Goal: Information Seeking & Learning: Learn about a topic

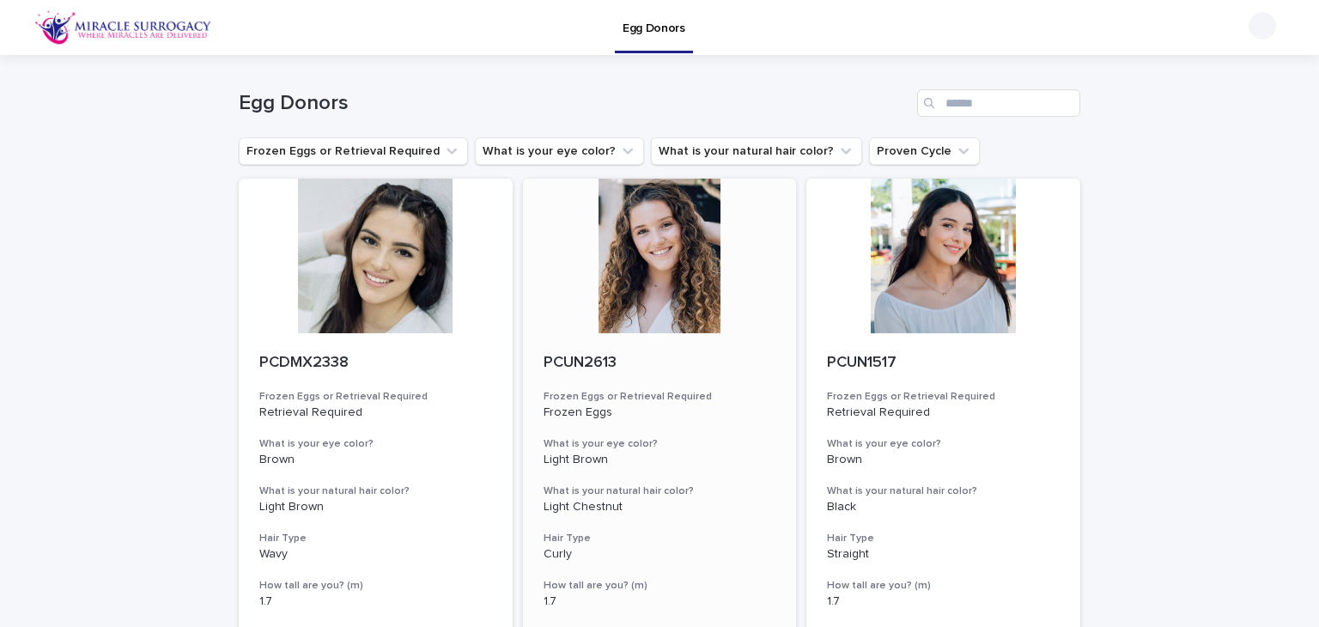
click at [701, 273] on div at bounding box center [660, 256] width 274 height 155
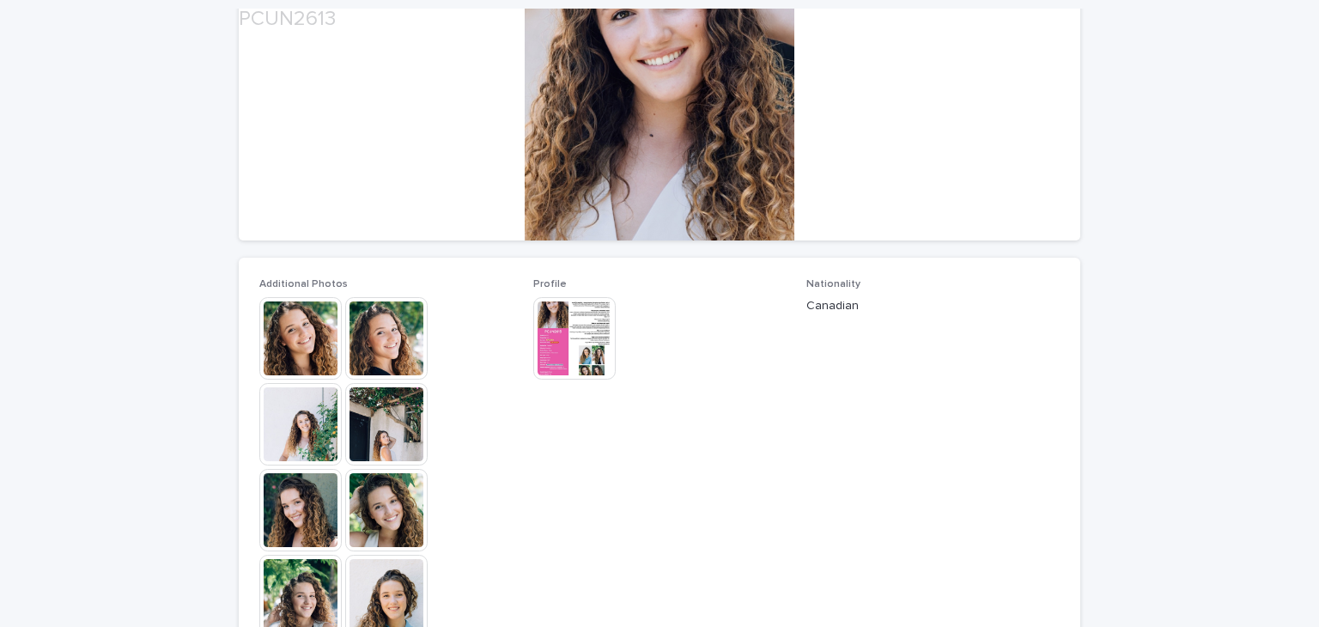
scroll to position [264, 0]
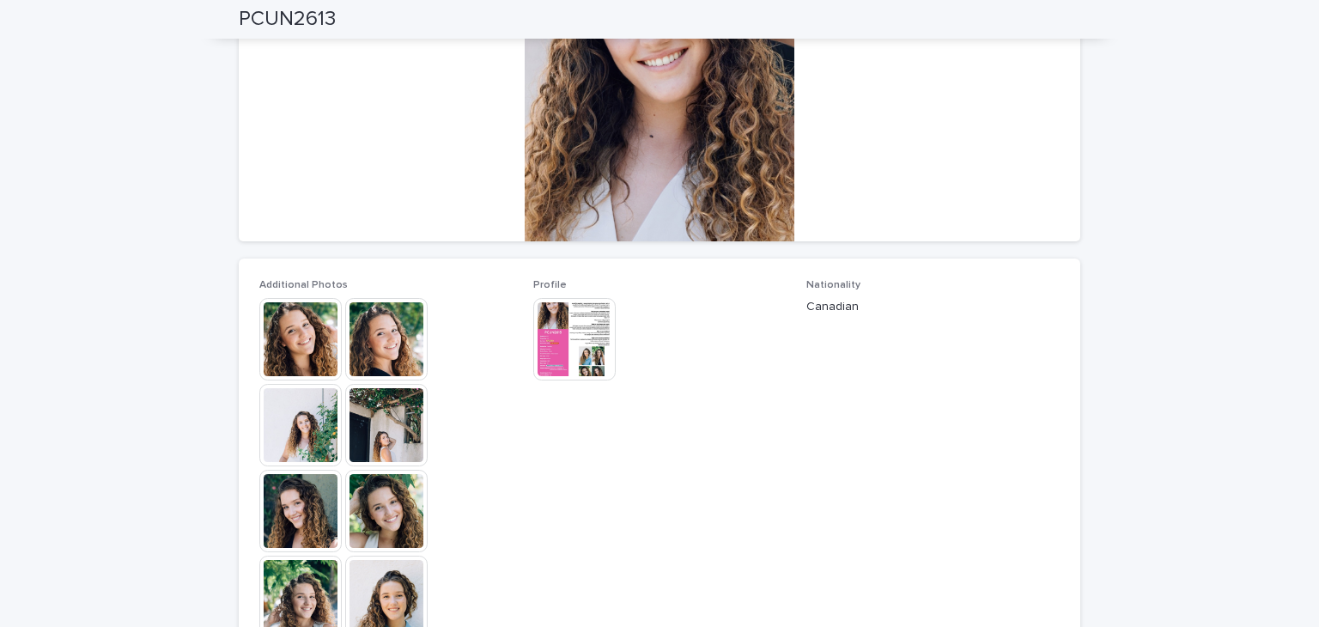
click at [399, 527] on img at bounding box center [386, 511] width 82 height 82
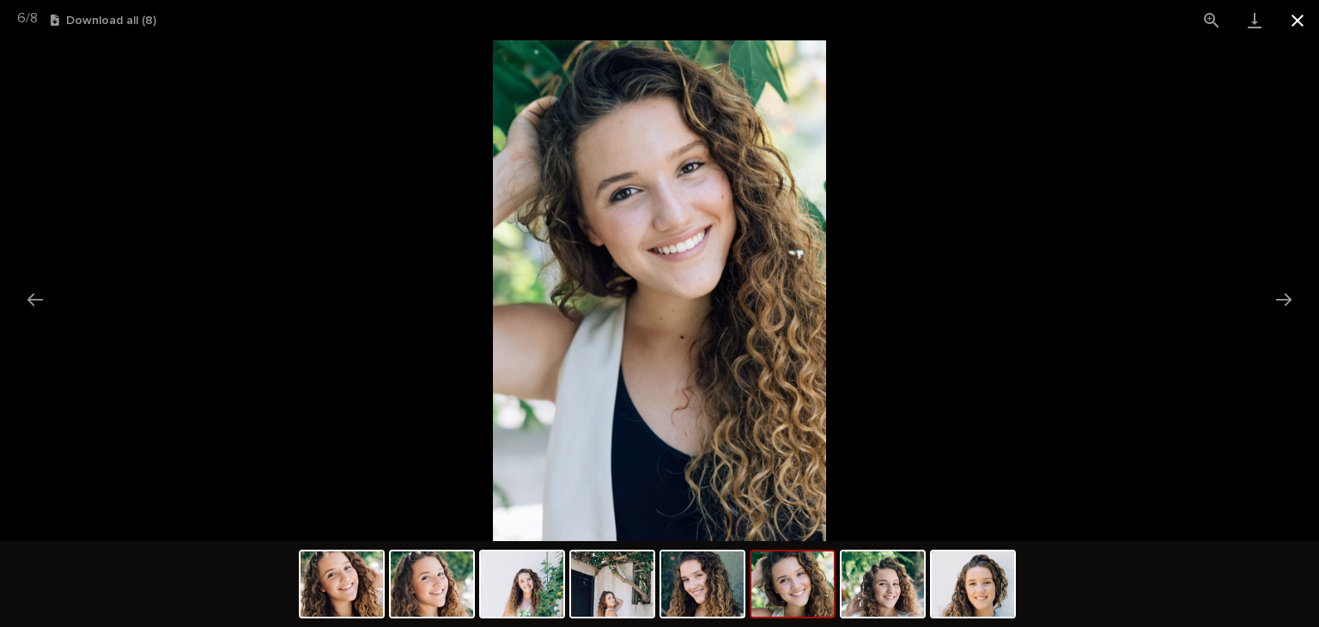
click at [1305, 34] on button "Close gallery" at bounding box center [1298, 20] width 43 height 40
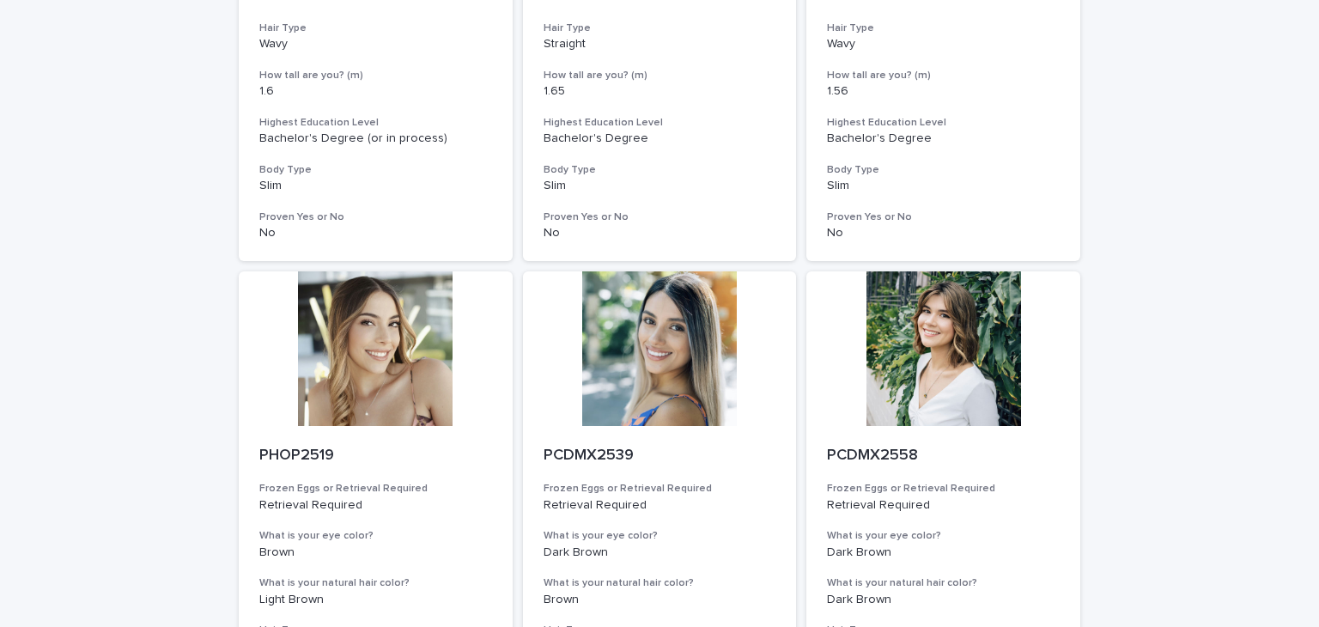
scroll to position [2130, 0]
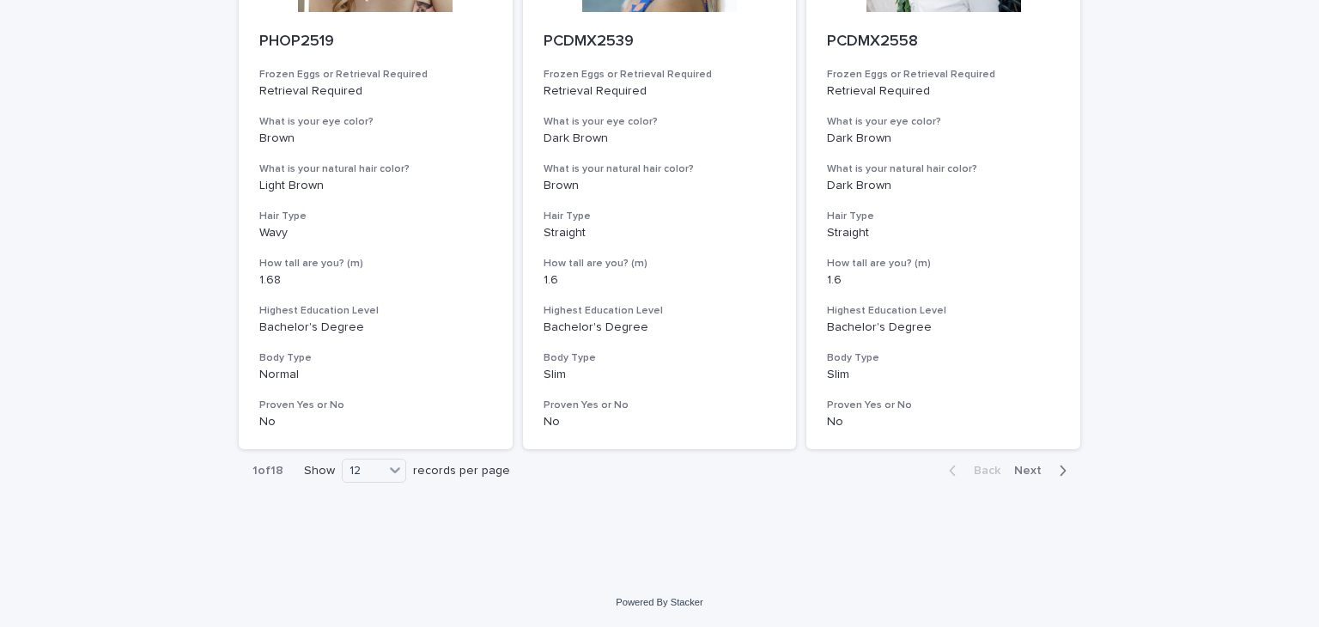
click at [1027, 465] on span "Next" at bounding box center [1034, 471] width 38 height 12
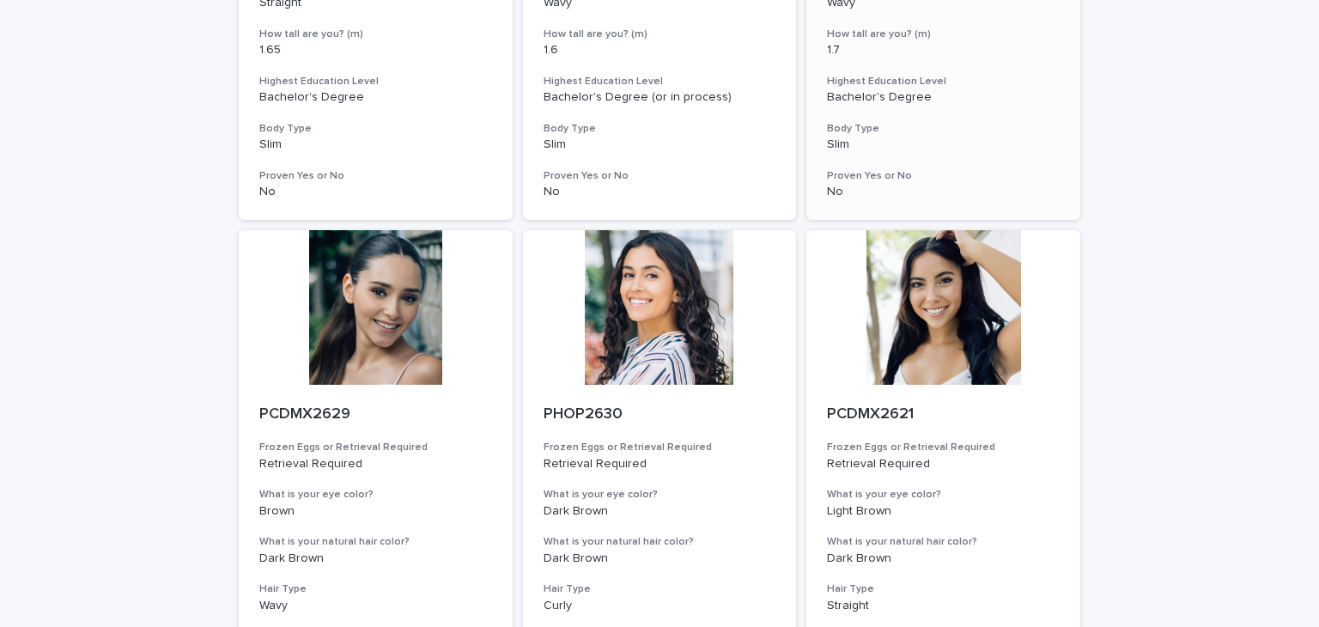
scroll to position [1760, 0]
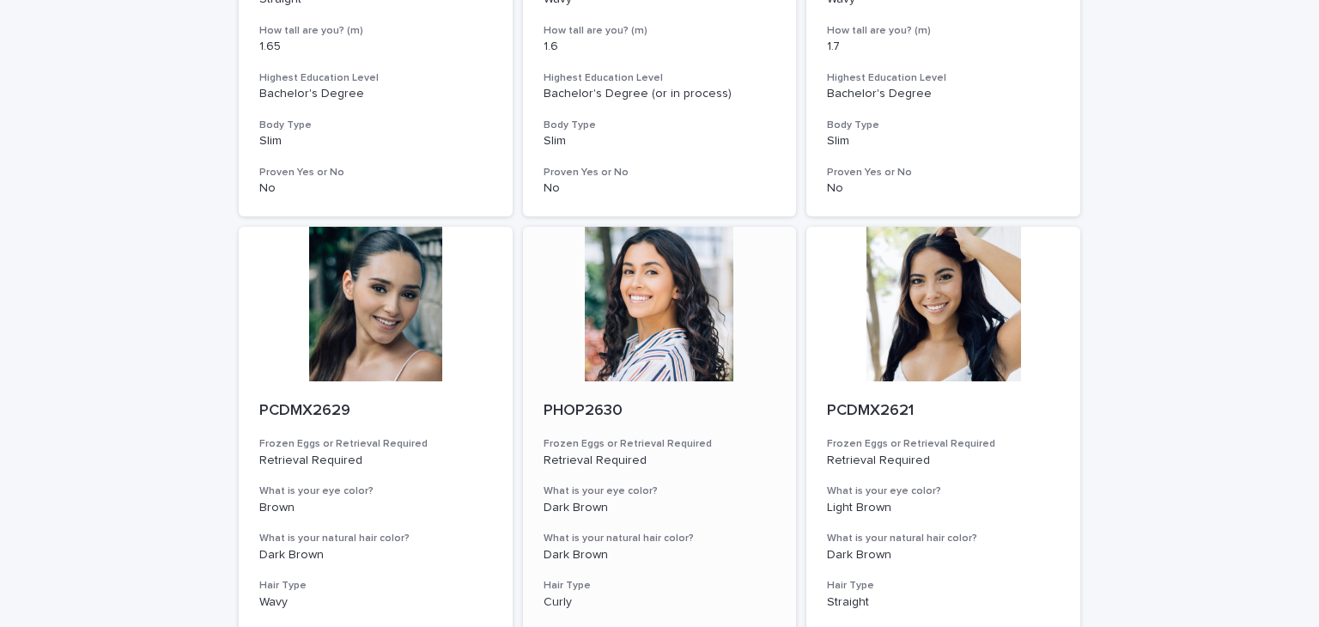
click at [655, 373] on div at bounding box center [660, 304] width 274 height 155
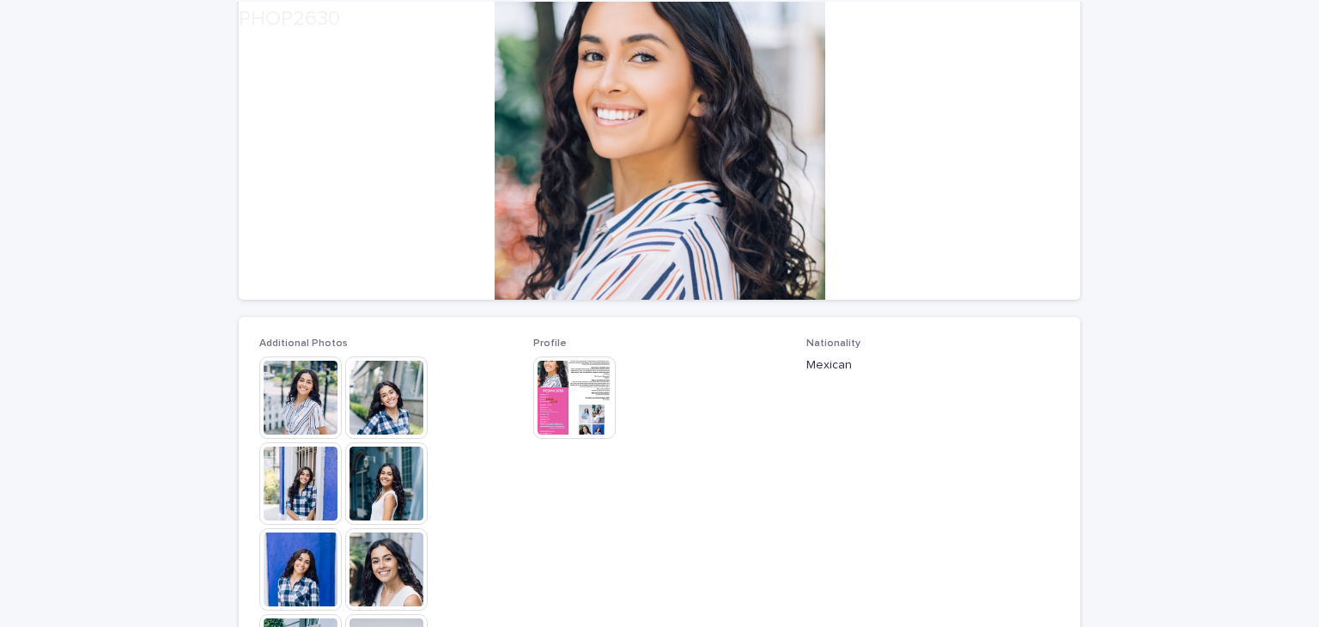
scroll to position [206, 0]
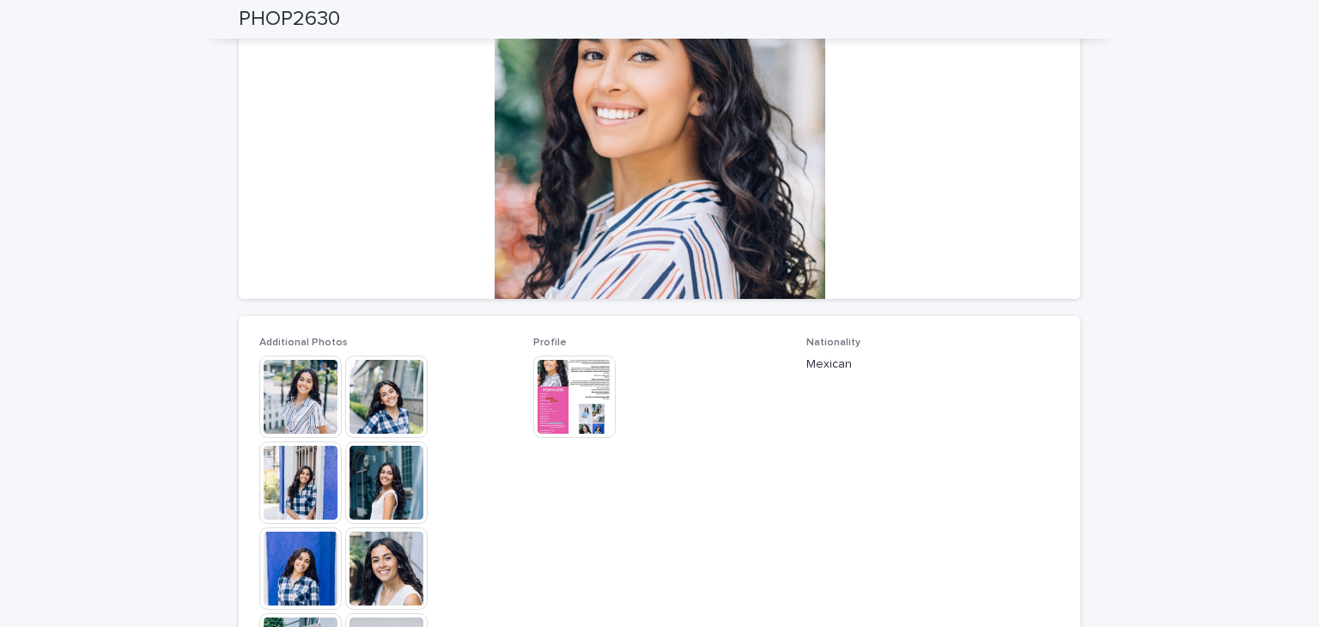
click at [432, 399] on div at bounding box center [385, 528] width 253 height 344
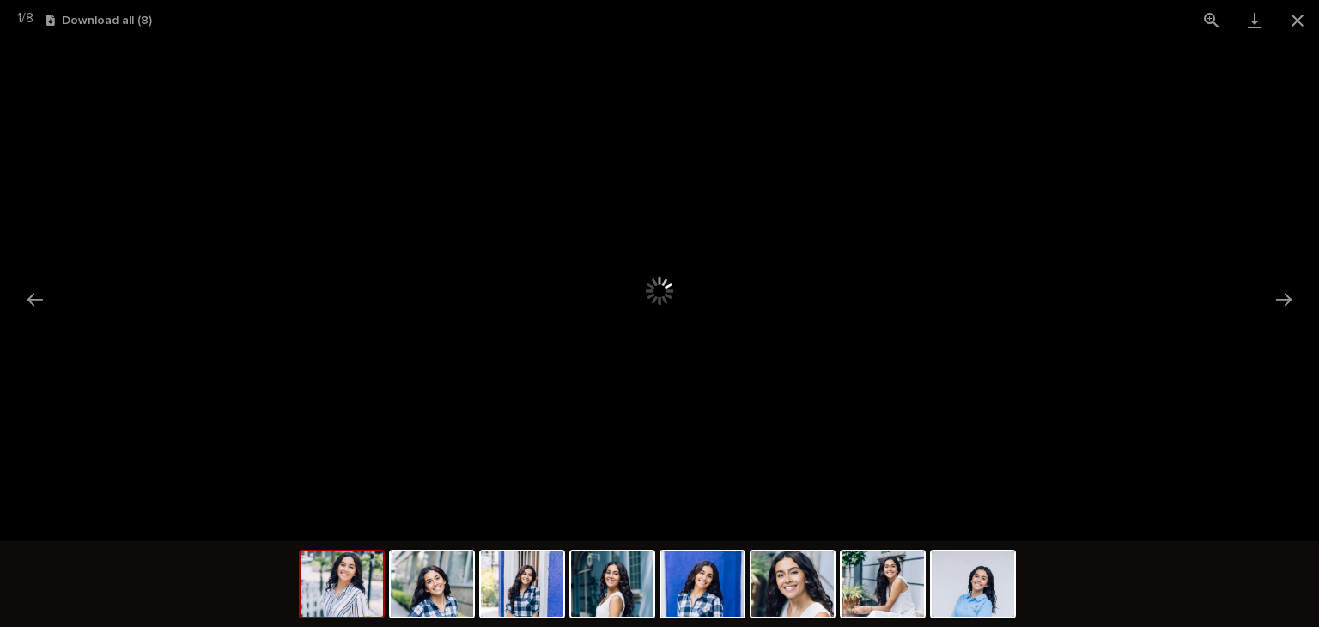
click at [354, 470] on div at bounding box center [659, 290] width 1319 height 501
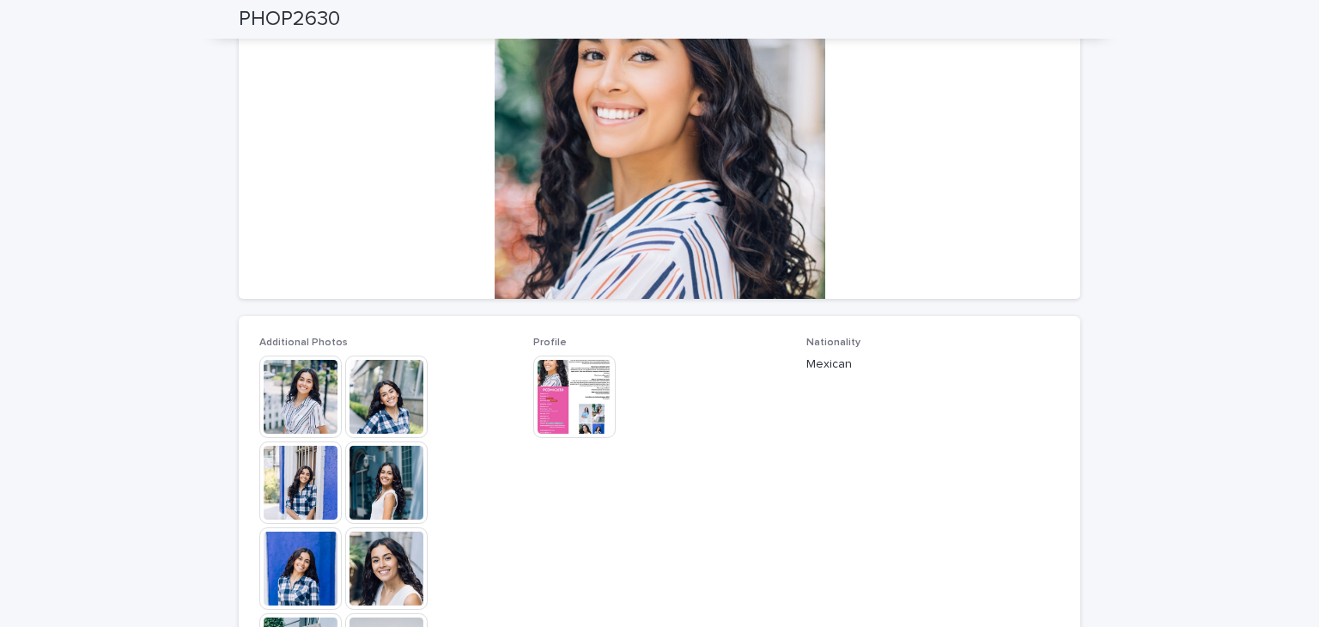
click at [363, 540] on img at bounding box center [386, 568] width 82 height 82
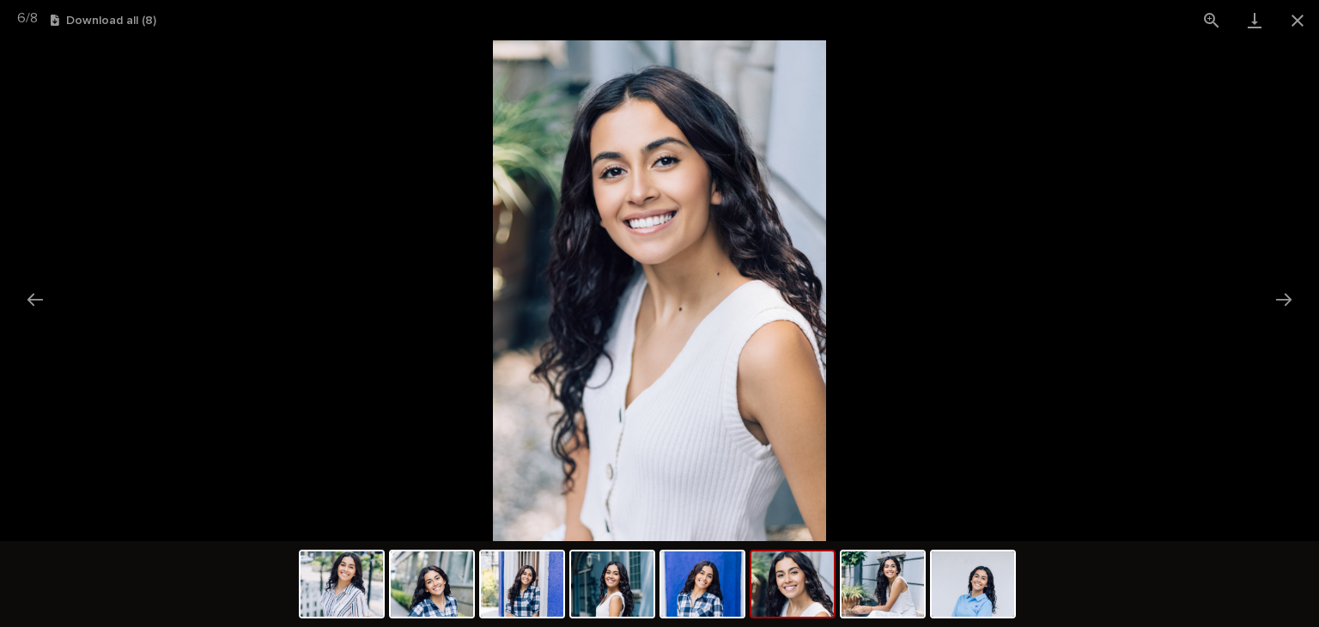
click at [796, 558] on img at bounding box center [793, 584] width 82 height 65
click at [925, 596] on div at bounding box center [883, 584] width 86 height 69
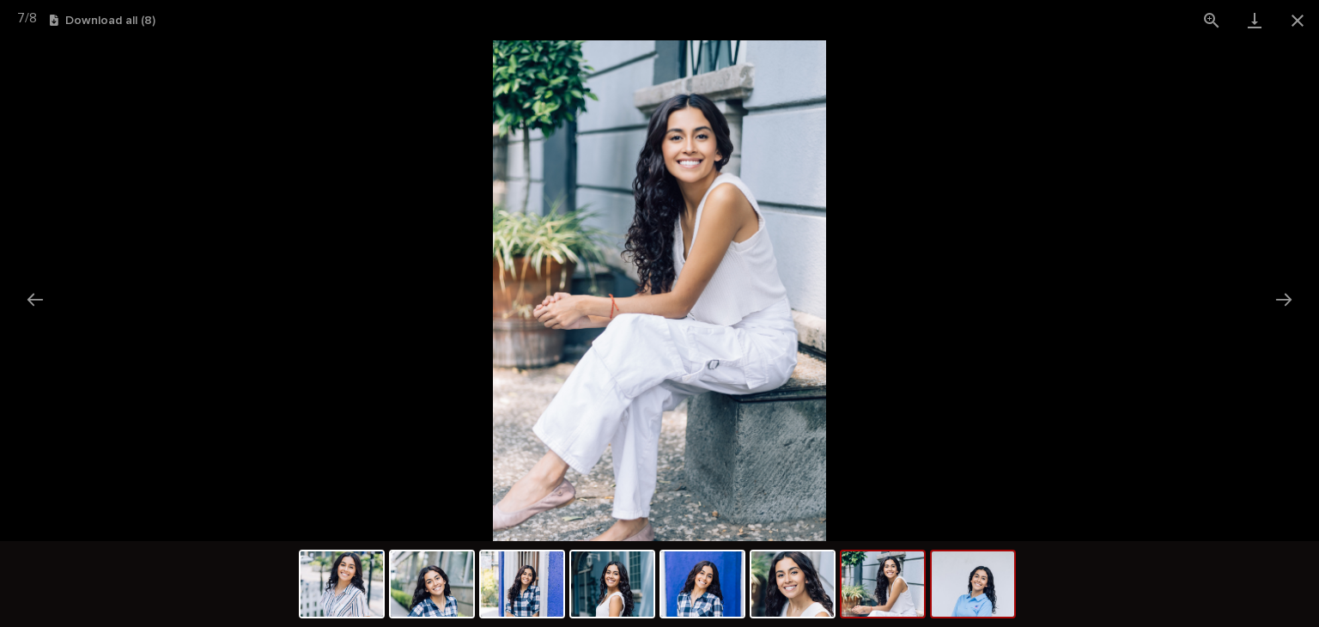
click at [966, 596] on img at bounding box center [973, 584] width 82 height 65
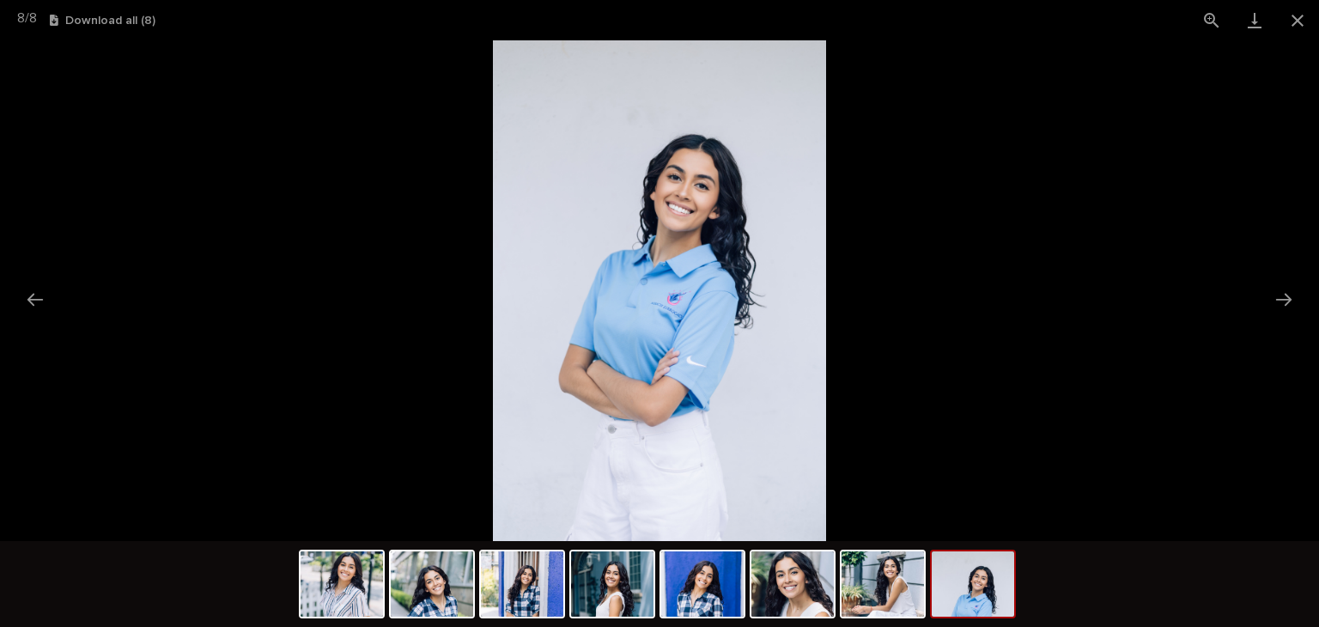
click at [1301, 41] on picture at bounding box center [659, 290] width 1319 height 501
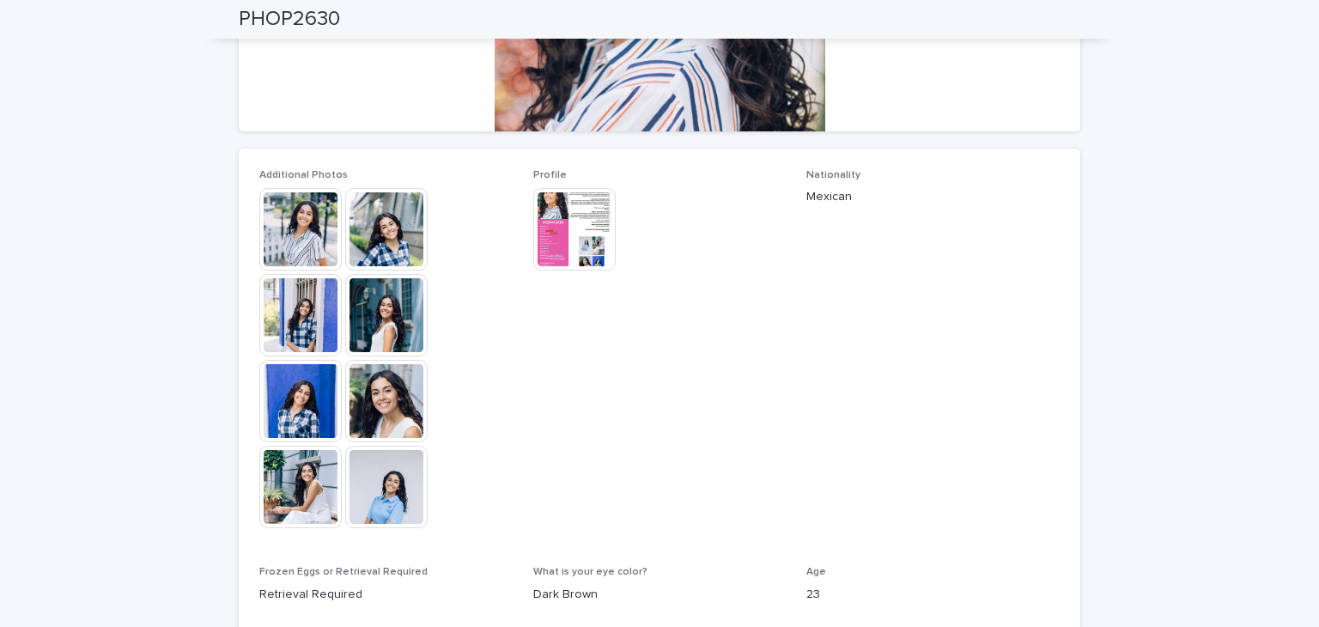
scroll to position [373, 0]
click at [558, 235] on img at bounding box center [574, 230] width 82 height 82
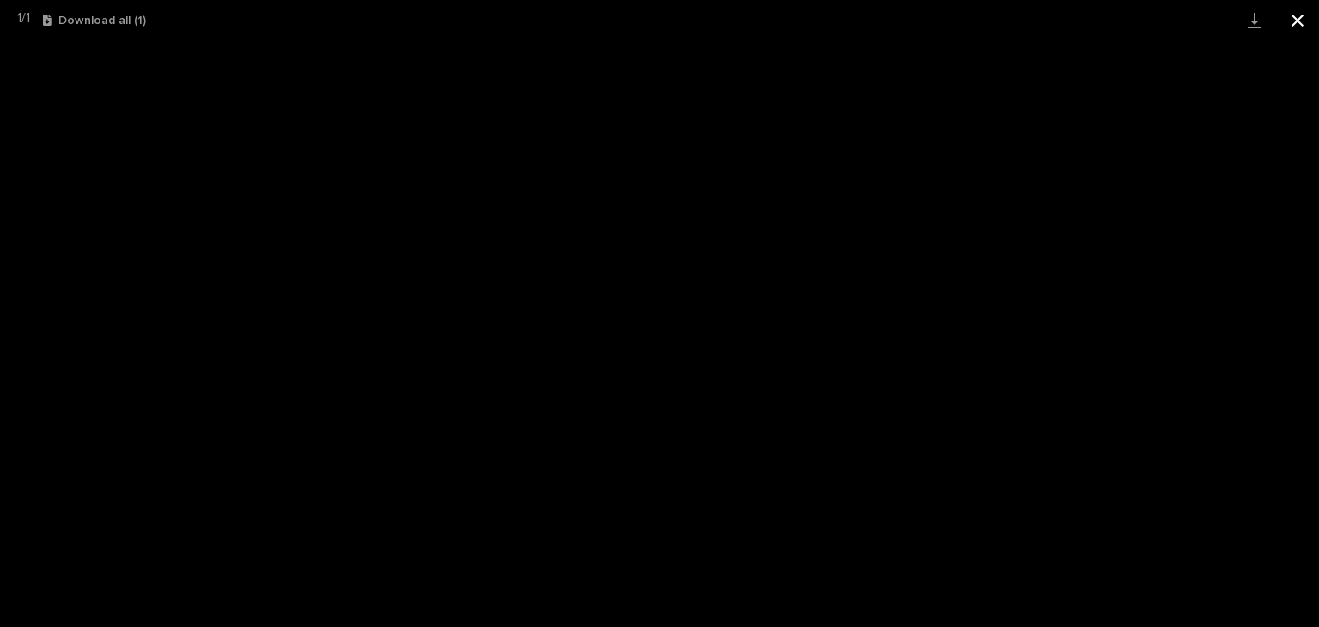
click at [1289, 27] on button "Close gallery" at bounding box center [1298, 20] width 43 height 40
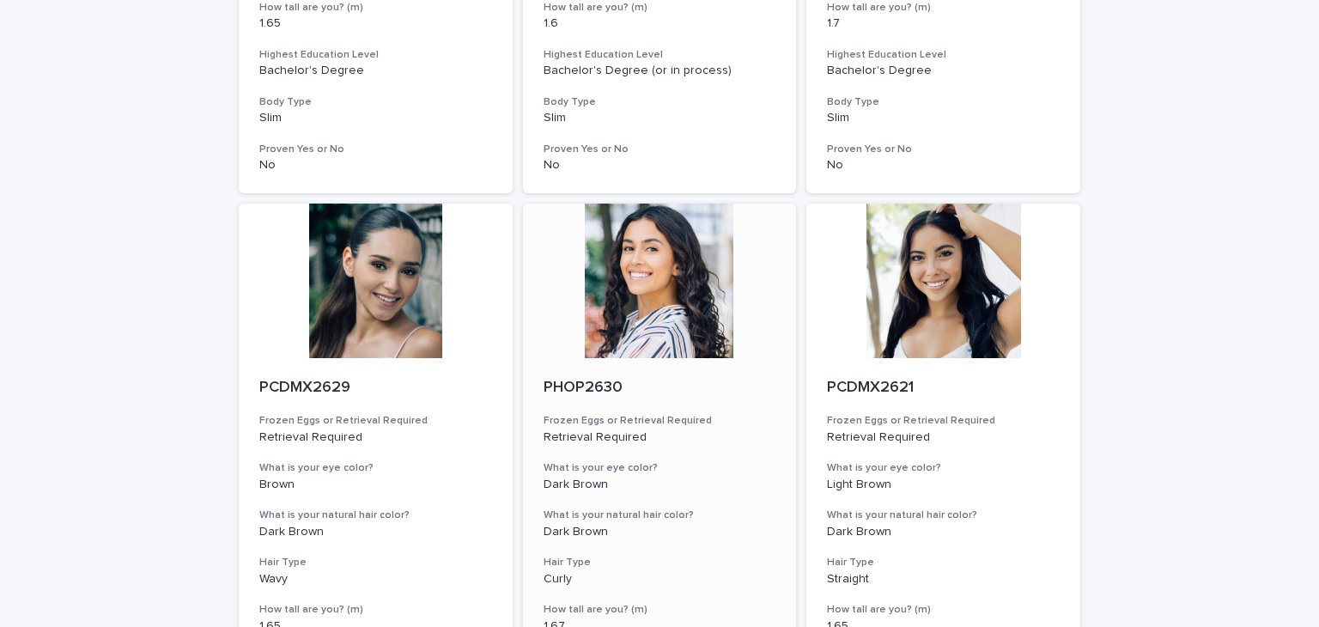
click at [625, 300] on div at bounding box center [660, 281] width 274 height 155
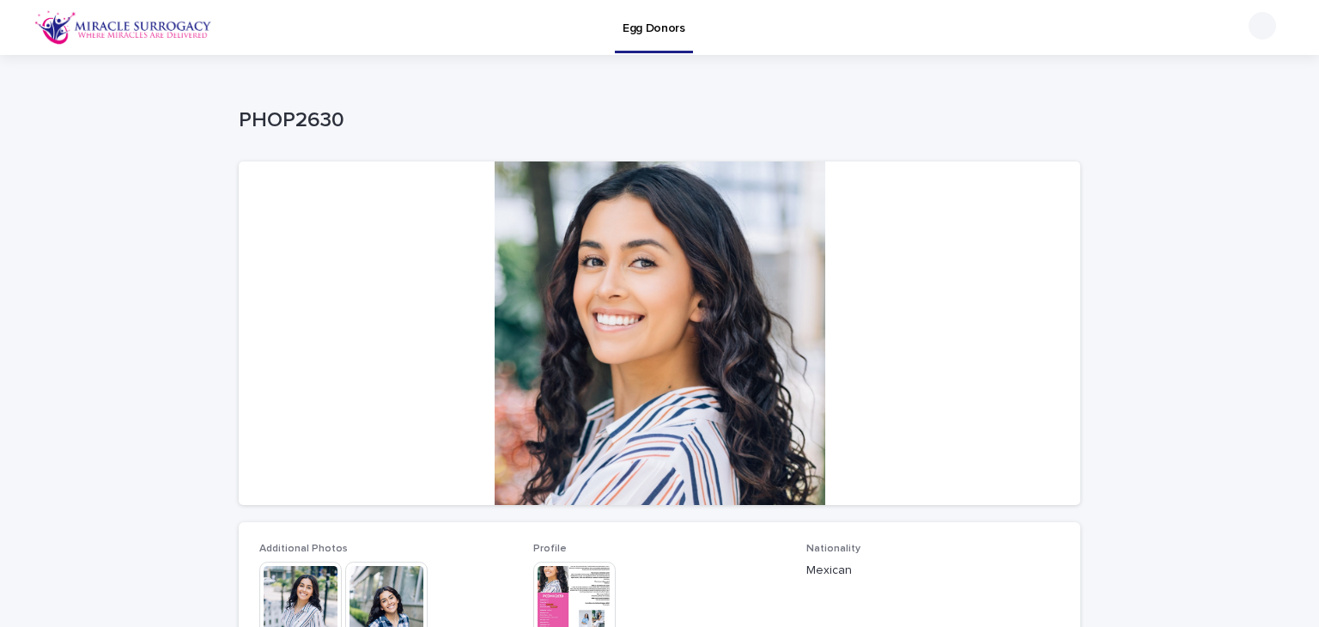
click at [570, 585] on img at bounding box center [574, 603] width 82 height 82
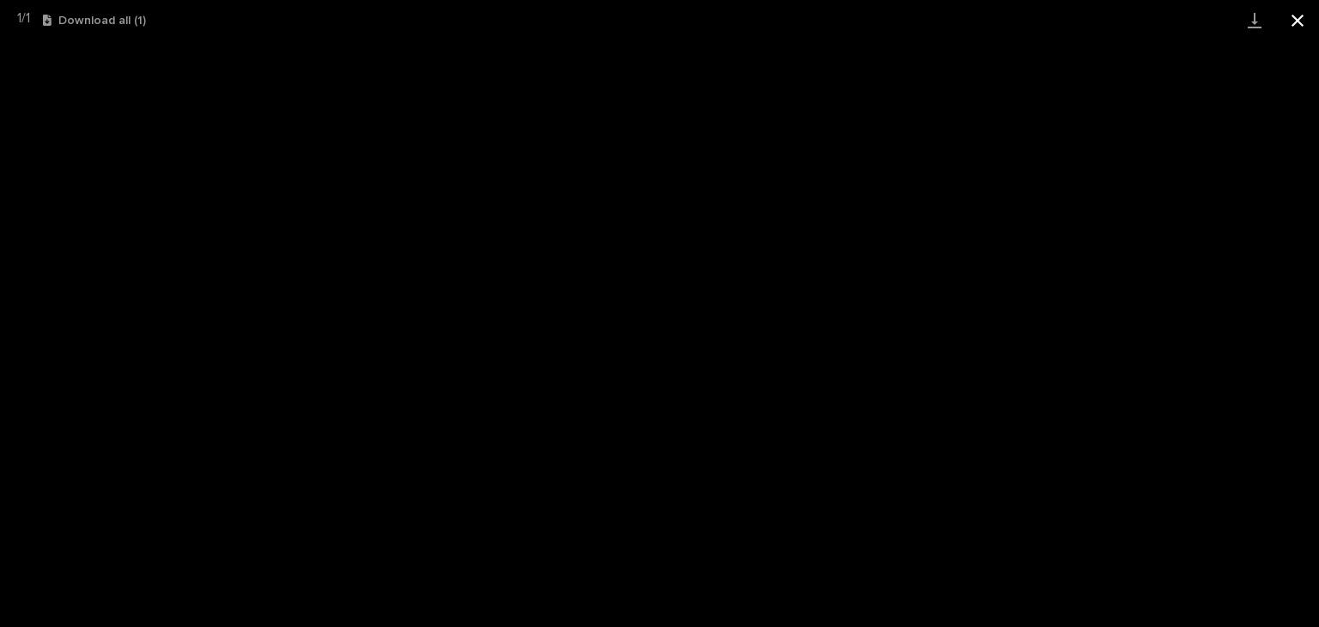
click at [1293, 28] on button "Close gallery" at bounding box center [1298, 20] width 43 height 40
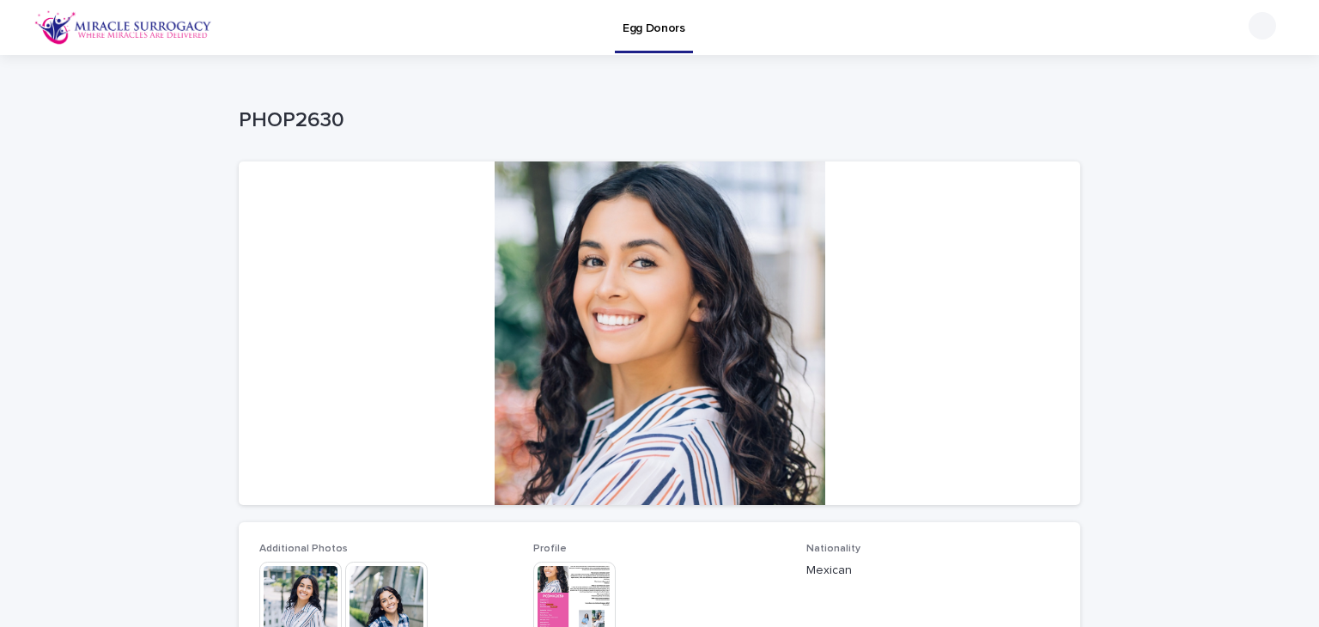
click at [677, 32] on p "Egg Donors" at bounding box center [654, 18] width 63 height 36
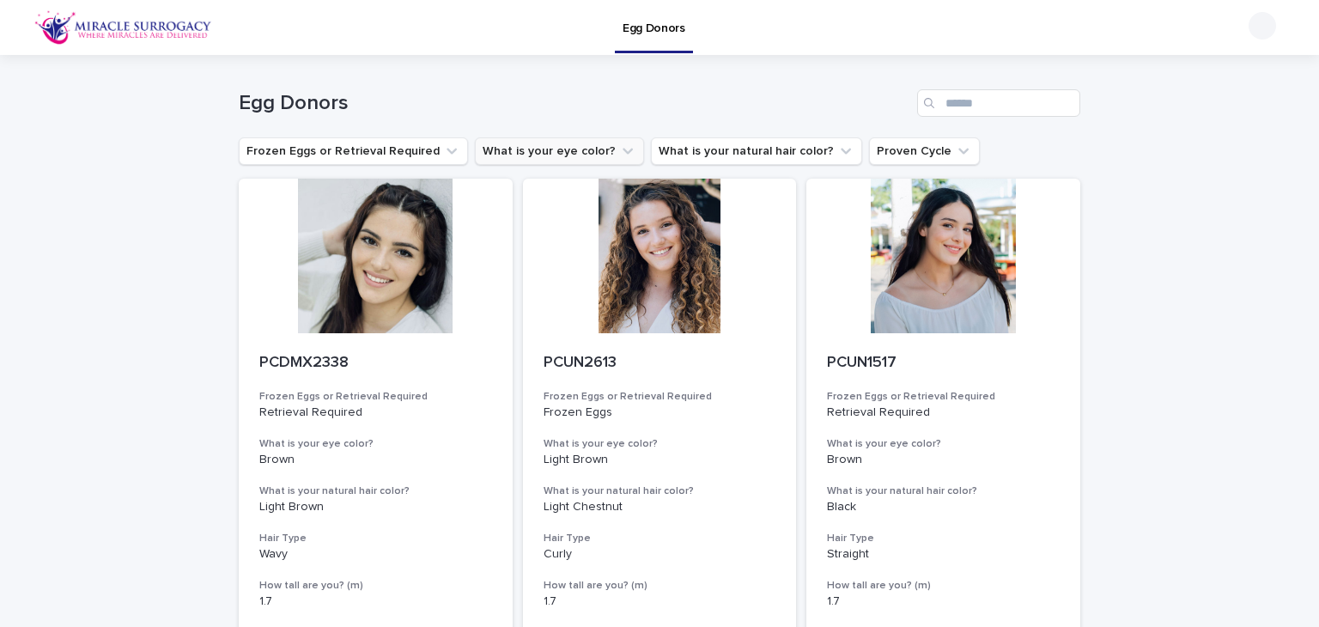
click at [568, 143] on button "What is your eye color?" at bounding box center [559, 150] width 169 height 27
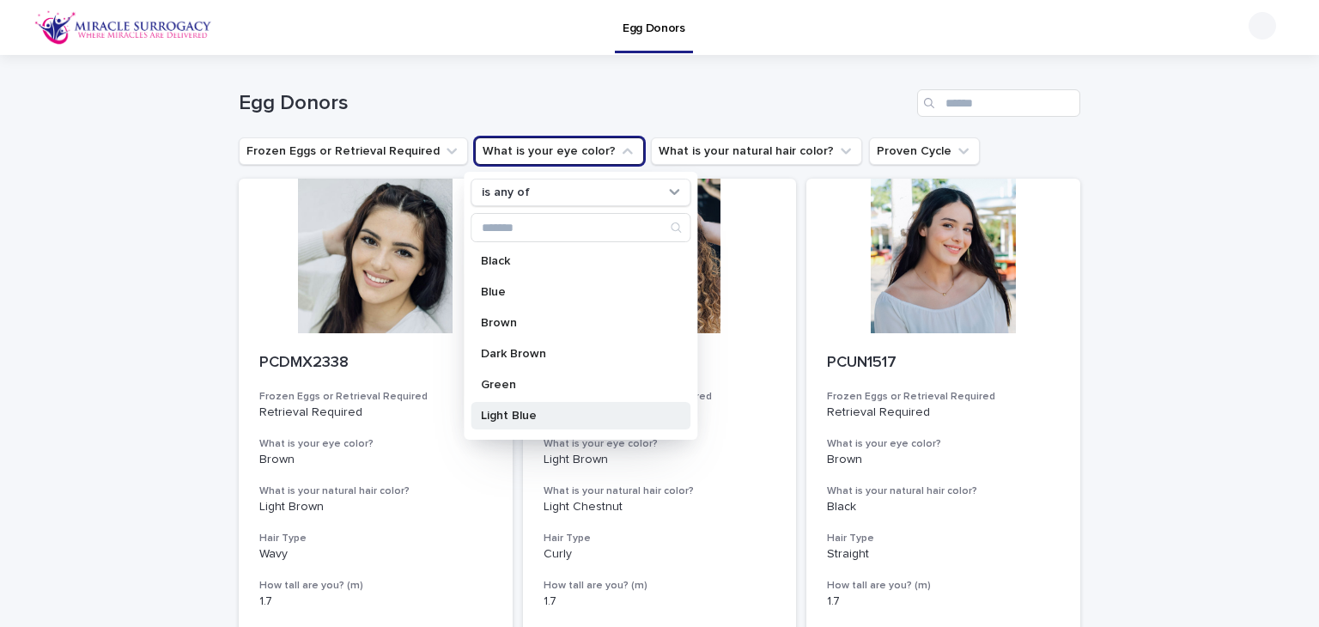
click at [553, 410] on p "Light Blue" at bounding box center [572, 416] width 182 height 12
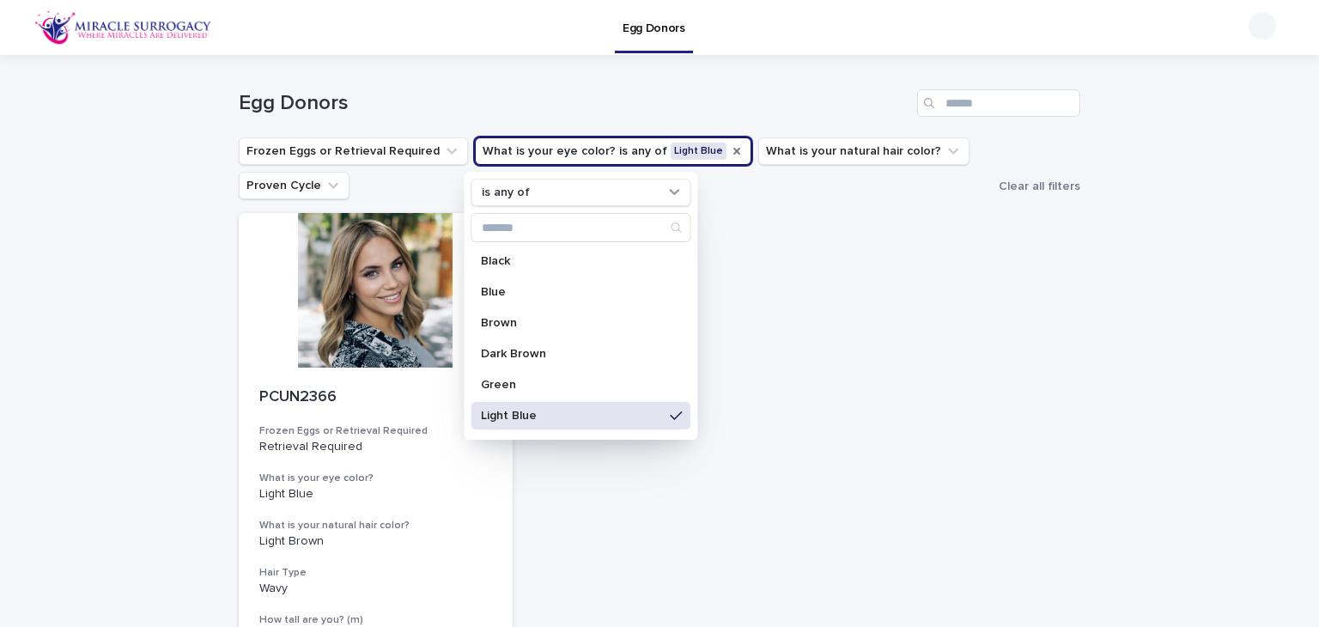
click at [730, 149] on icon "What is your eye color?" at bounding box center [737, 151] width 14 height 14
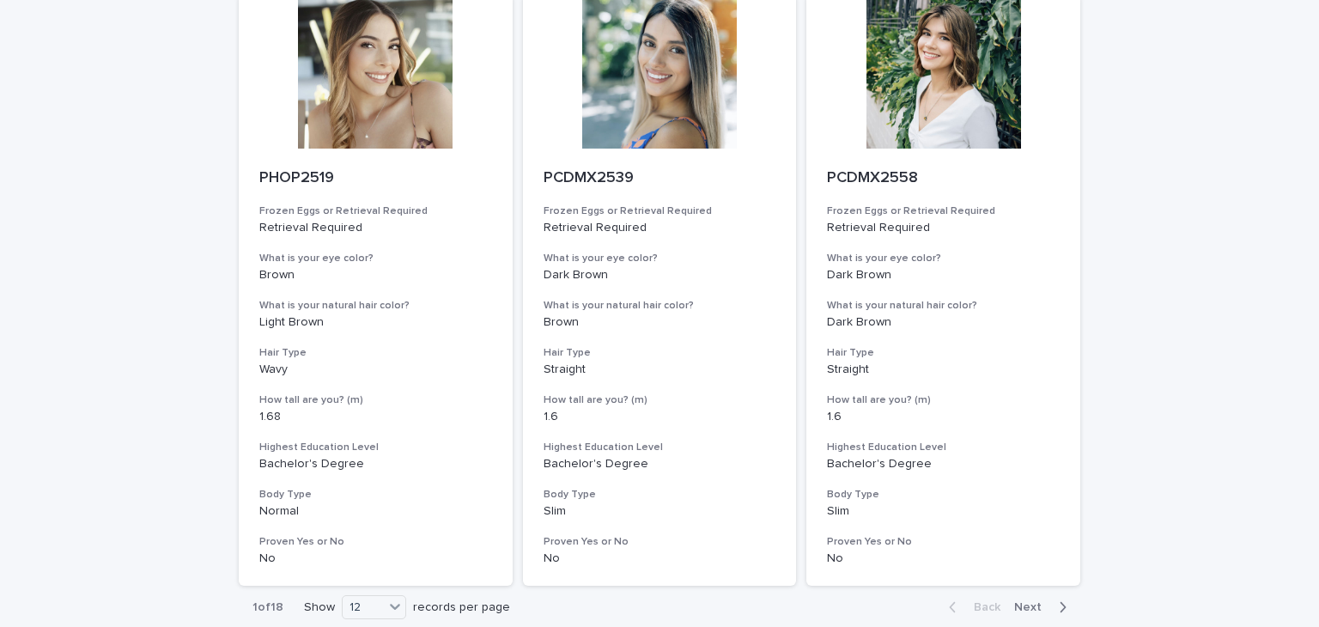
scroll to position [2130, 0]
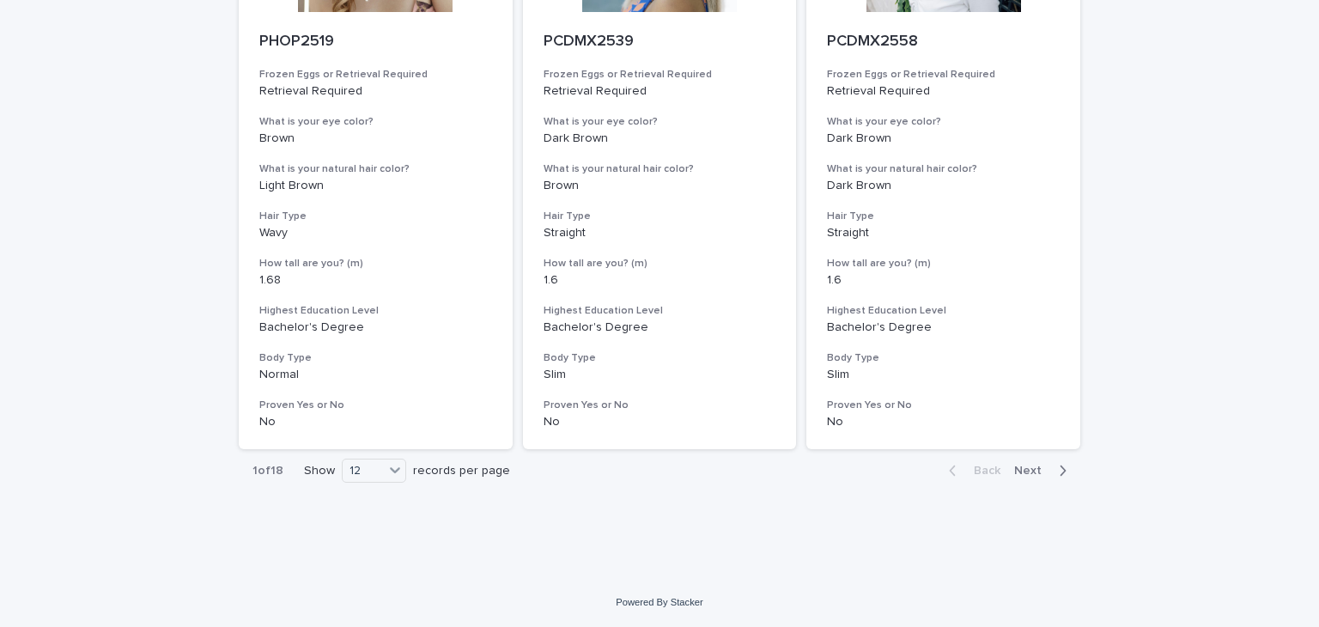
click at [1016, 468] on span "Next" at bounding box center [1034, 471] width 38 height 12
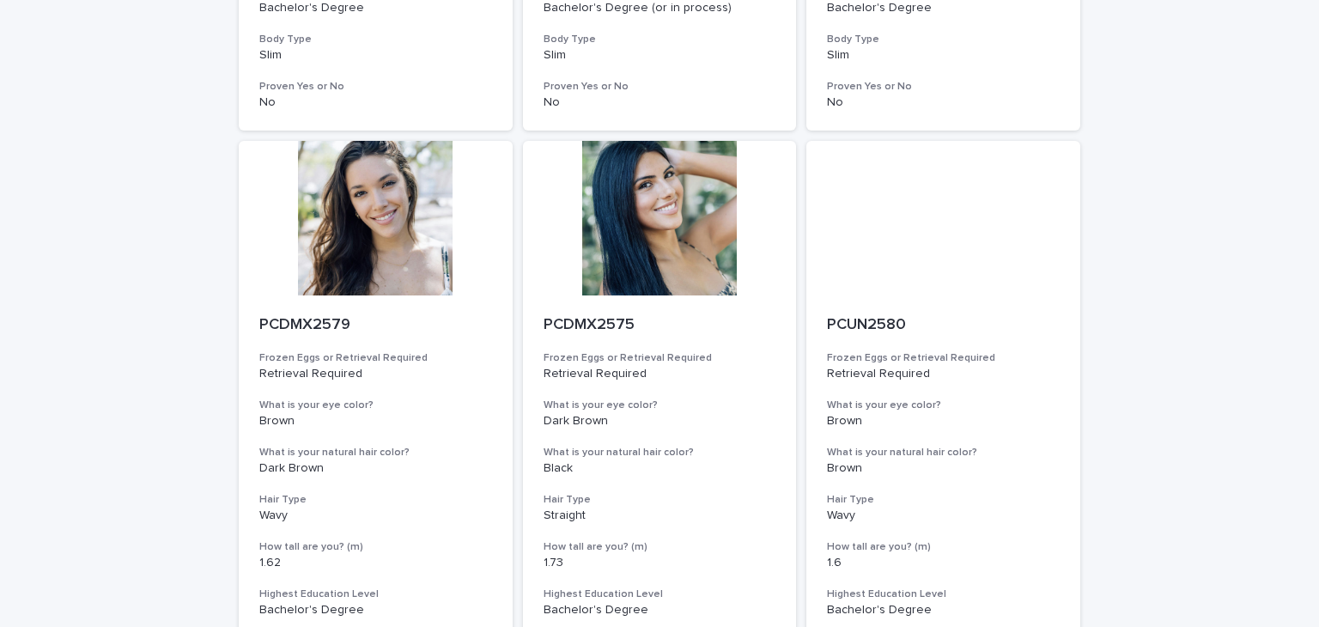
scroll to position [631, 0]
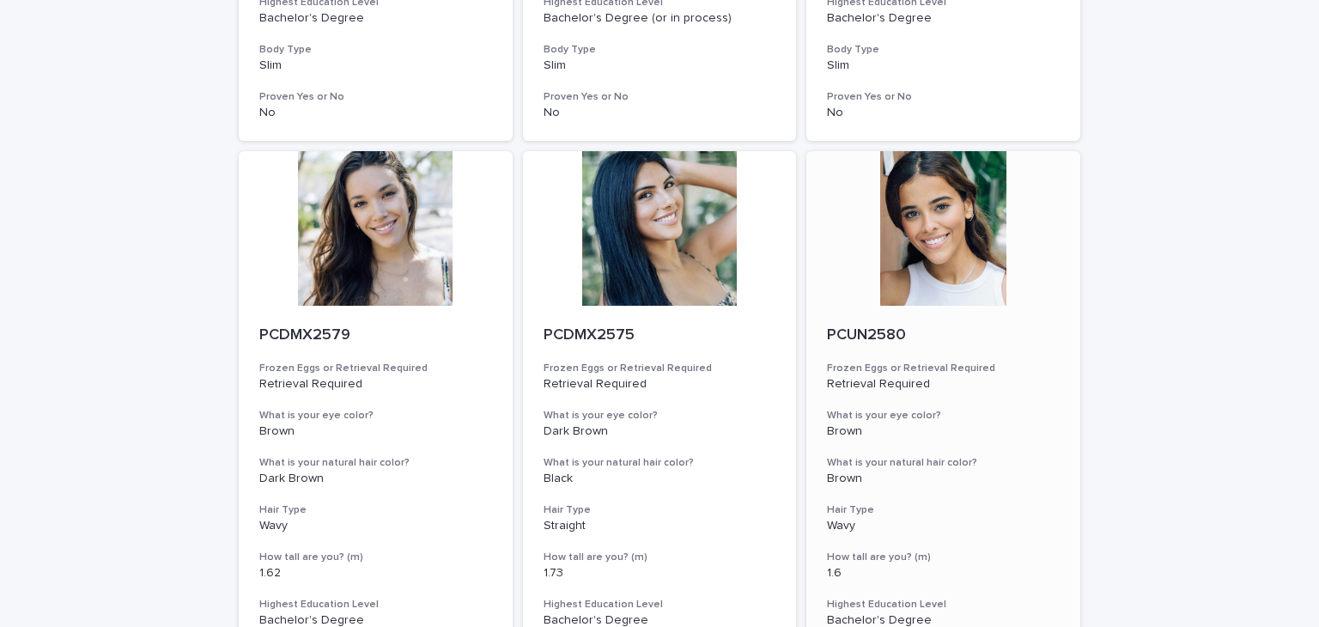
click at [956, 271] on div at bounding box center [944, 228] width 274 height 155
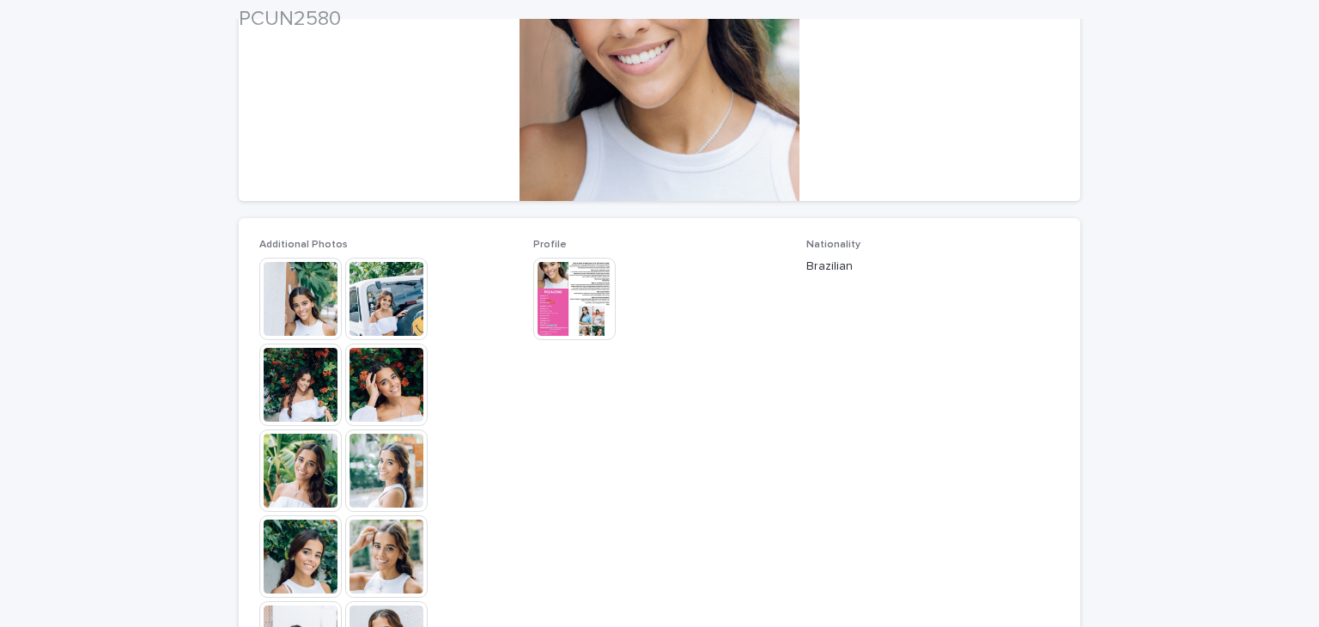
scroll to position [309, 0]
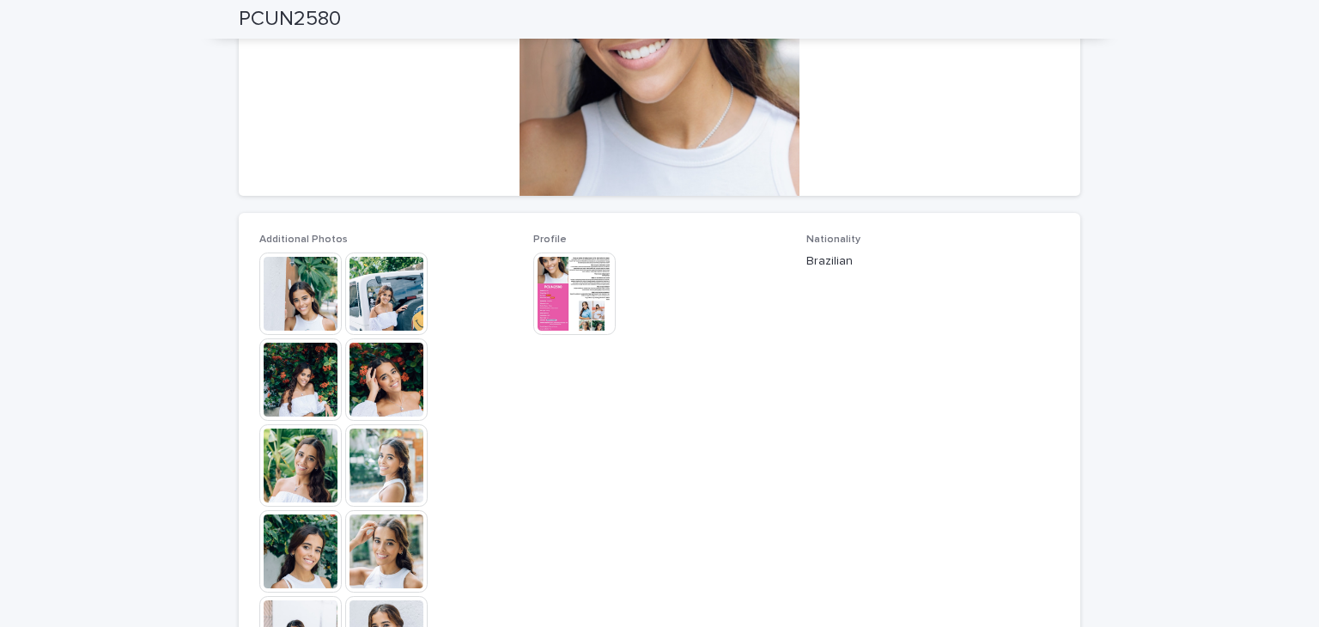
click at [577, 318] on img at bounding box center [574, 294] width 82 height 82
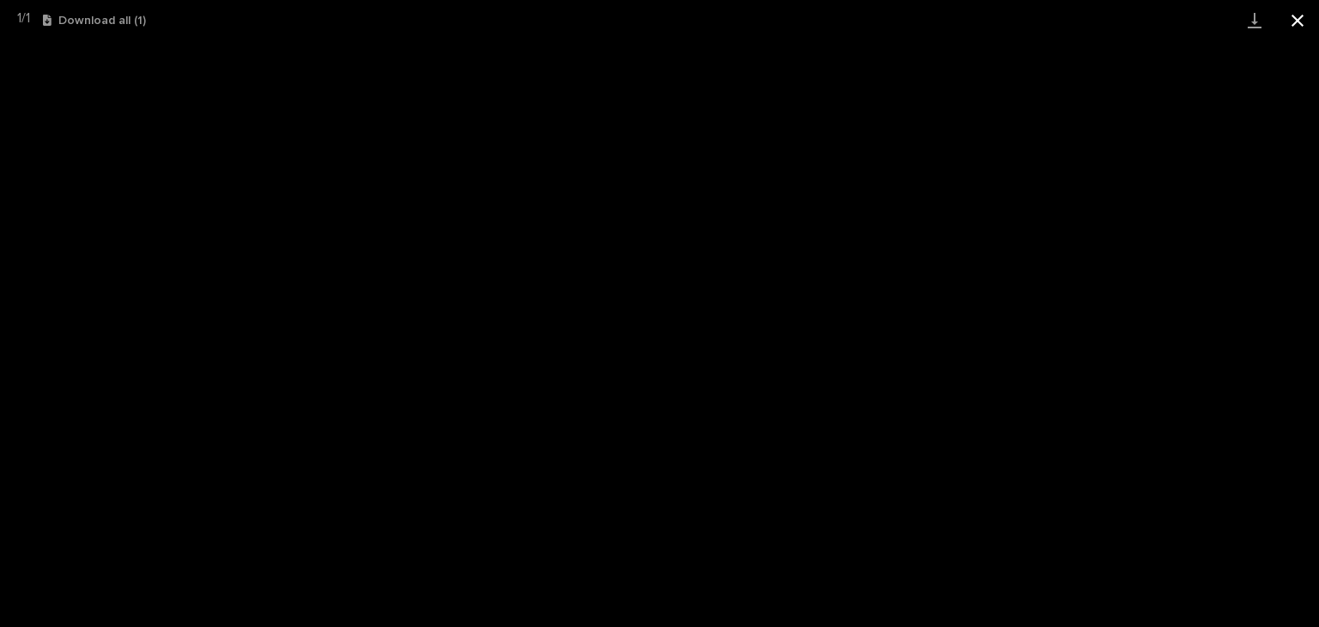
click at [1292, 20] on button "Close gallery" at bounding box center [1298, 20] width 43 height 40
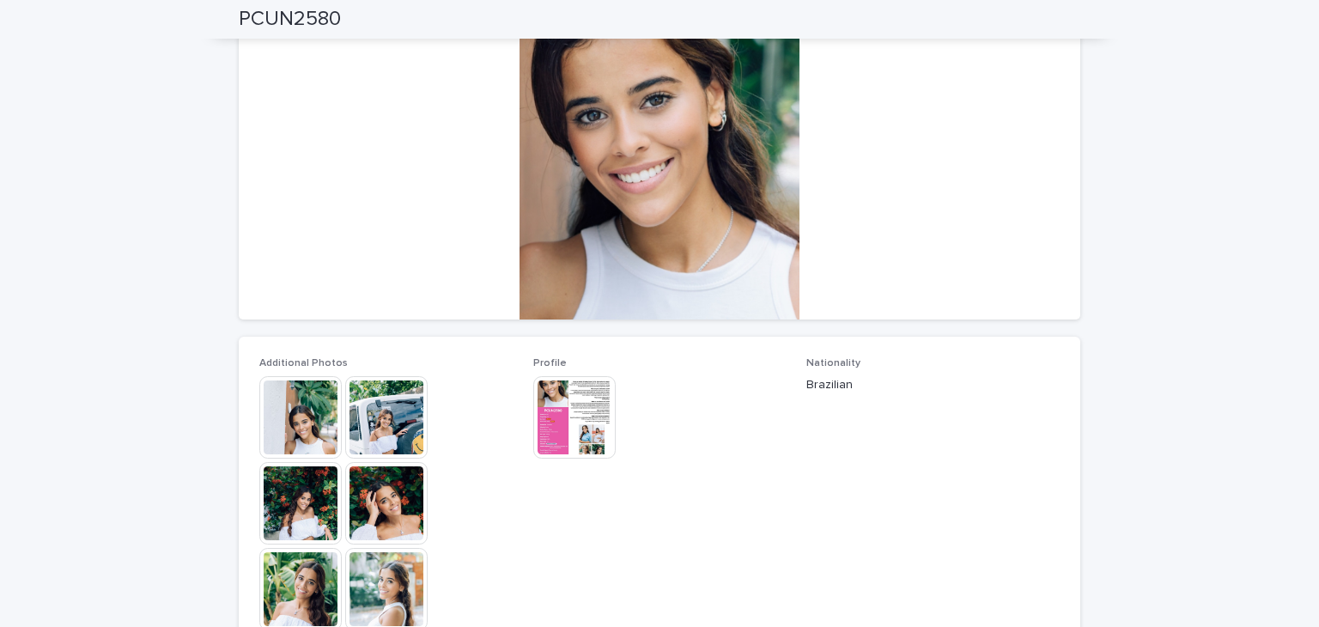
scroll to position [186, 0]
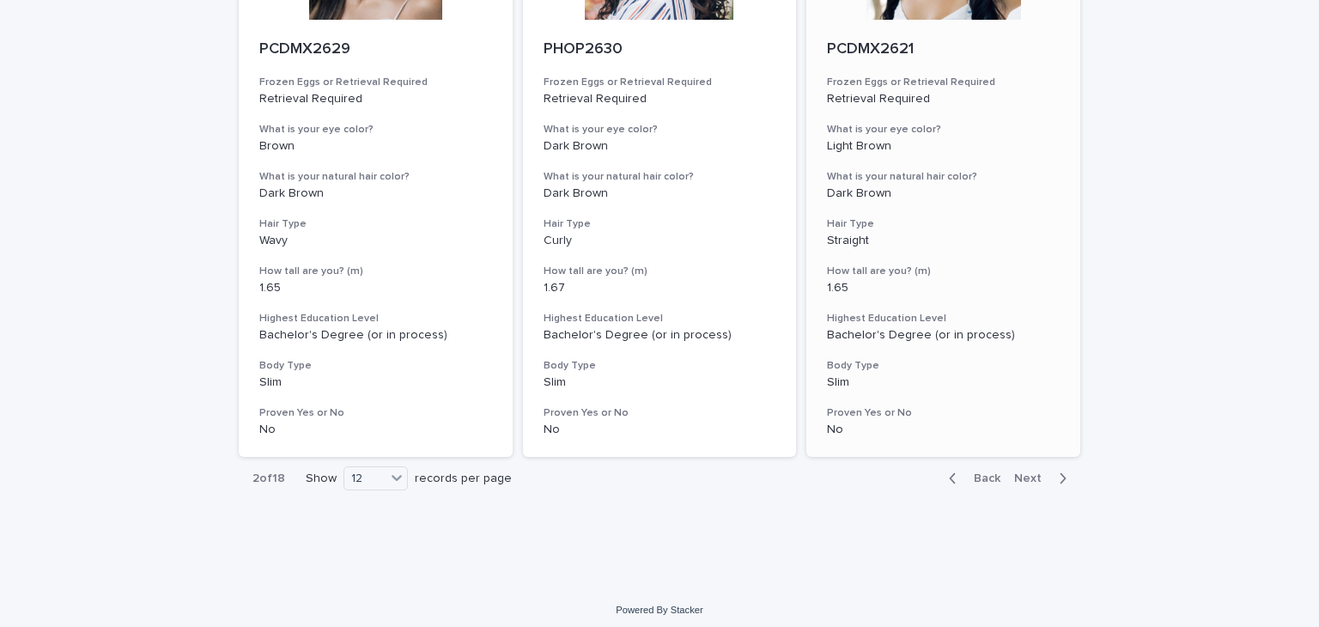
scroll to position [2124, 0]
click at [1034, 469] on button "Next" at bounding box center [1044, 476] width 73 height 15
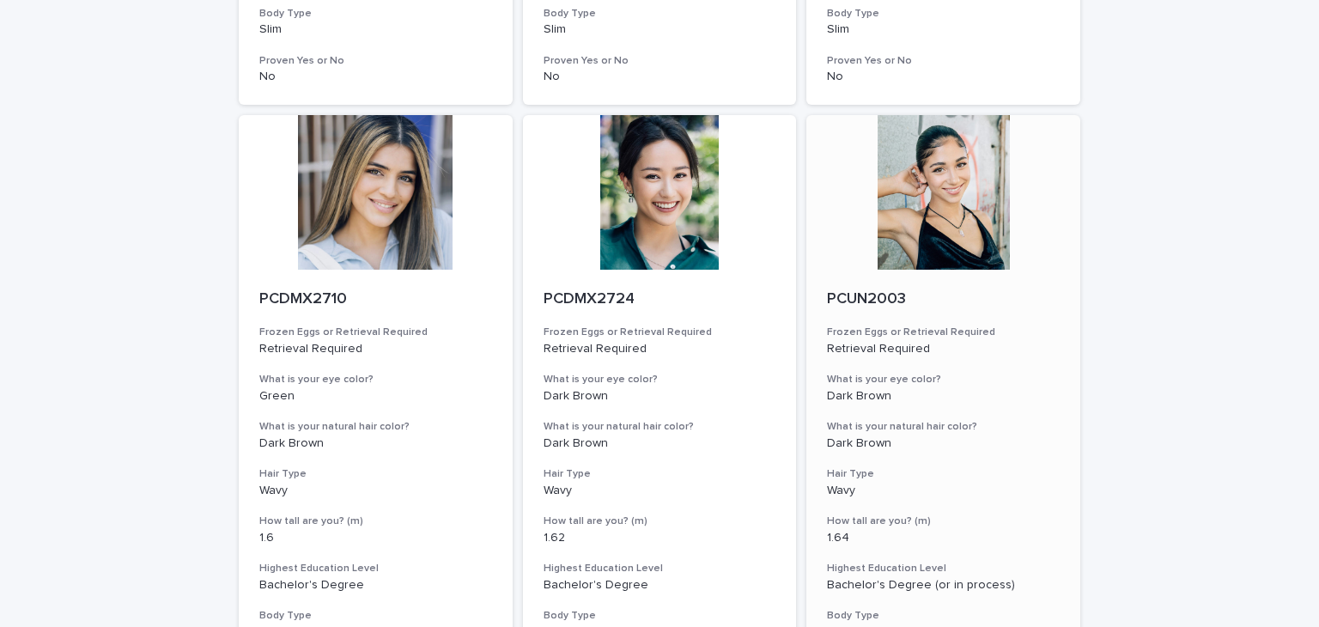
scroll to position [2130, 0]
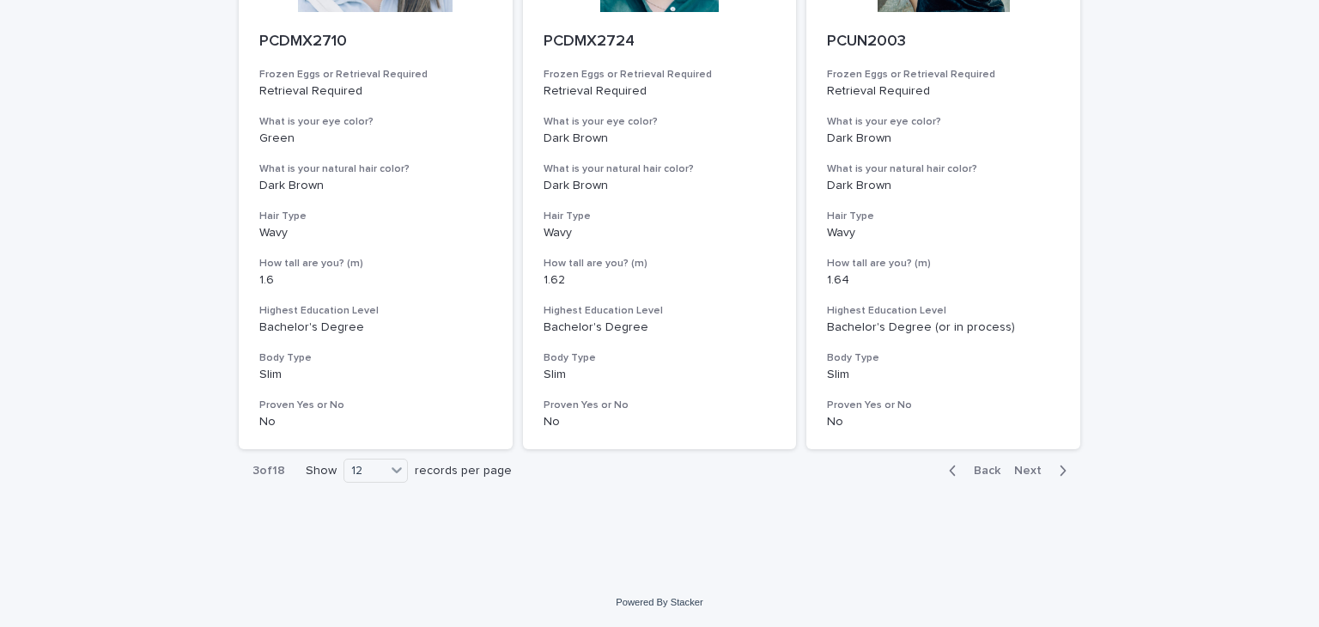
click at [1051, 478] on div "Back Next" at bounding box center [1007, 470] width 145 height 43
click at [1016, 475] on span "Next" at bounding box center [1034, 471] width 38 height 12
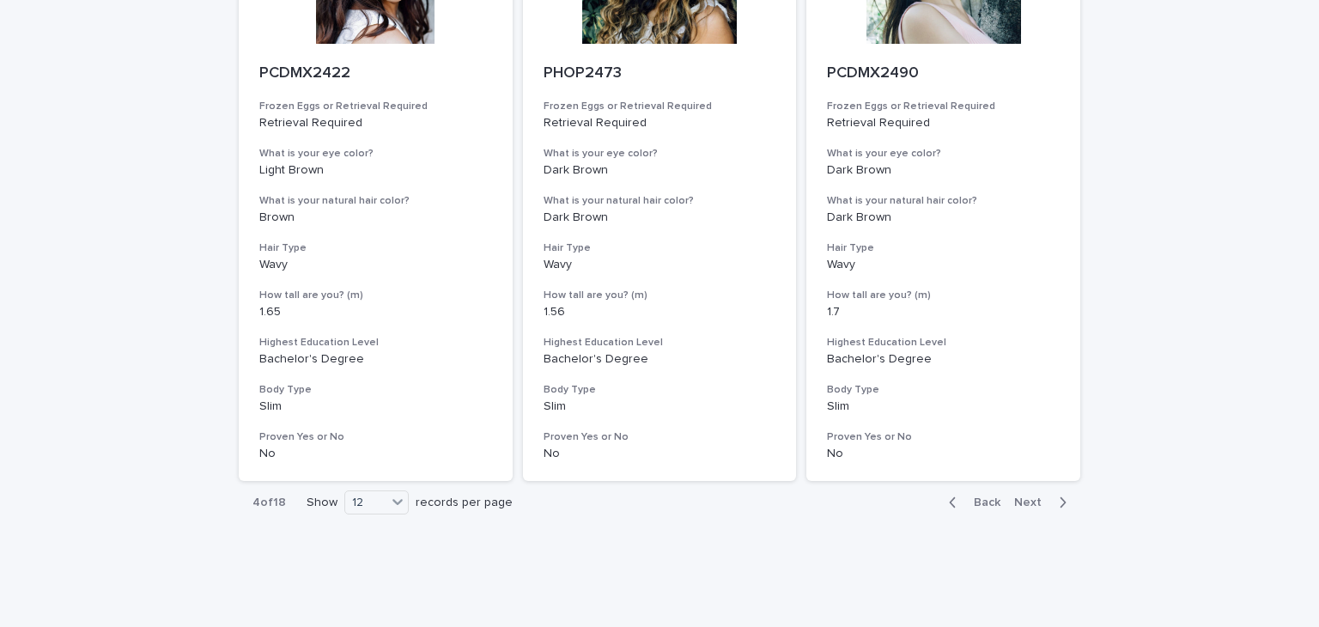
scroll to position [2130, 0]
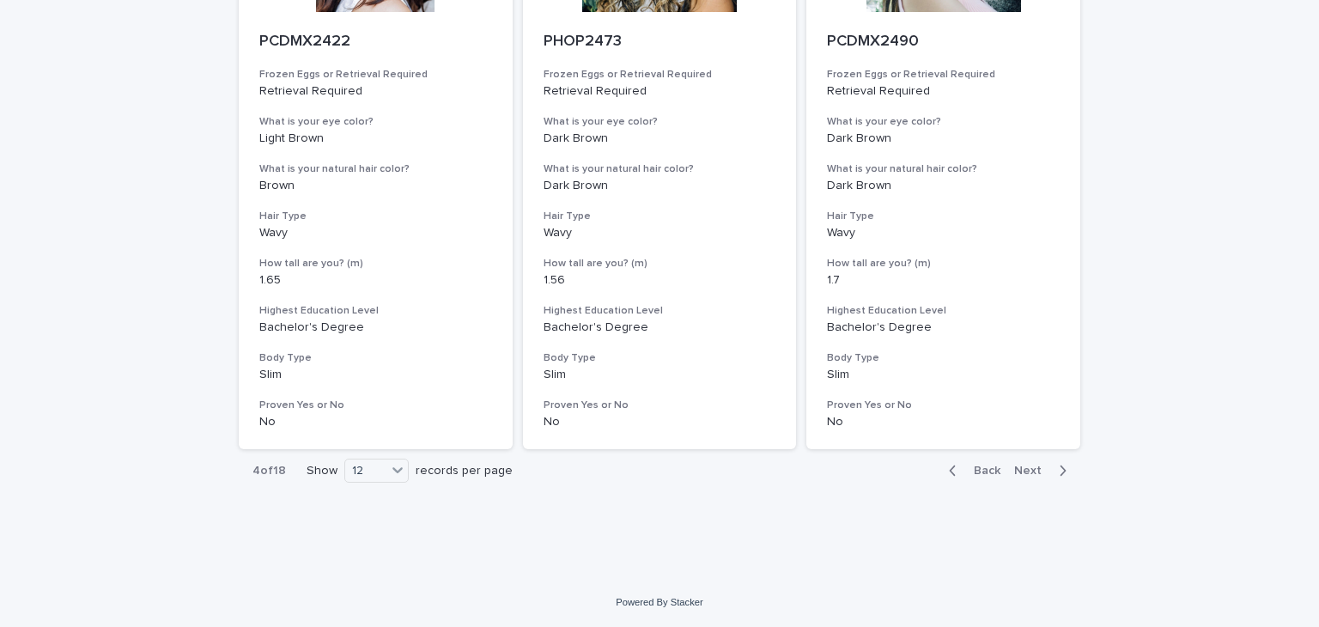
click at [1033, 472] on span "Next" at bounding box center [1034, 471] width 38 height 12
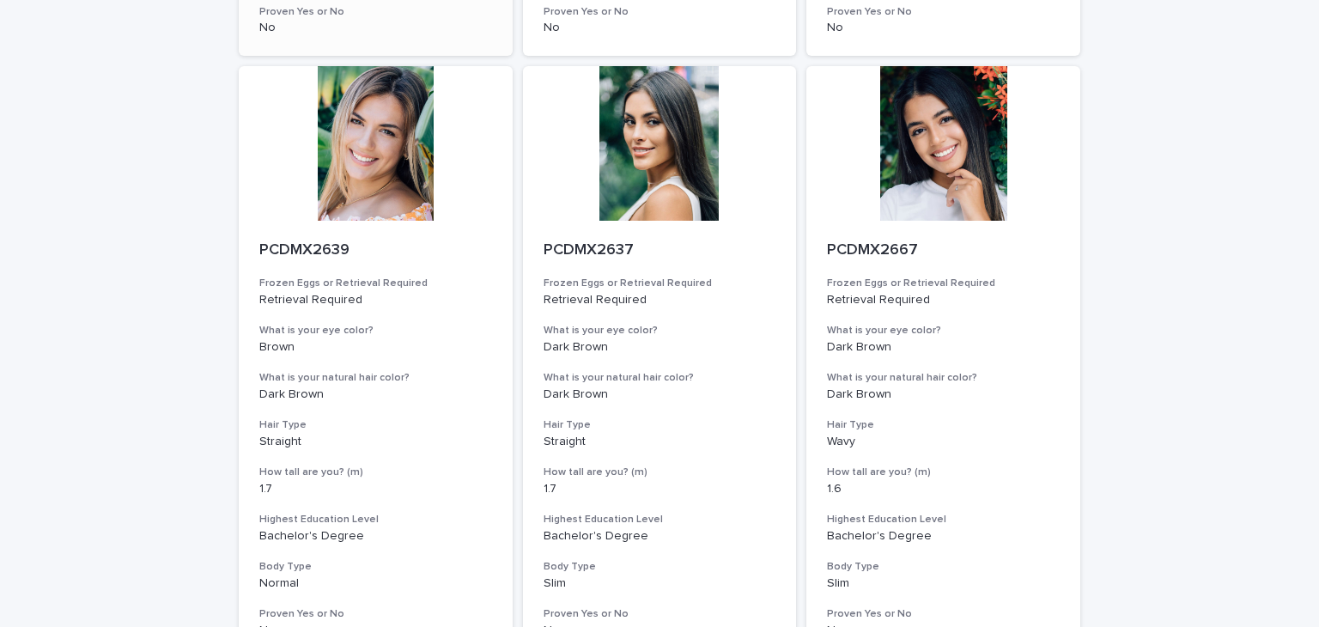
scroll to position [2130, 0]
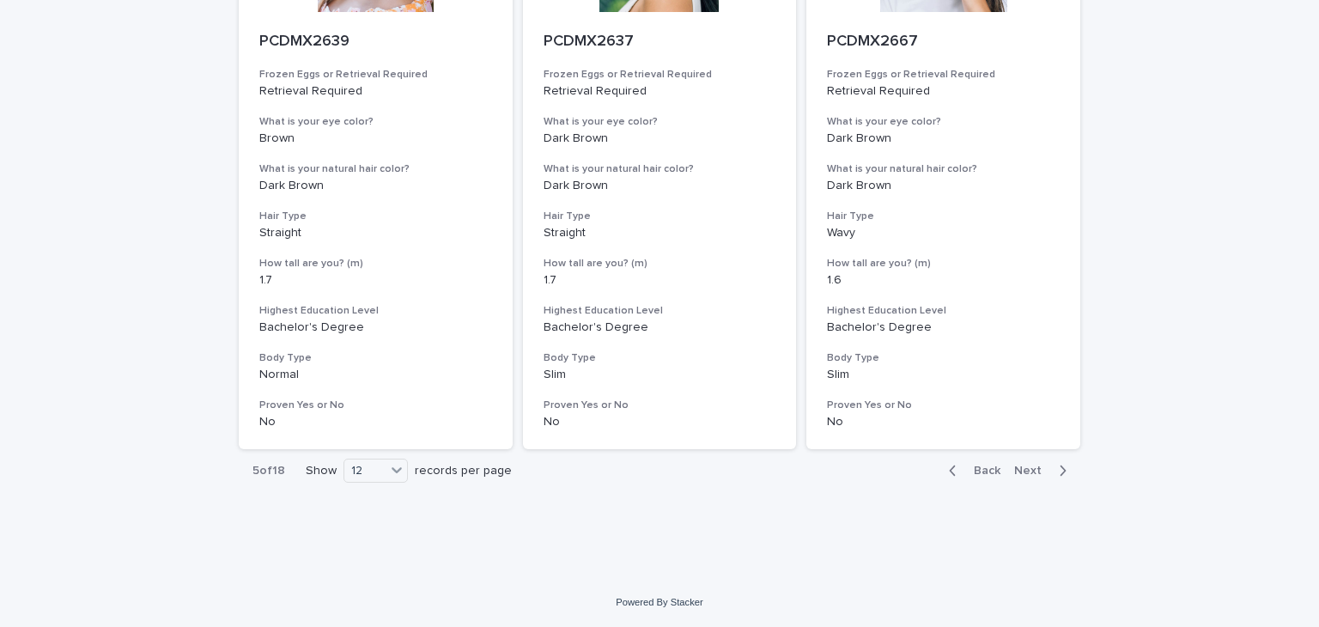
click at [1034, 471] on span "Next" at bounding box center [1034, 471] width 38 height 12
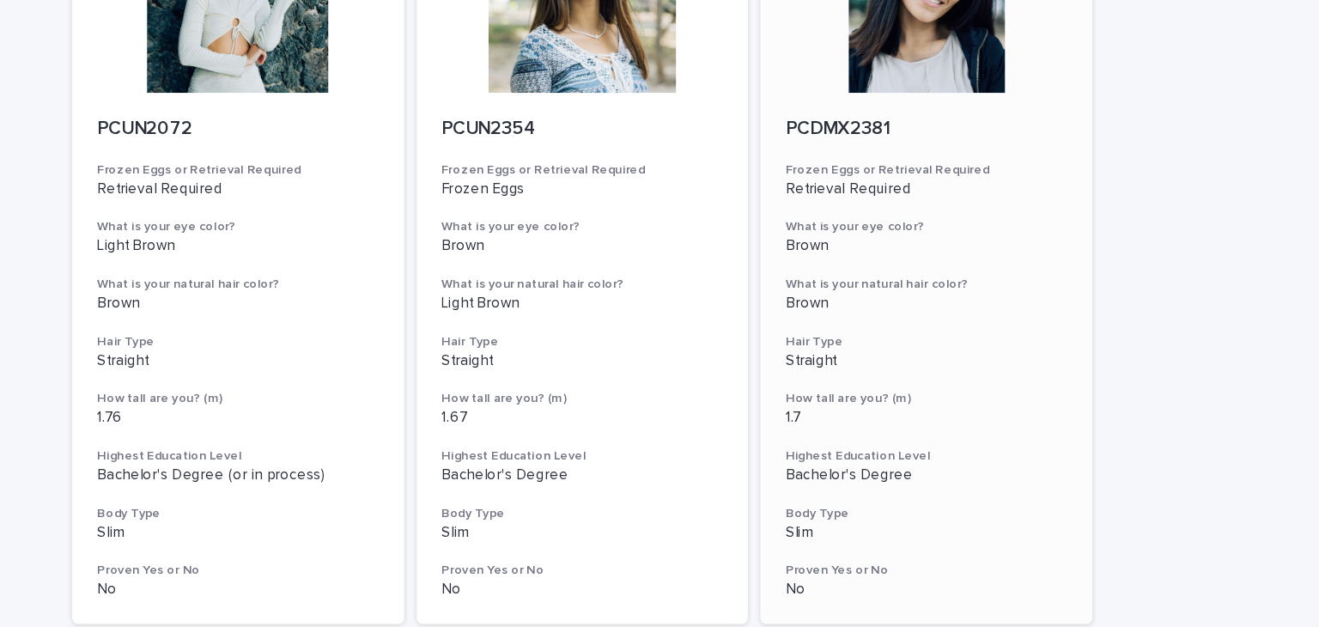
scroll to position [2130, 0]
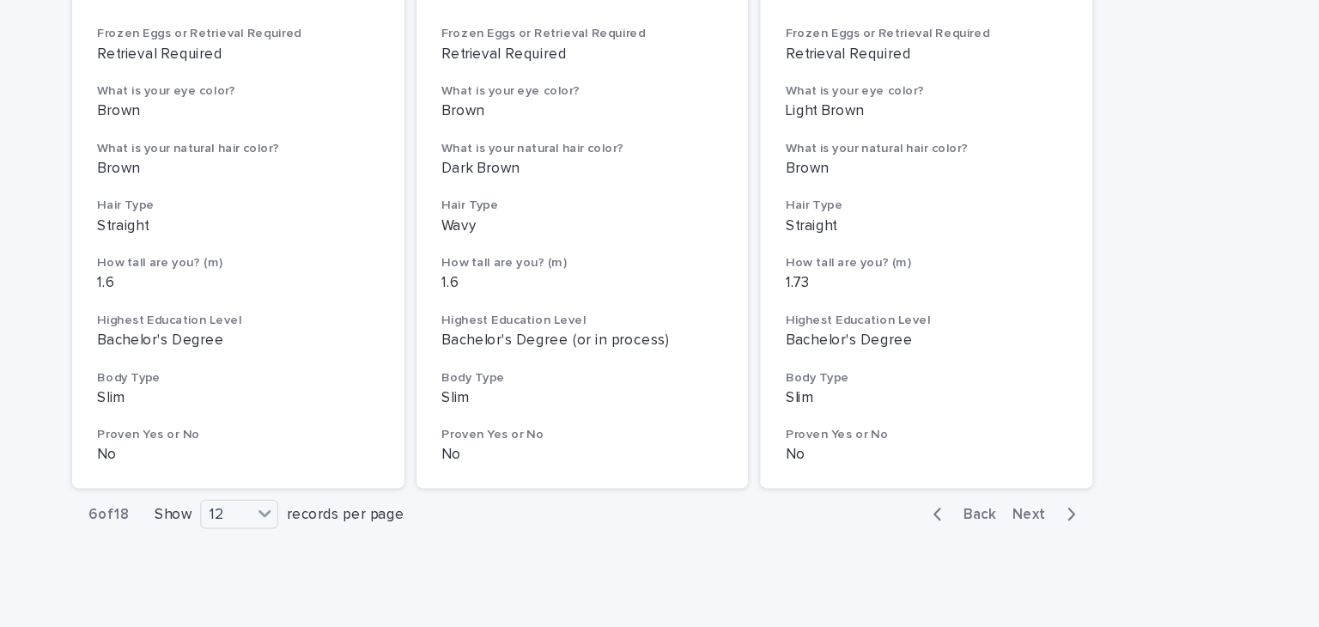
click at [1008, 464] on button "Next" at bounding box center [1044, 470] width 73 height 15
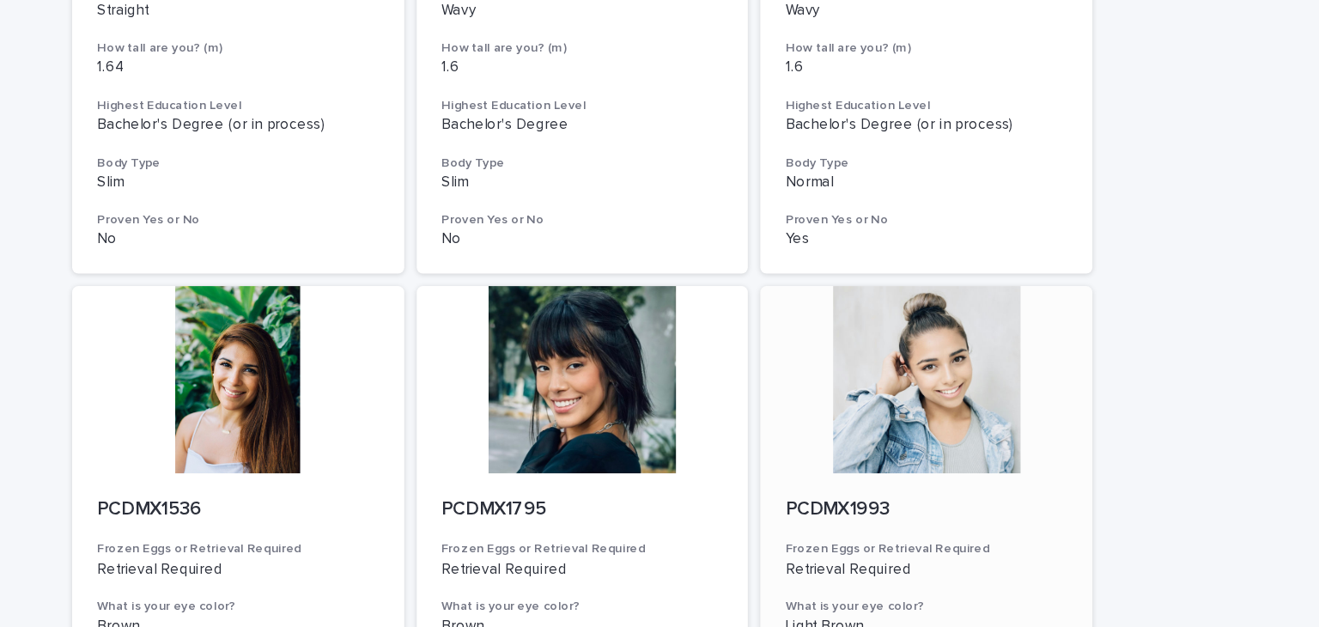
scroll to position [2130, 0]
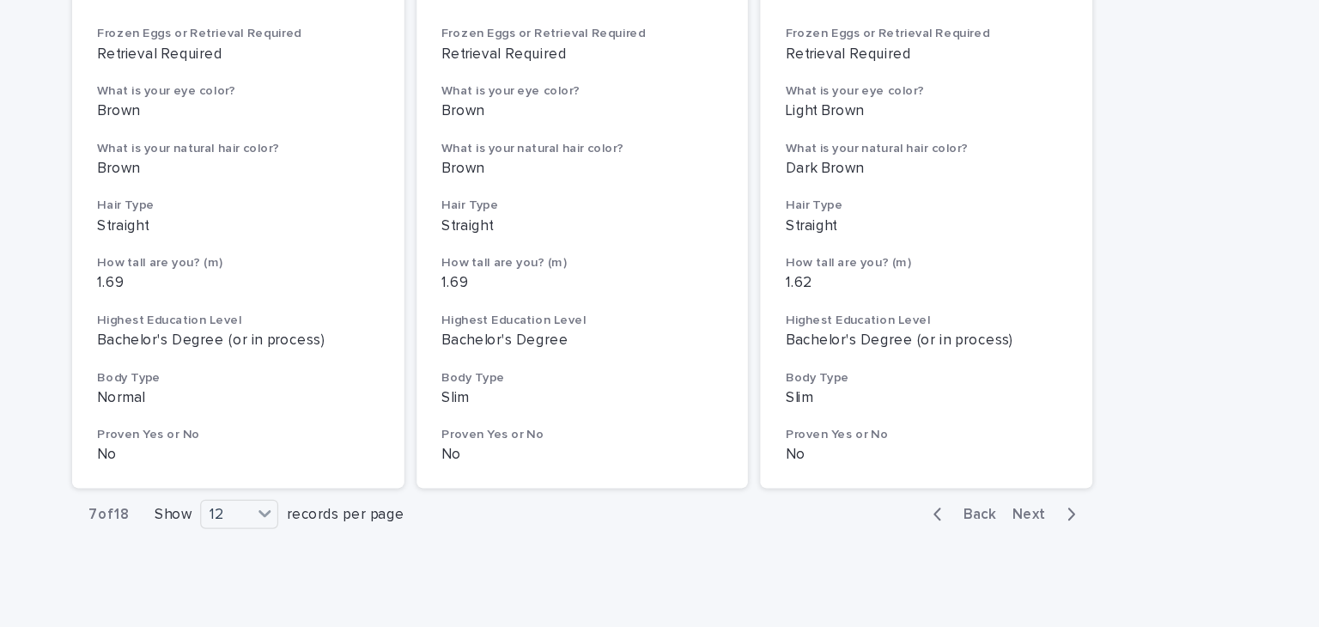
click at [1023, 473] on span "Next" at bounding box center [1034, 471] width 38 height 12
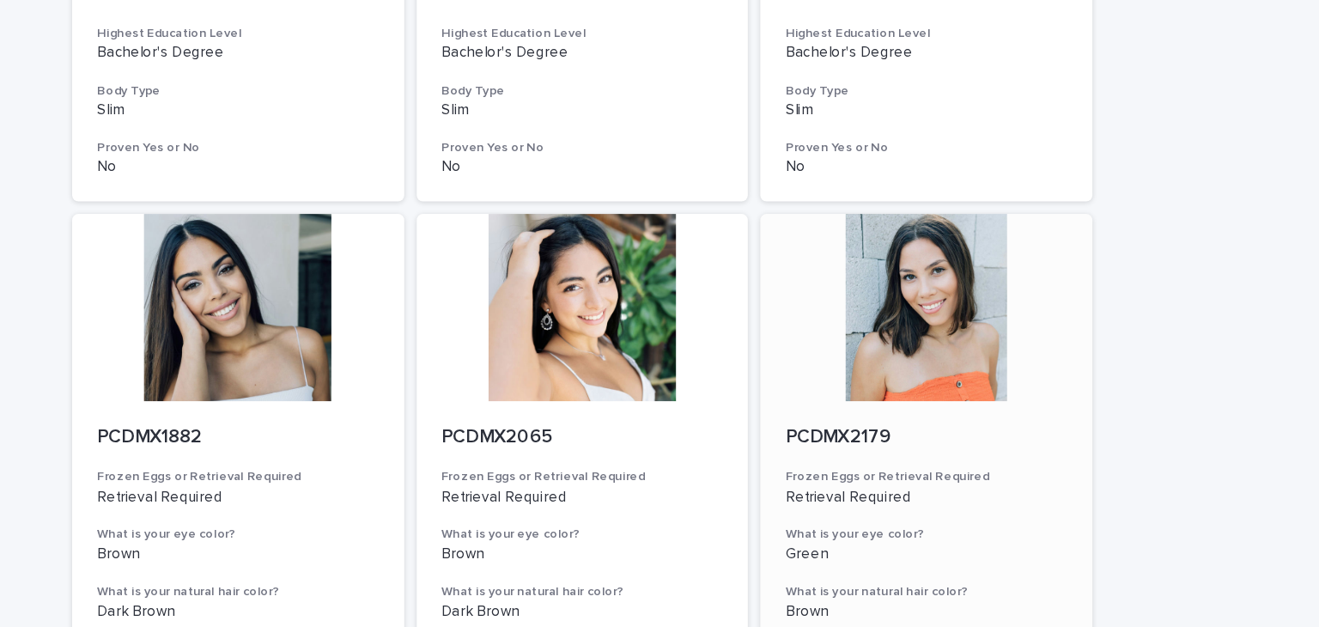
scroll to position [2130, 0]
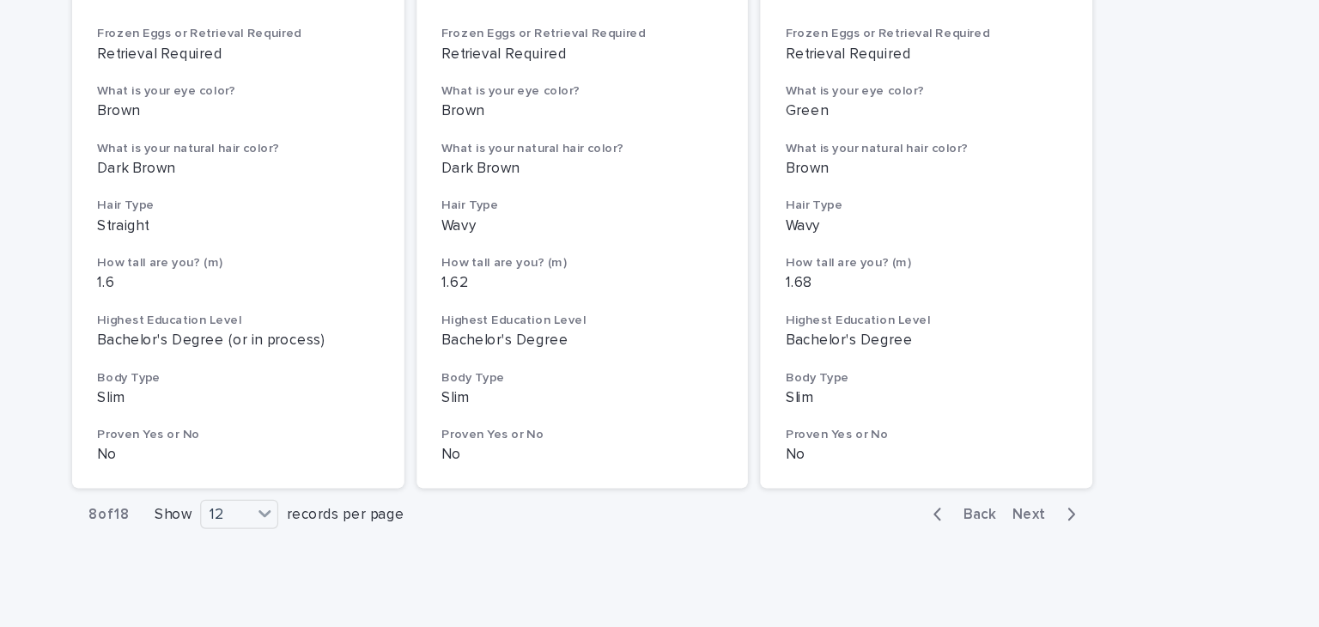
click at [1020, 469] on span "Next" at bounding box center [1034, 471] width 38 height 12
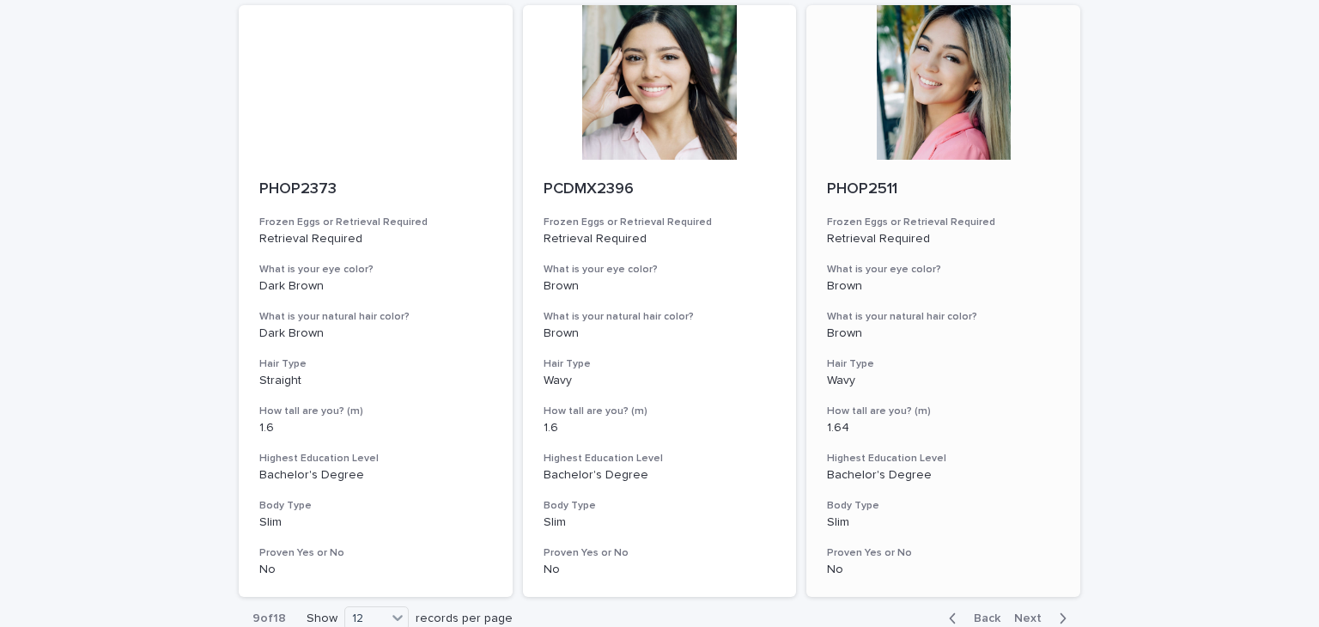
scroll to position [2130, 0]
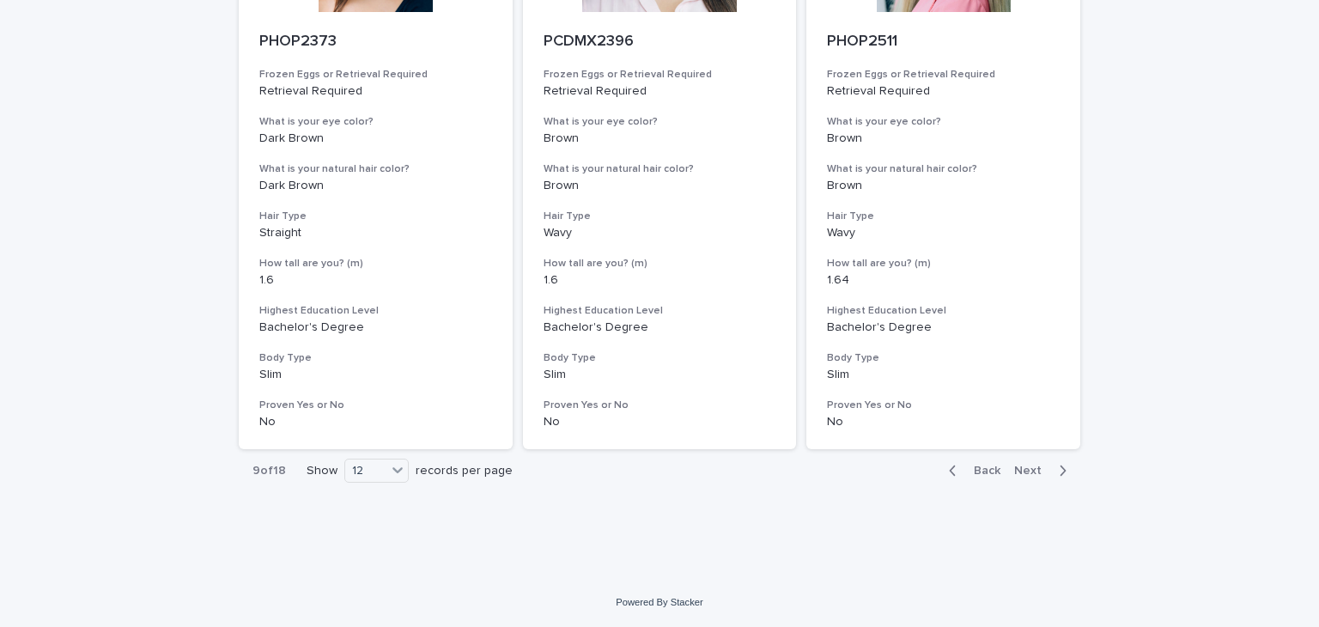
click at [1021, 475] on span "Next" at bounding box center [1034, 471] width 38 height 12
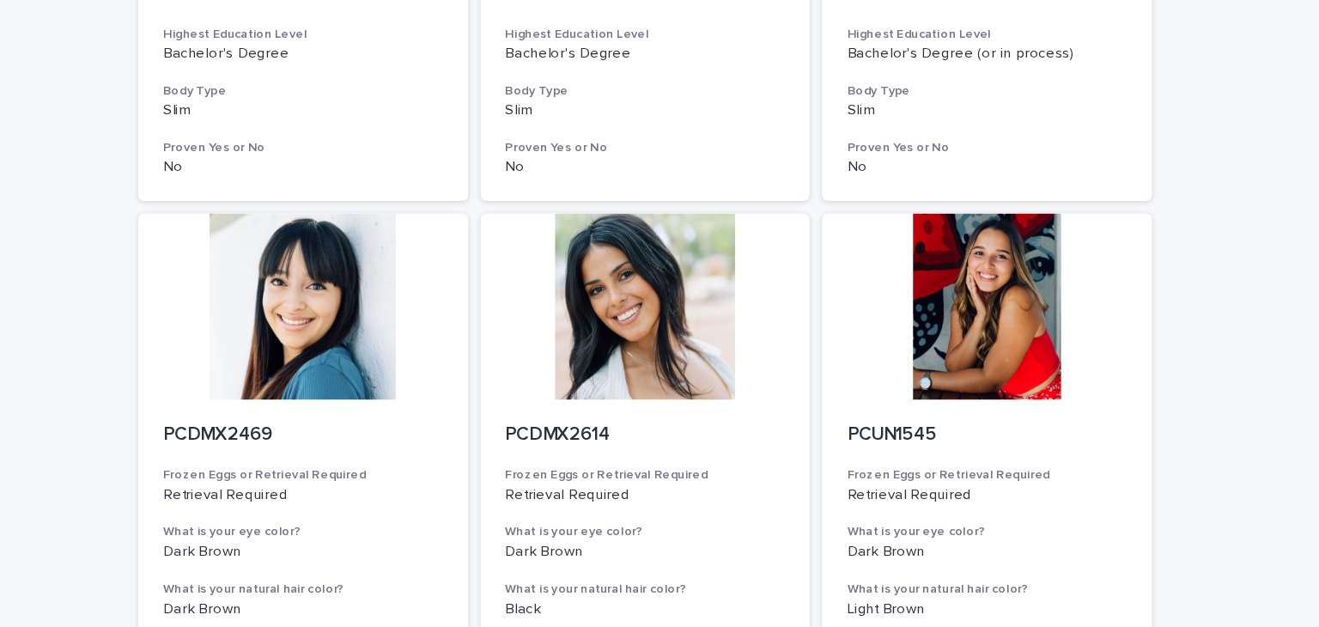
scroll to position [2130, 0]
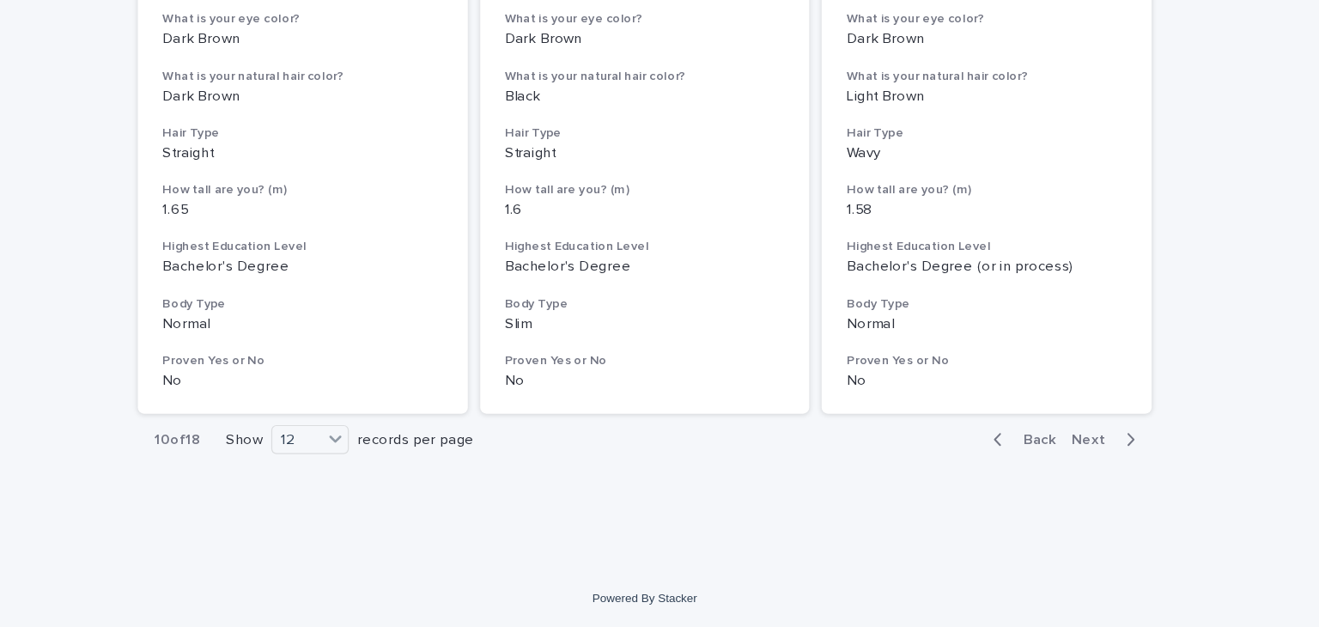
click at [1028, 471] on span "Next" at bounding box center [1034, 471] width 38 height 12
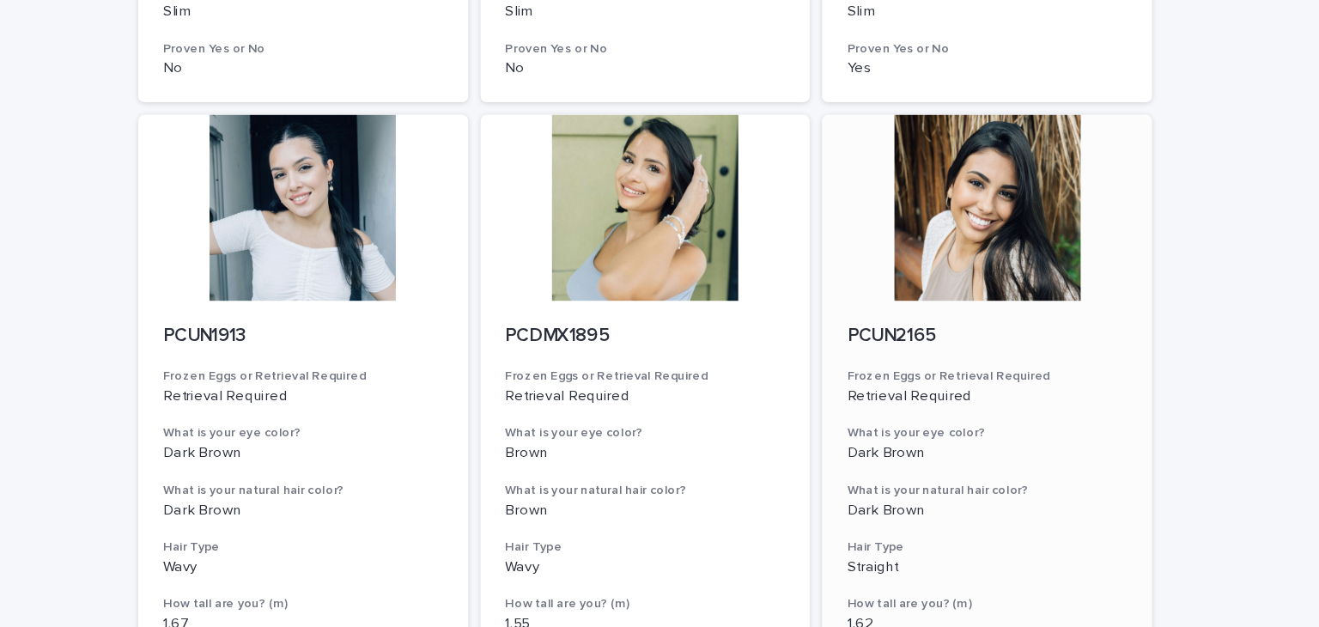
scroll to position [2130, 0]
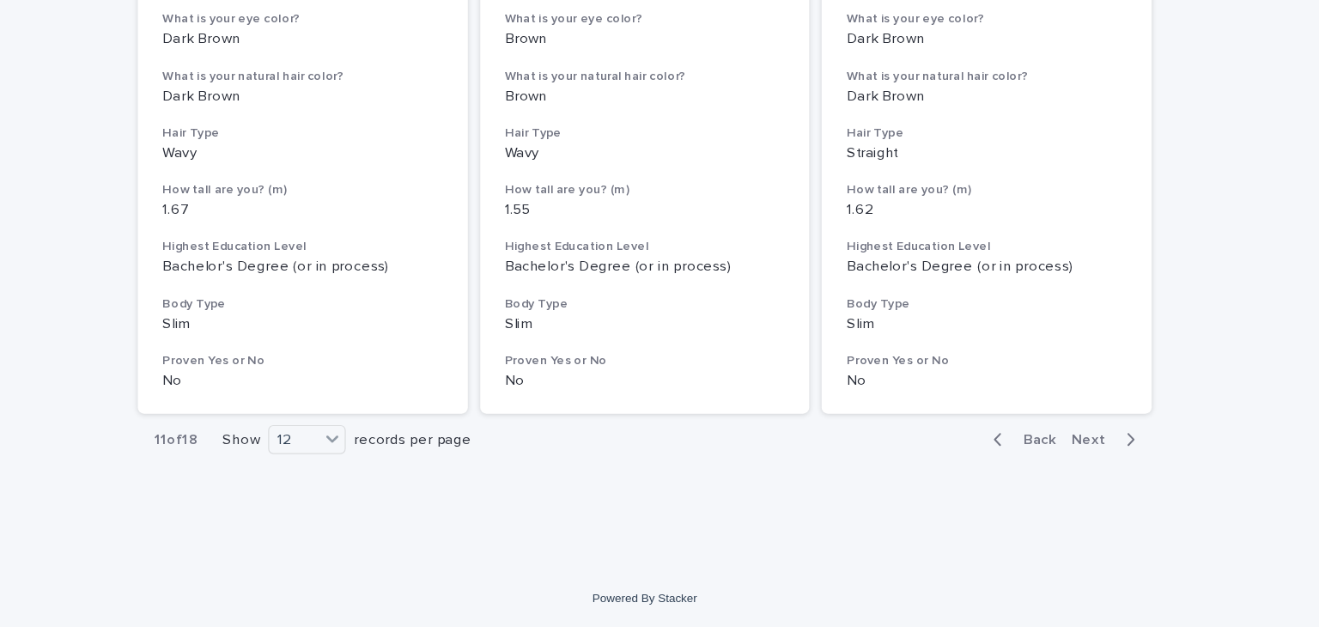
click at [1025, 468] on span "Next" at bounding box center [1034, 471] width 38 height 12
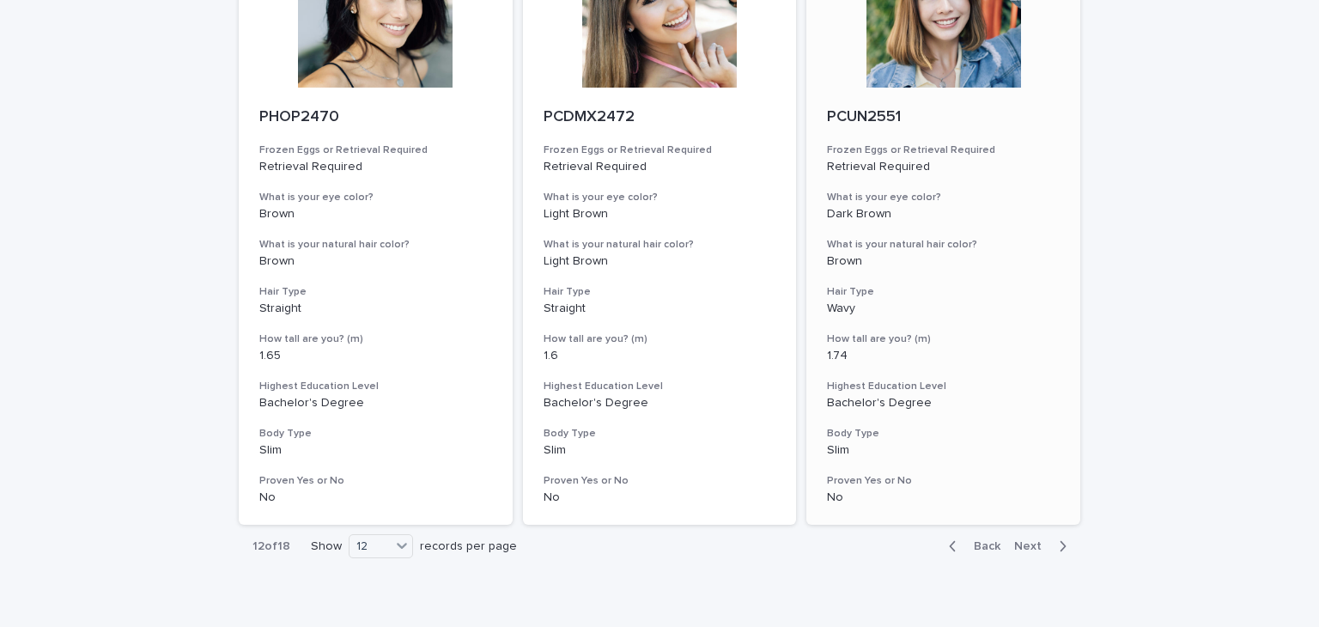
scroll to position [2130, 0]
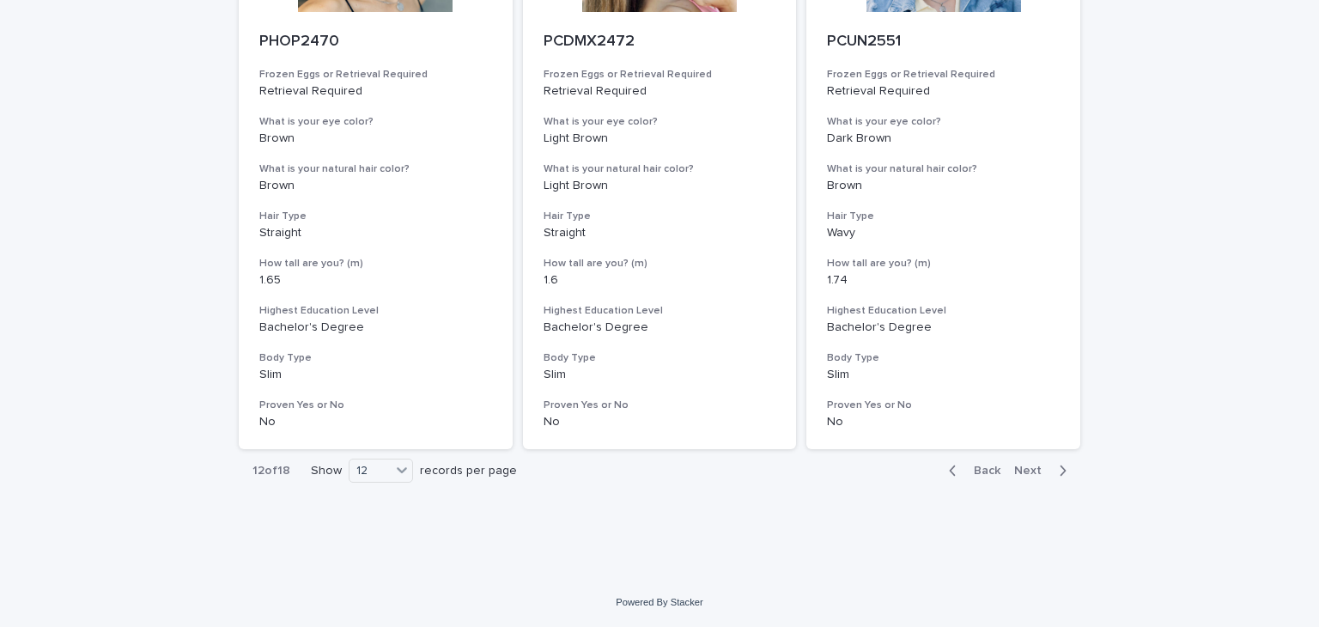
click at [1015, 465] on span "Next" at bounding box center [1034, 471] width 38 height 12
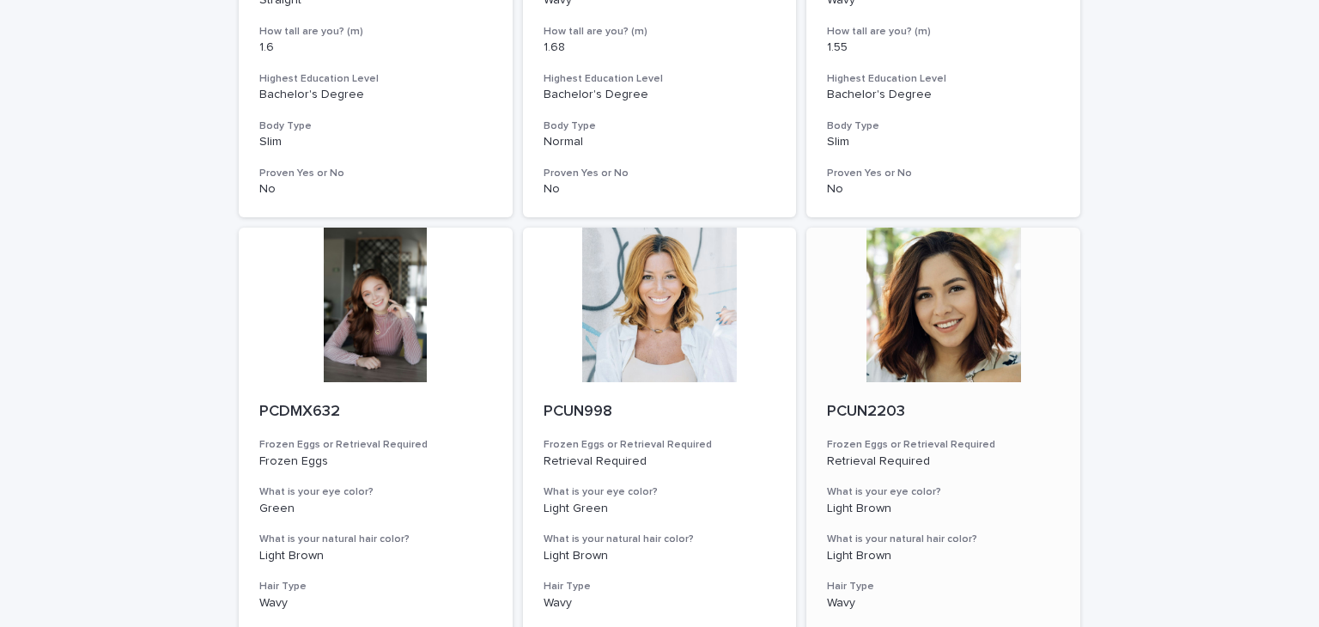
scroll to position [2130, 0]
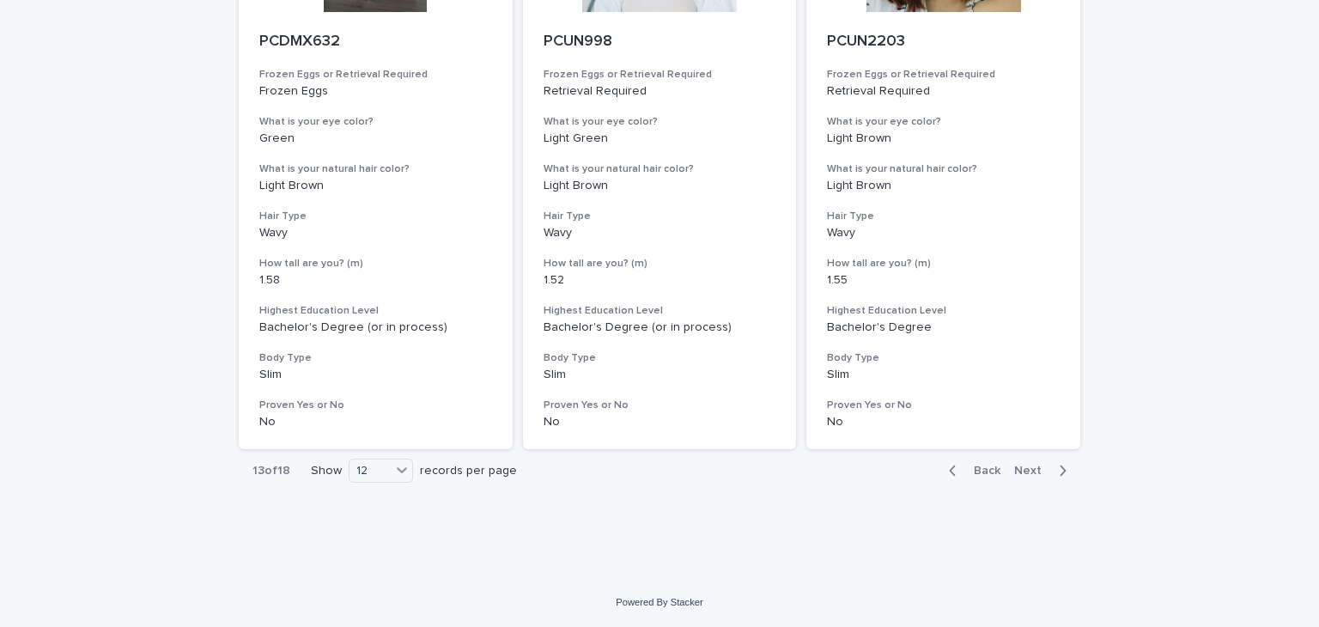
click at [1018, 463] on button "Next" at bounding box center [1044, 470] width 73 height 15
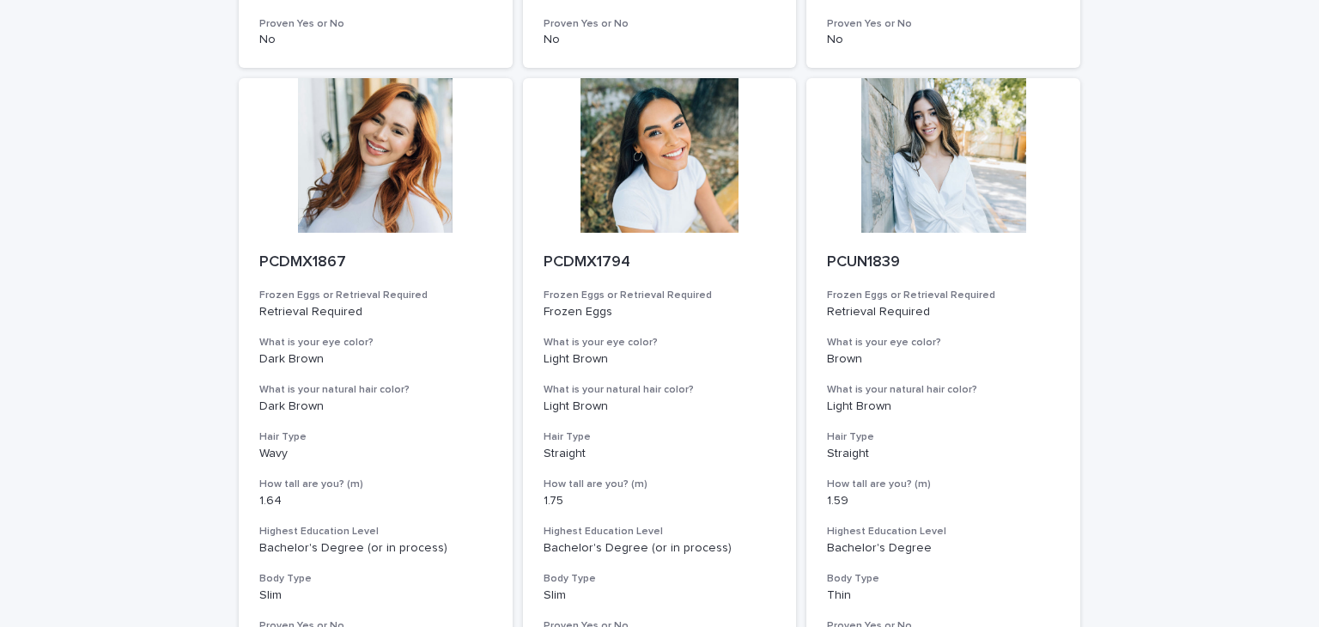
scroll to position [2130, 0]
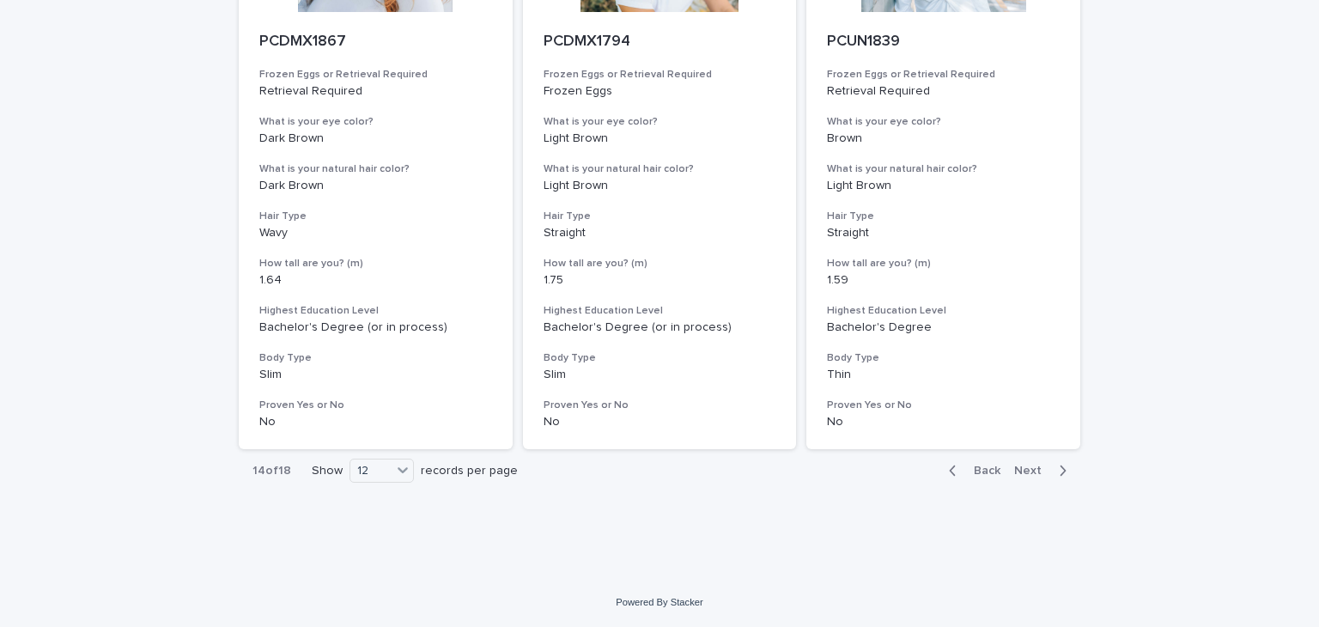
click at [1026, 467] on span "Next" at bounding box center [1034, 471] width 38 height 12
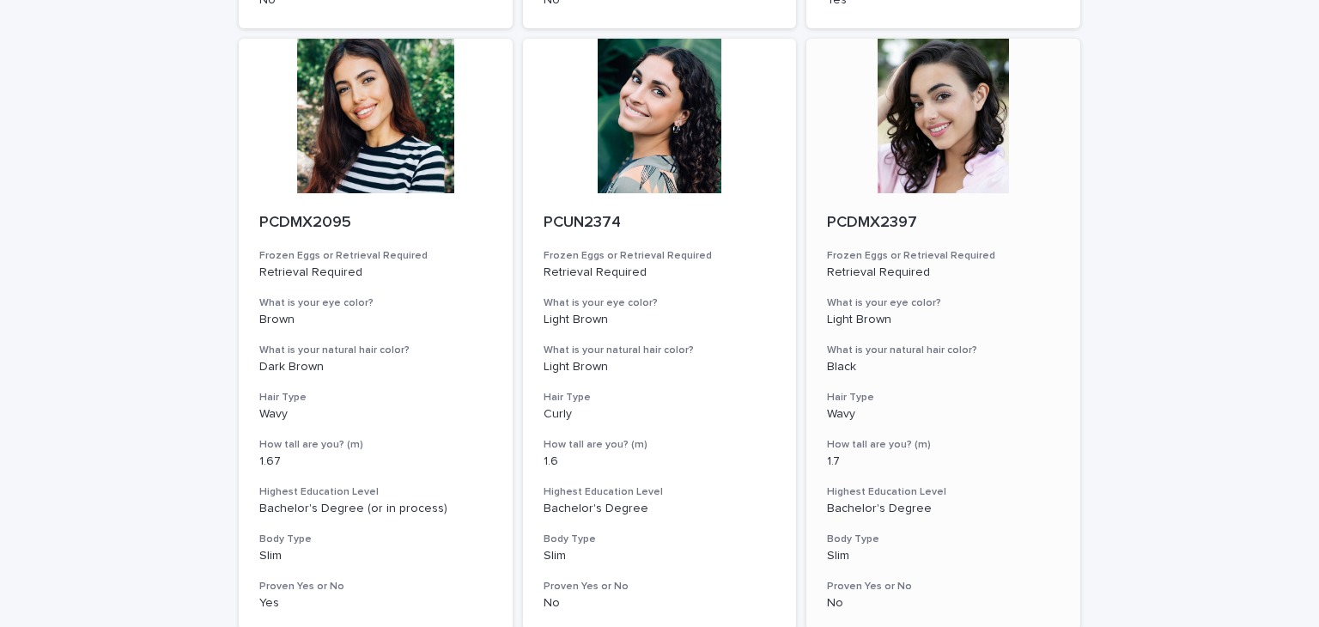
scroll to position [2130, 0]
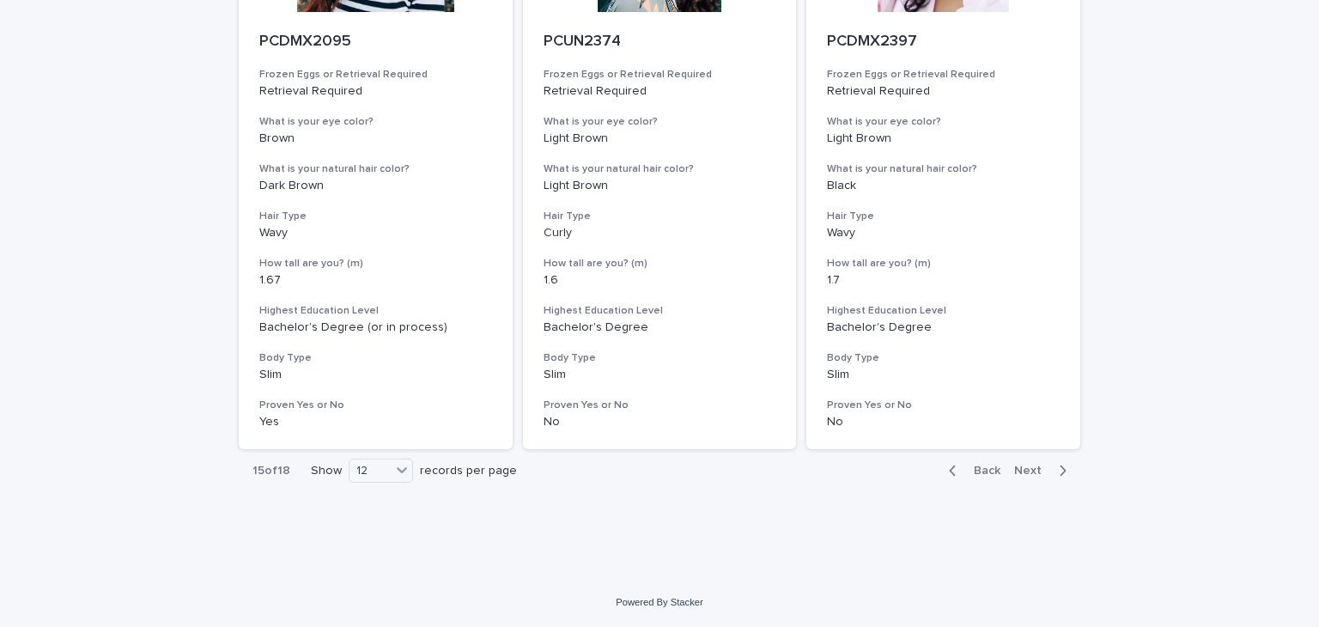
click at [1022, 470] on span "Next" at bounding box center [1034, 471] width 38 height 12
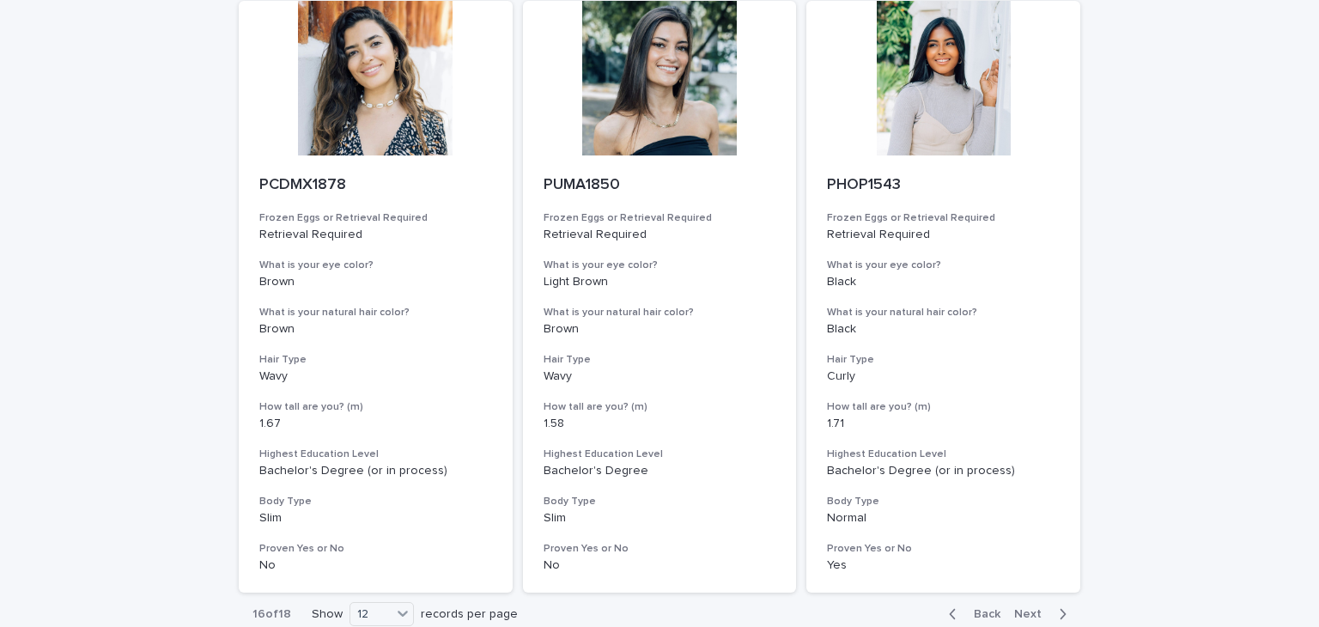
scroll to position [2130, 0]
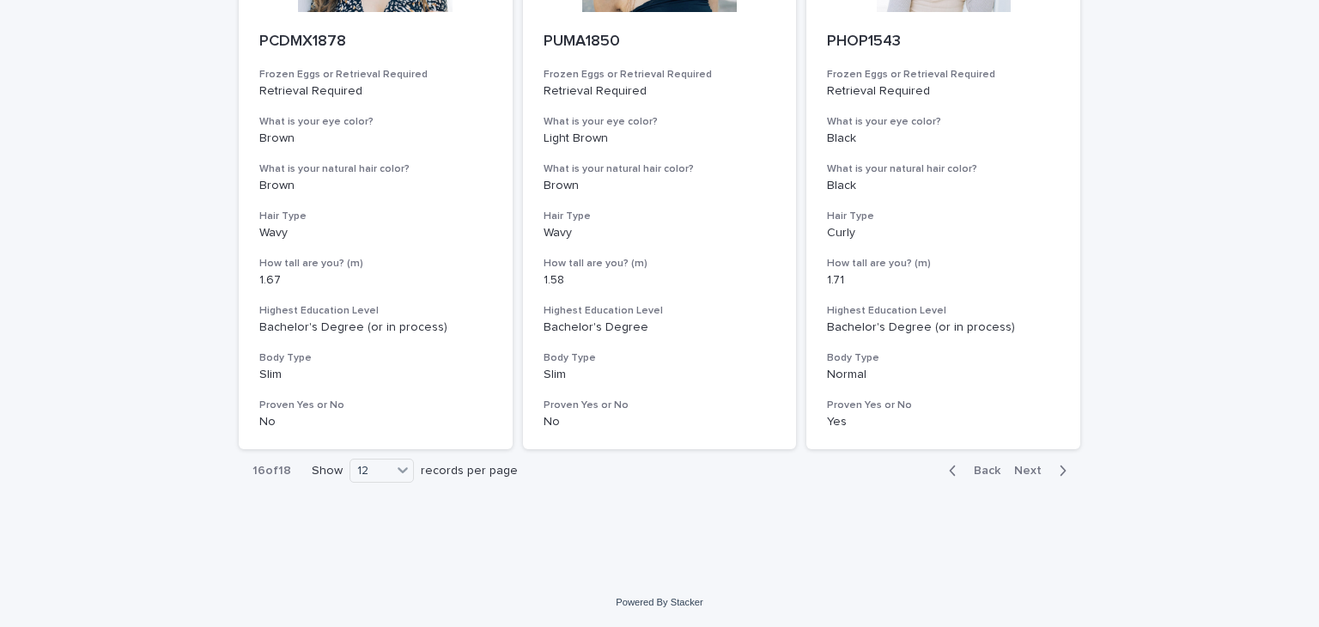
click at [1034, 475] on span "Next" at bounding box center [1034, 471] width 38 height 12
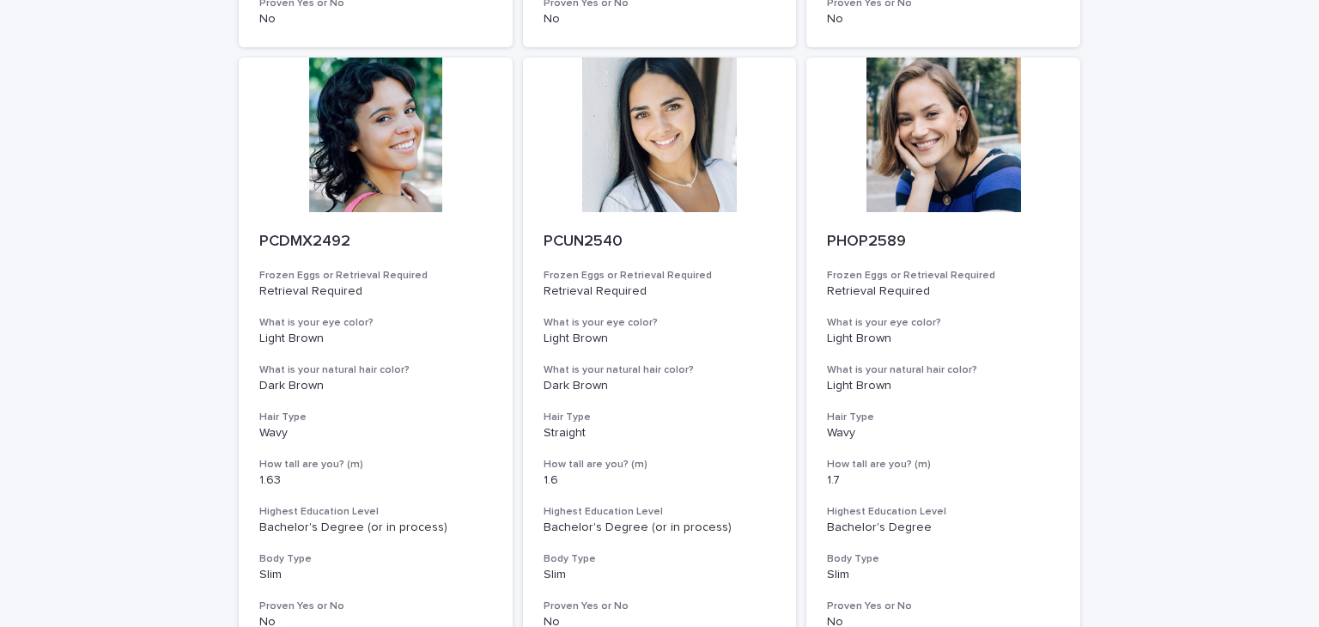
scroll to position [2130, 0]
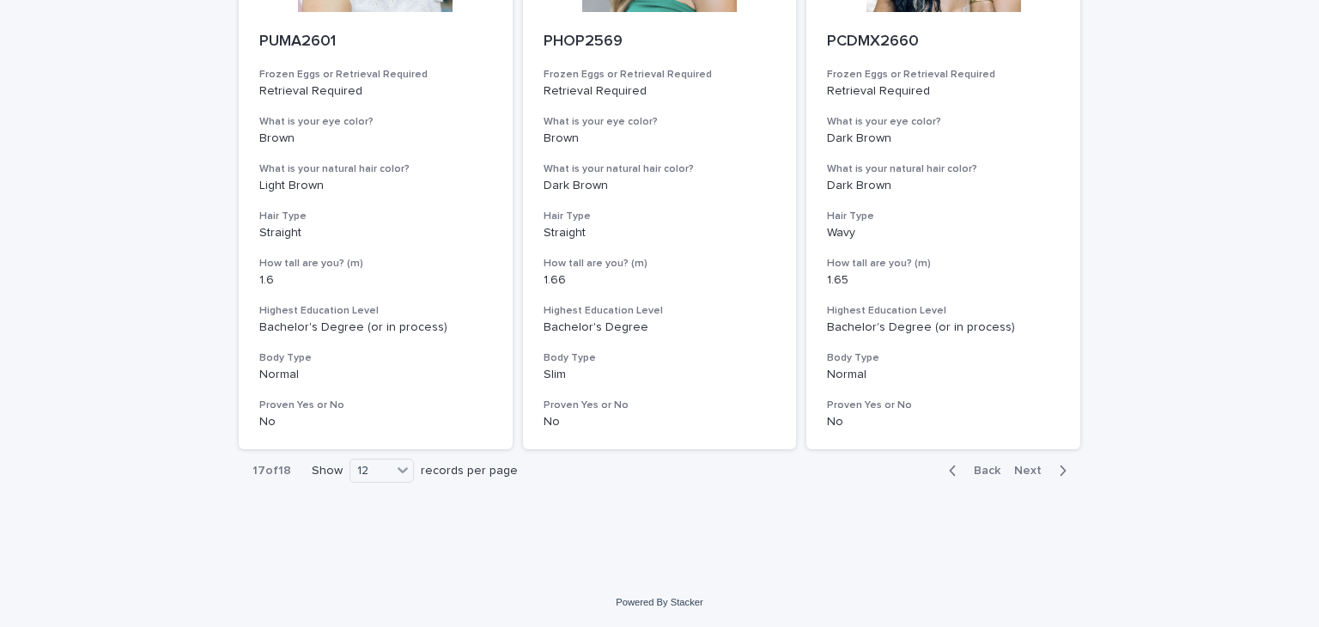
click at [1037, 478] on button "Next" at bounding box center [1044, 470] width 73 height 15
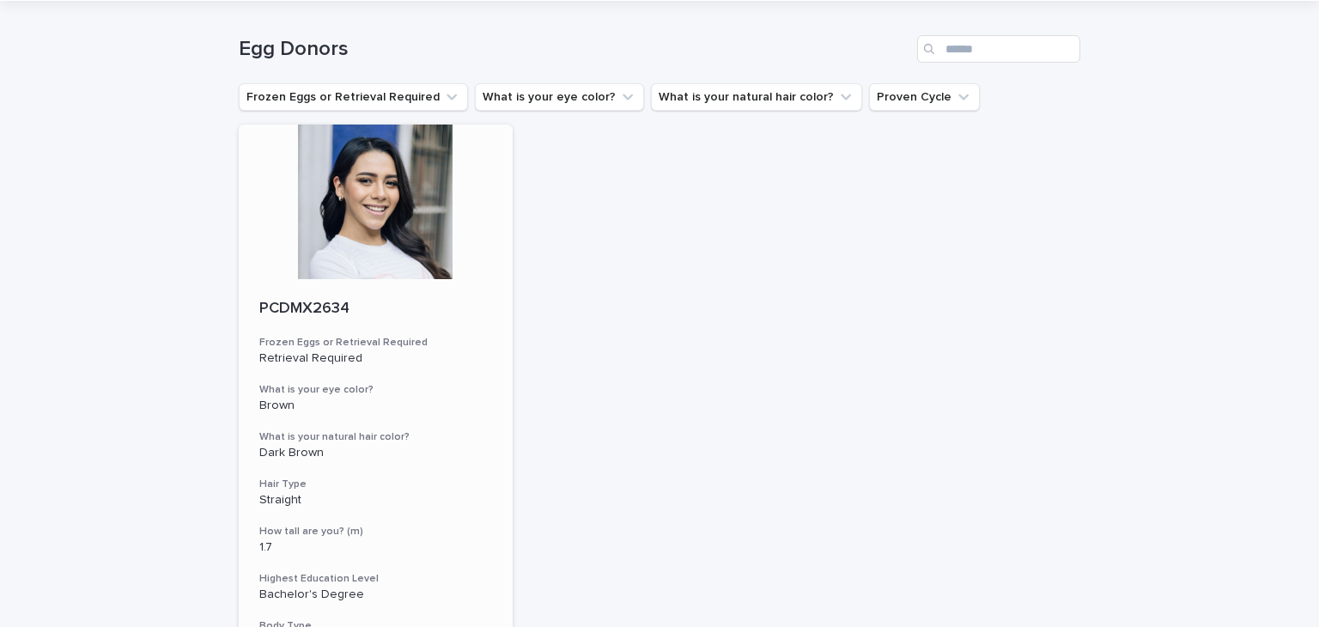
scroll to position [53, 0]
click at [284, 160] on div at bounding box center [376, 202] width 274 height 155
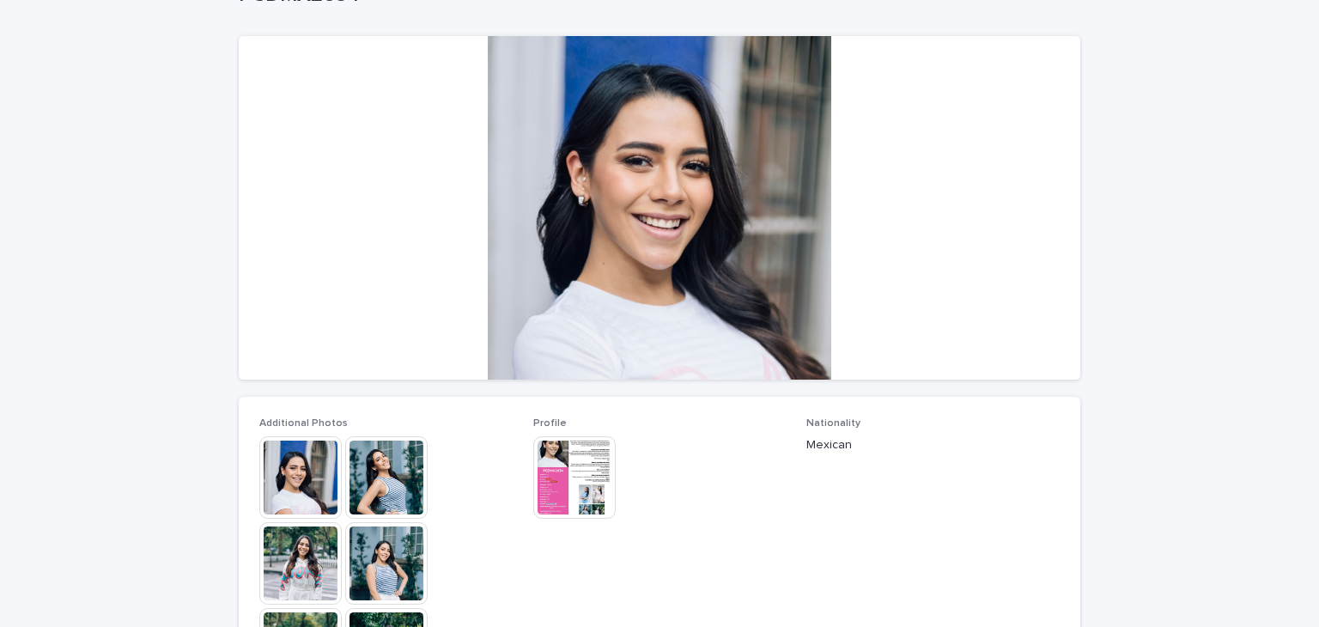
scroll to position [126, 0]
click at [550, 454] on img at bounding box center [574, 477] width 82 height 82
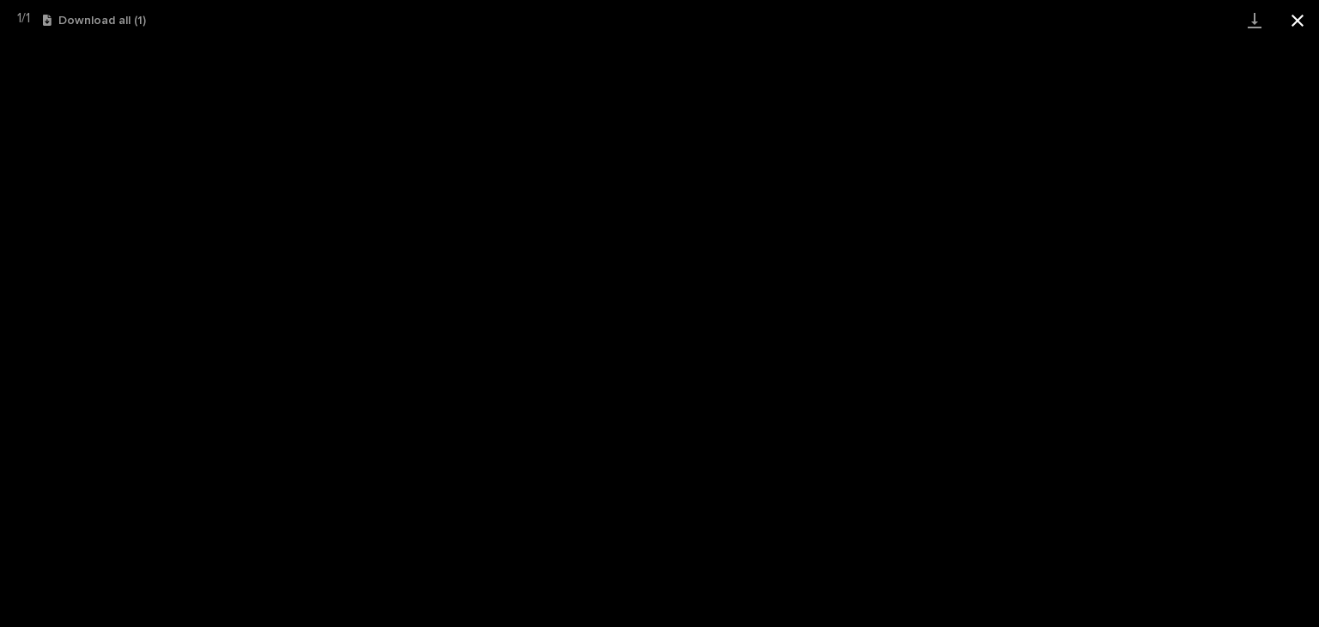
click at [1285, 19] on button "Close gallery" at bounding box center [1298, 20] width 43 height 40
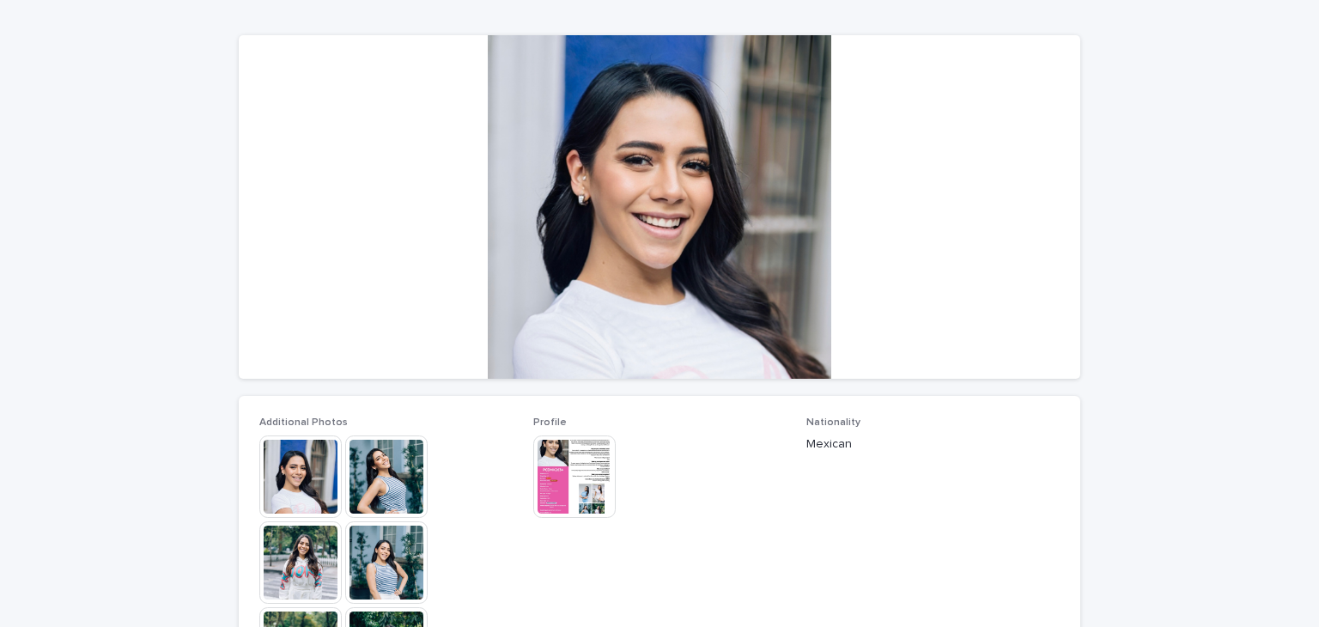
scroll to position [0, 0]
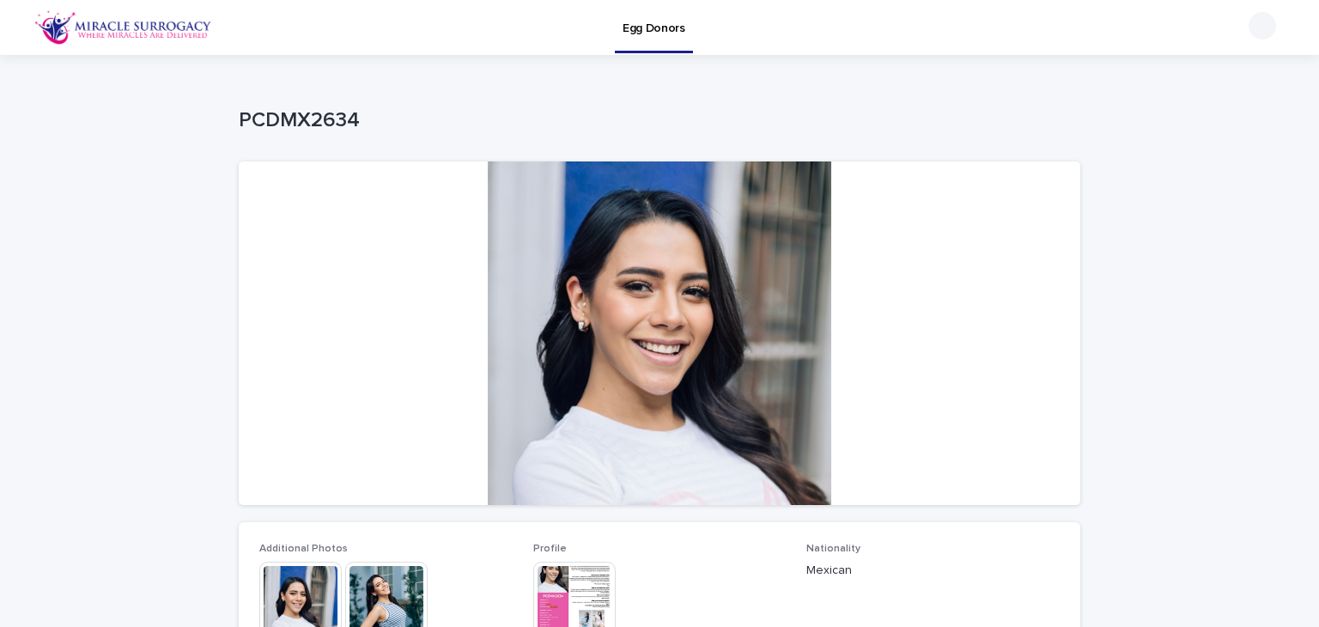
click at [165, 25] on img at bounding box center [123, 27] width 178 height 34
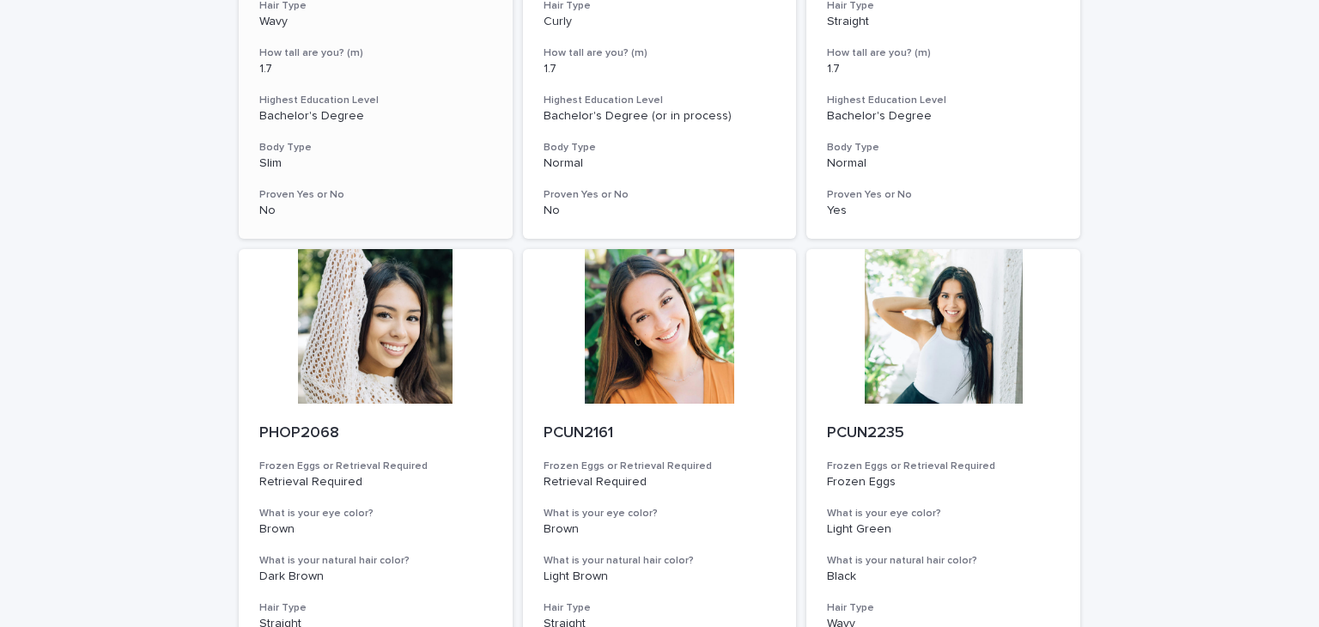
scroll to position [551, 0]
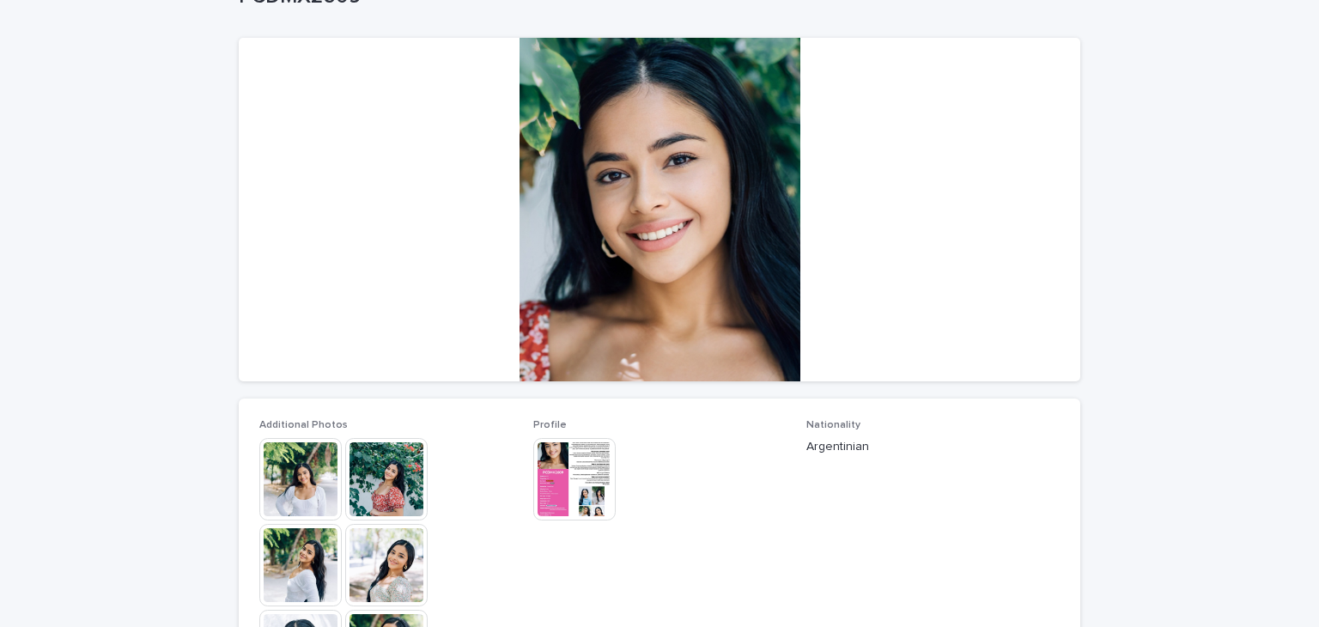
scroll to position [127, 0]
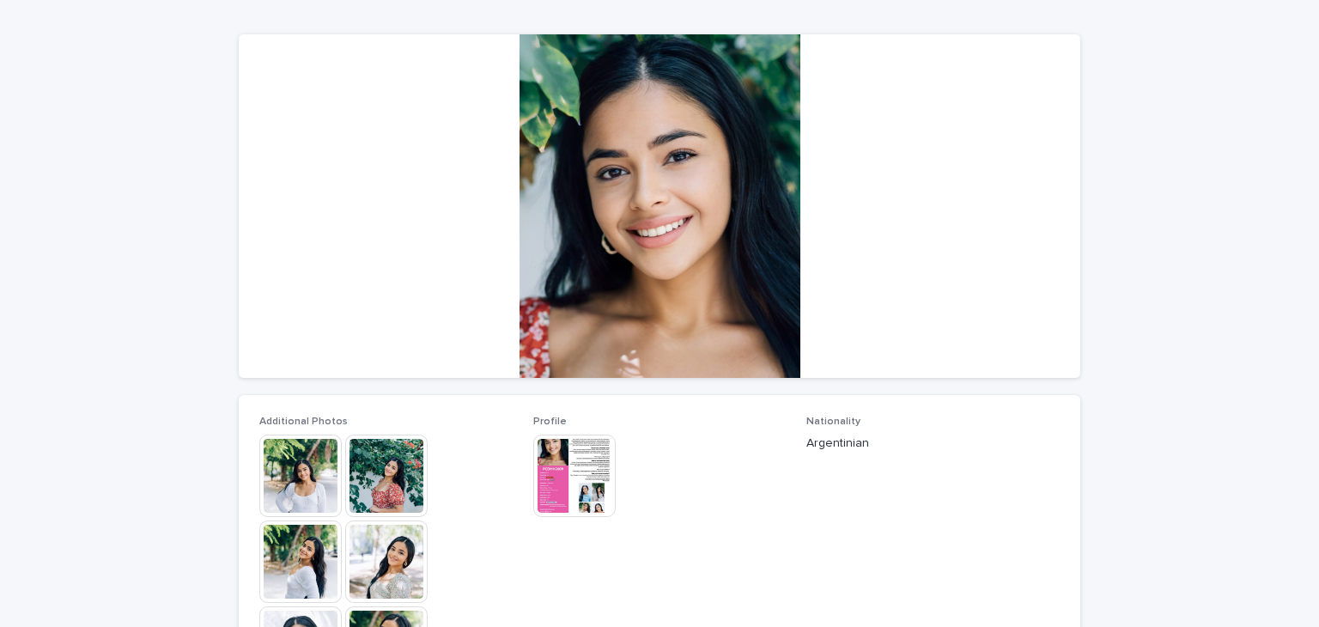
click at [571, 498] on img at bounding box center [574, 476] width 82 height 82
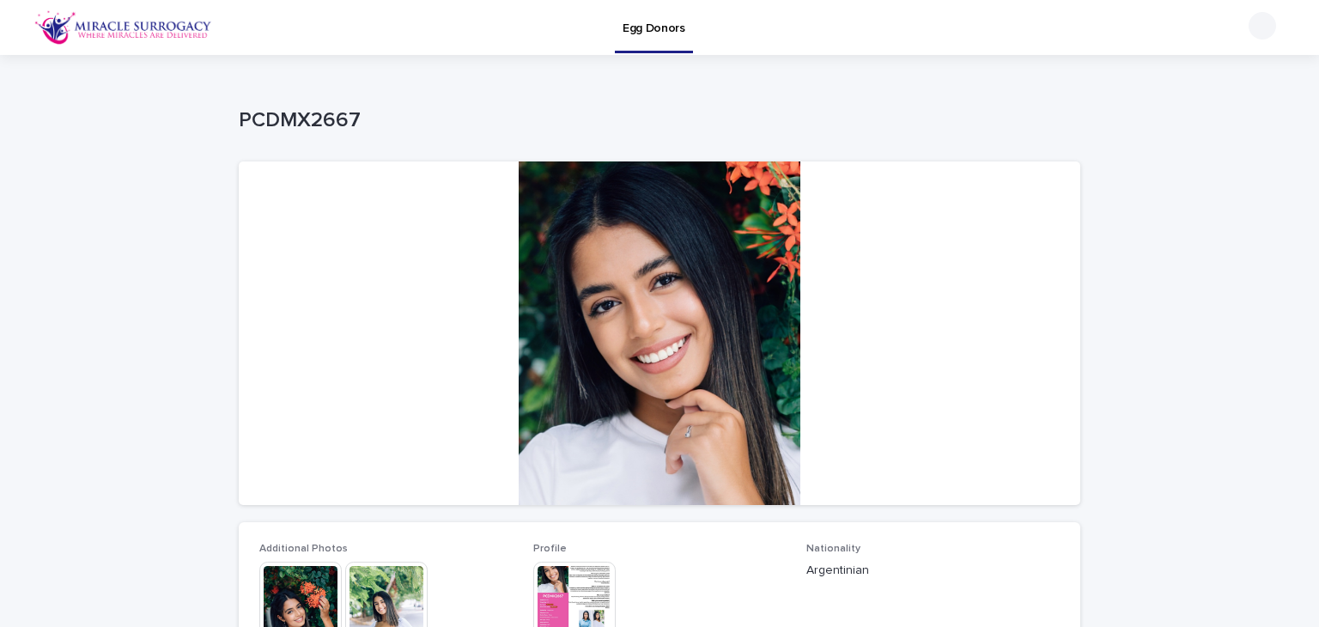
scroll to position [132, 0]
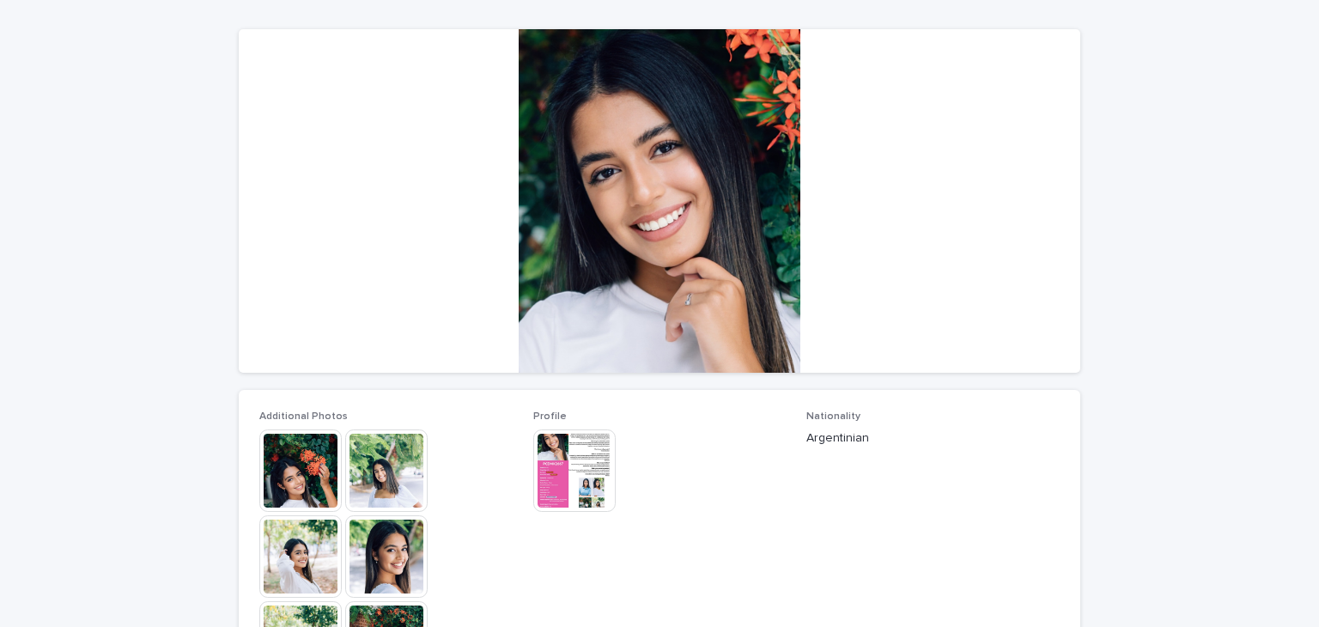
click at [564, 476] on img at bounding box center [574, 471] width 82 height 82
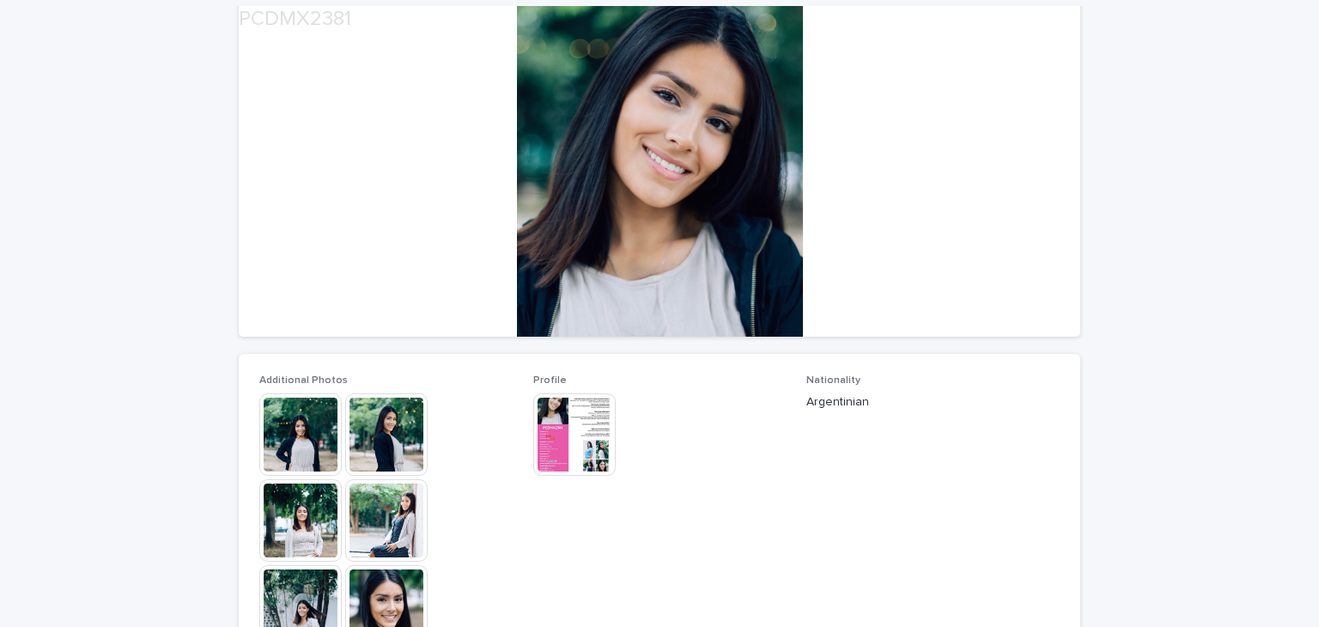
scroll to position [201, 0]
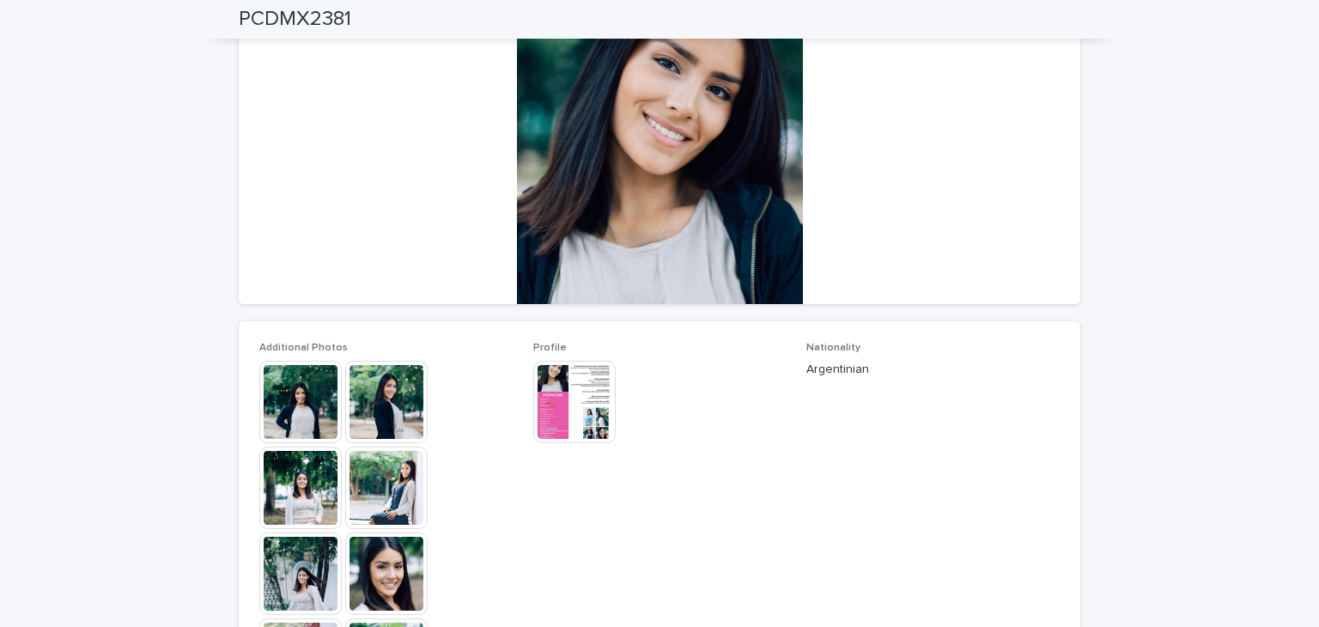
click at [575, 405] on img at bounding box center [574, 402] width 82 height 82
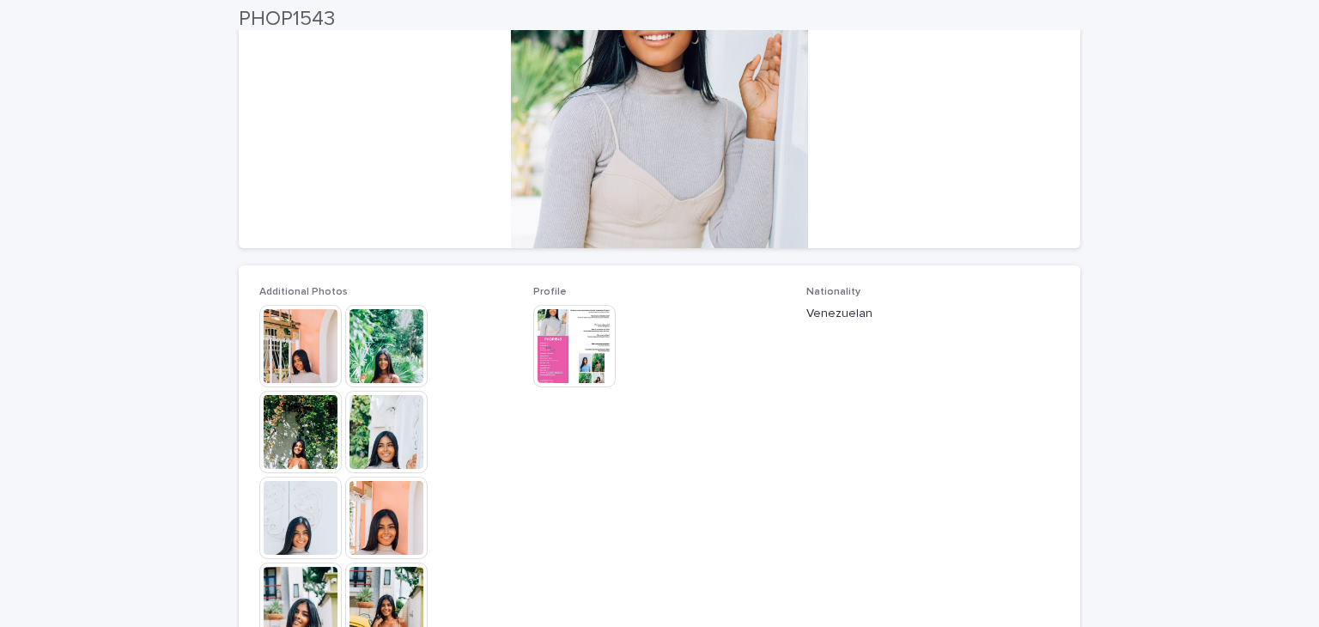
scroll to position [258, 0]
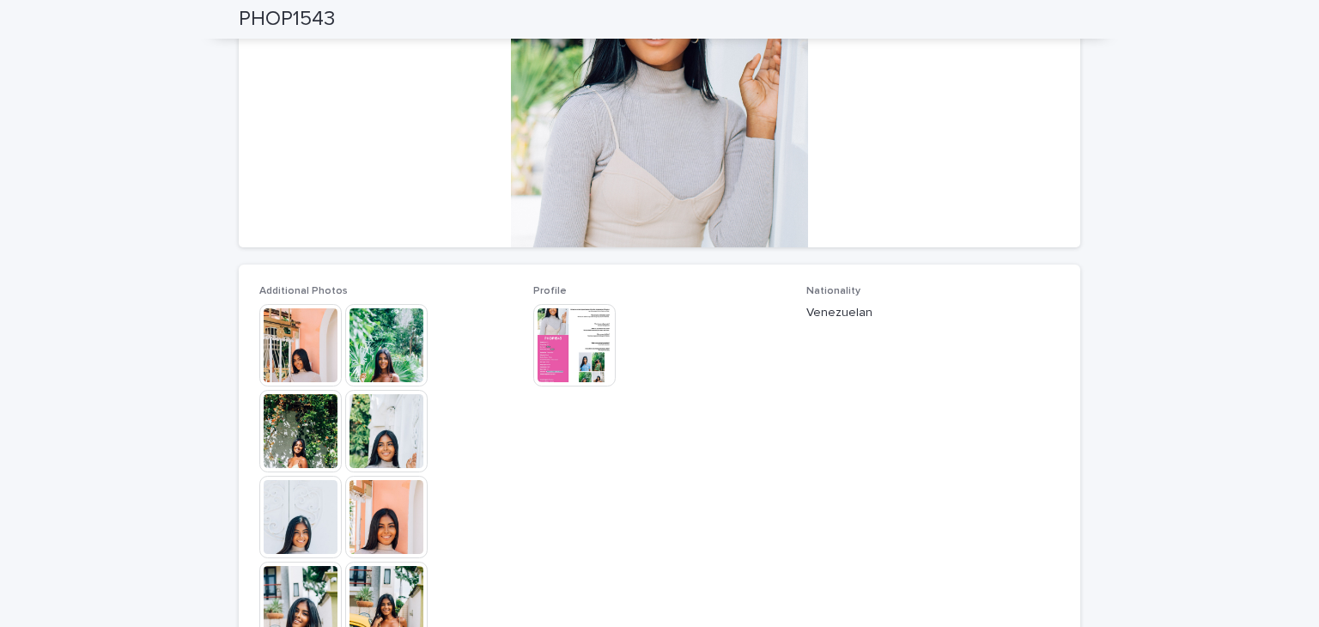
click at [607, 332] on img at bounding box center [574, 345] width 82 height 82
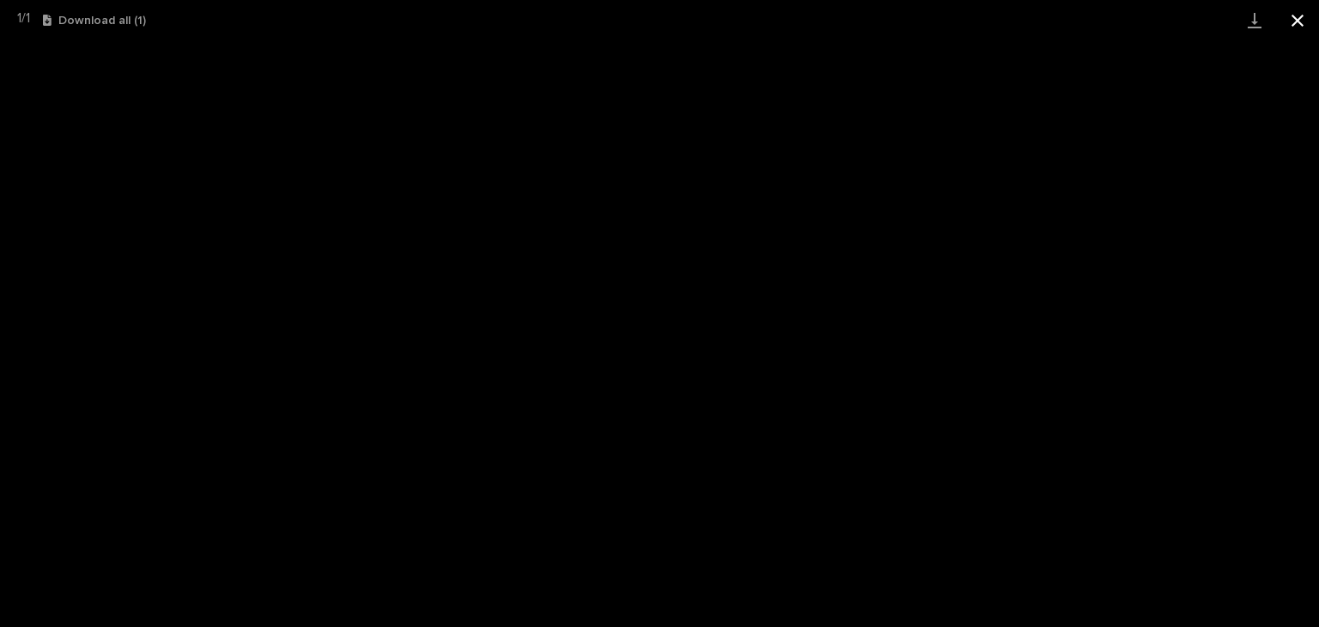
click at [1292, 11] on button "Close gallery" at bounding box center [1298, 20] width 43 height 40
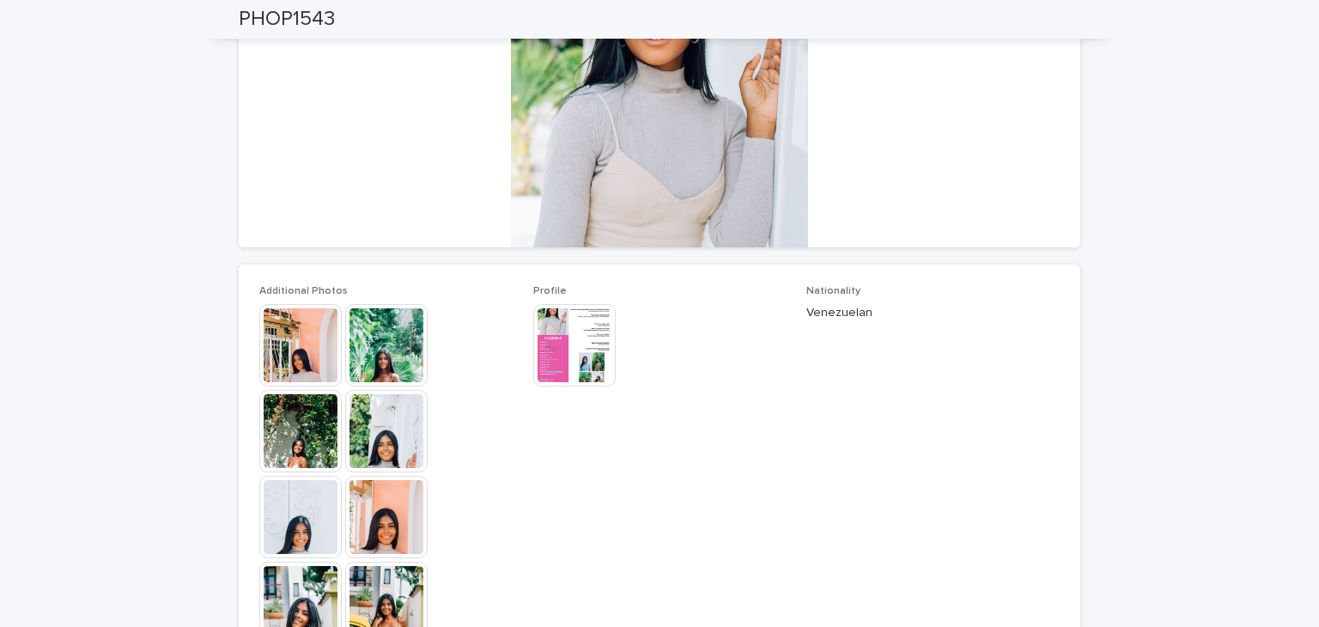
click at [375, 541] on img at bounding box center [386, 517] width 82 height 82
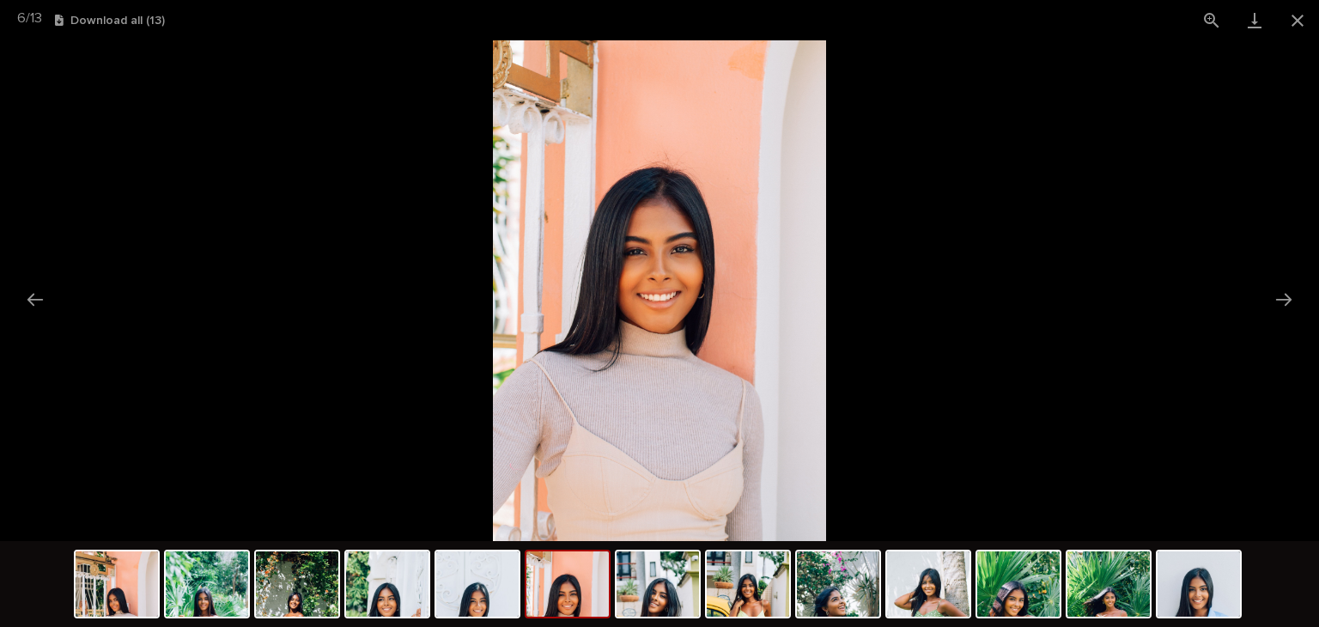
click at [815, 620] on div at bounding box center [660, 586] width 1173 height 90
click at [845, 576] on img at bounding box center [838, 584] width 82 height 65
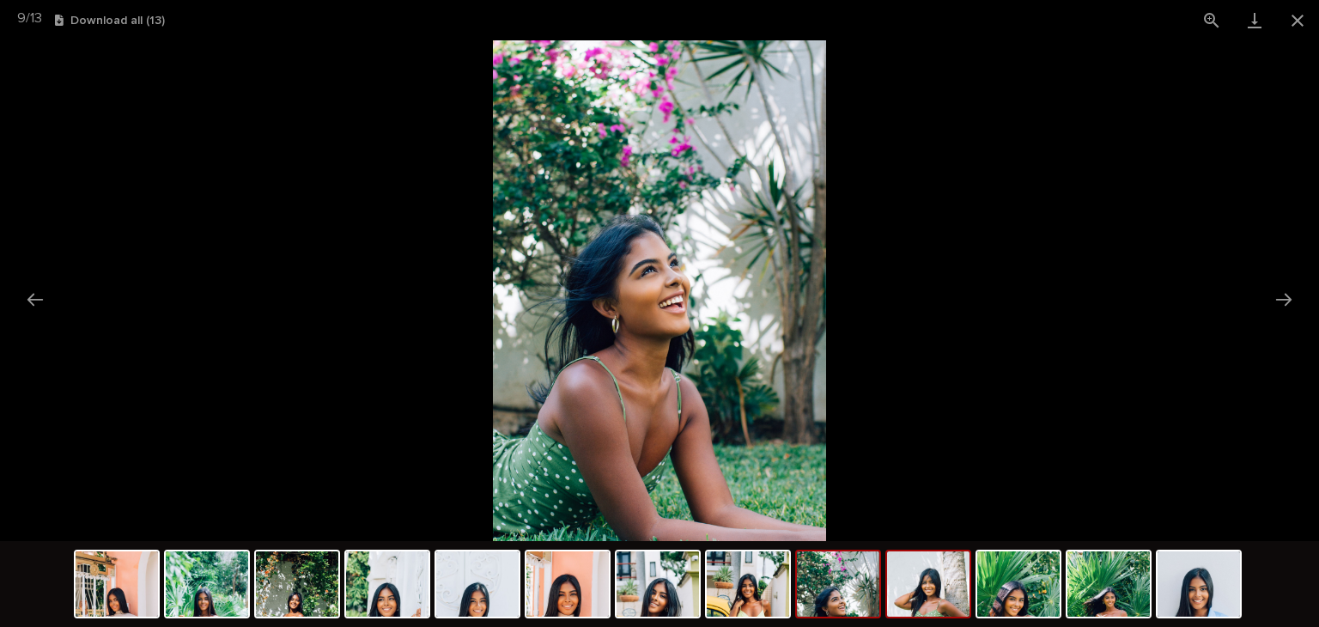
click at [912, 593] on img at bounding box center [928, 584] width 82 height 65
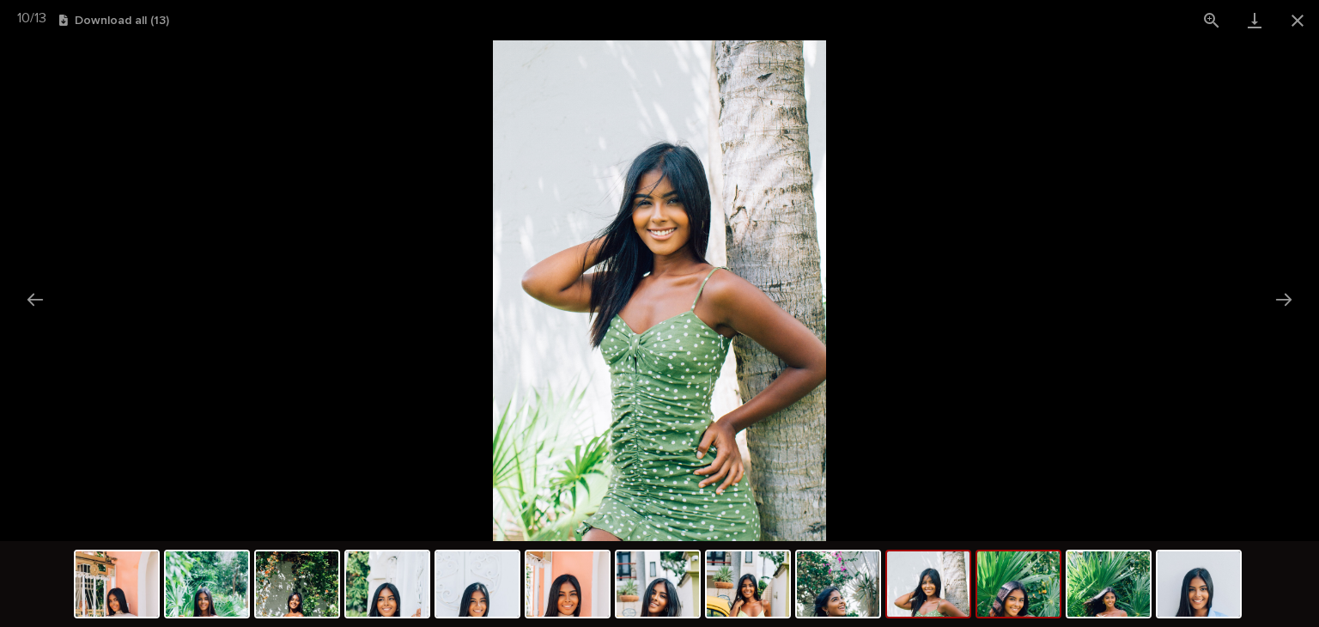
click at [1026, 602] on img at bounding box center [1019, 584] width 82 height 65
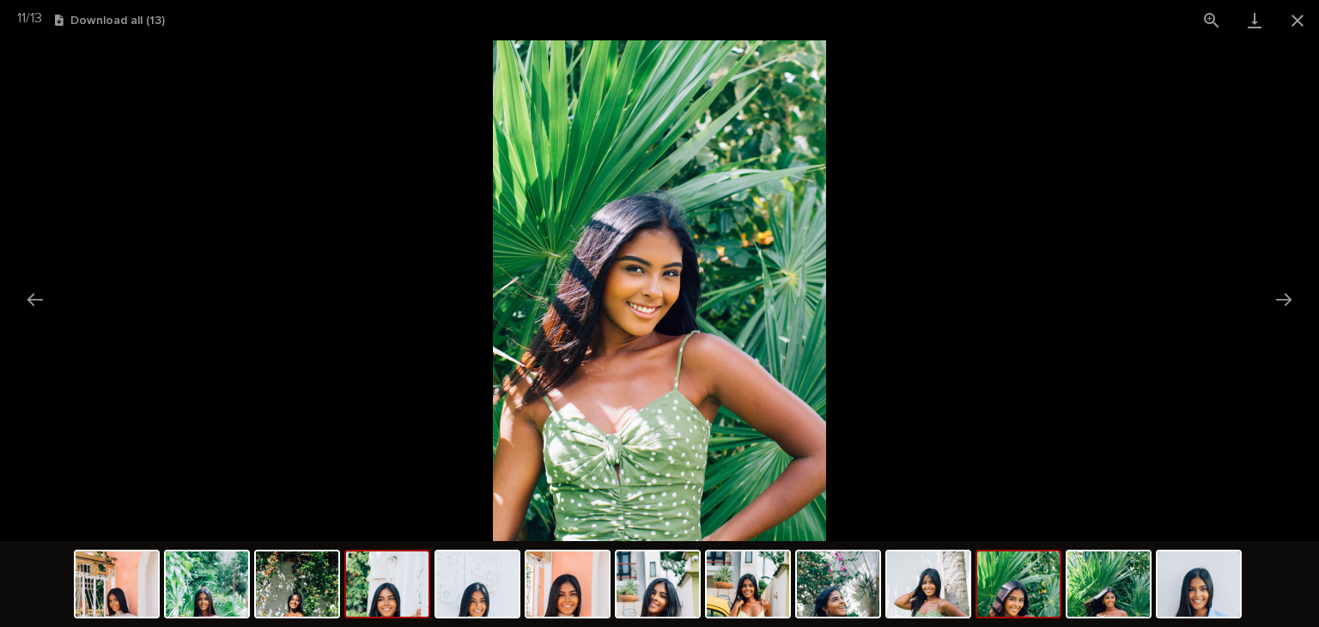
click at [383, 585] on img at bounding box center [387, 584] width 82 height 65
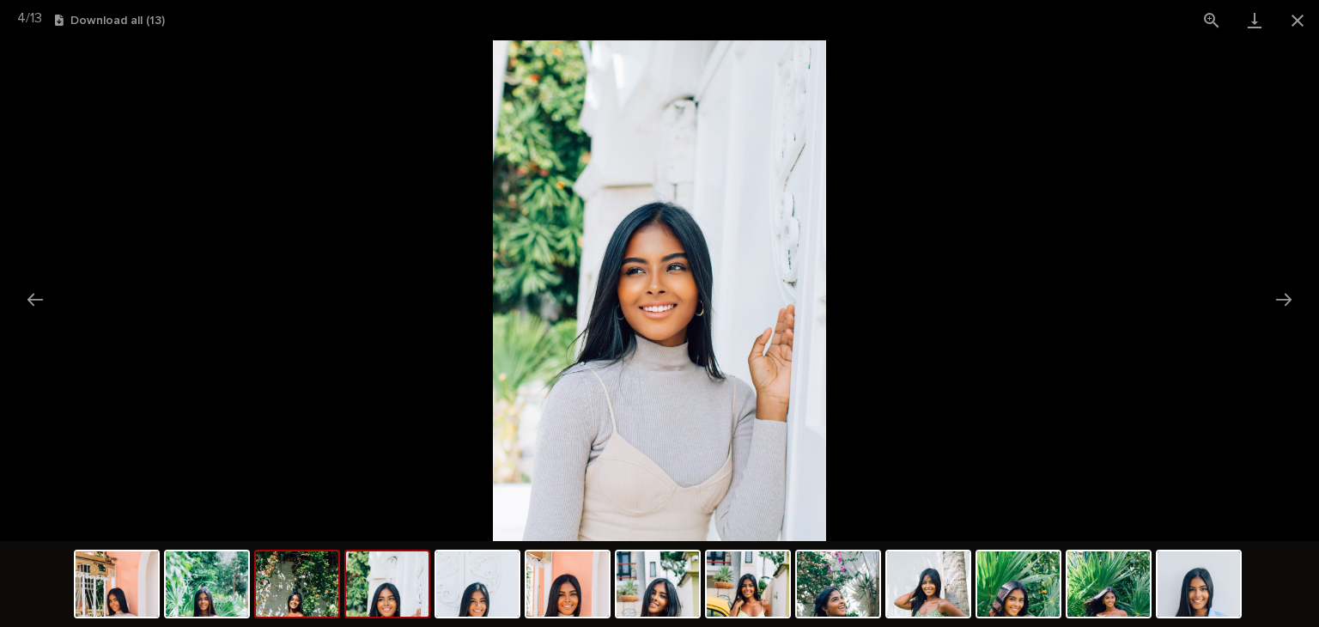
click at [258, 588] on img at bounding box center [297, 584] width 82 height 65
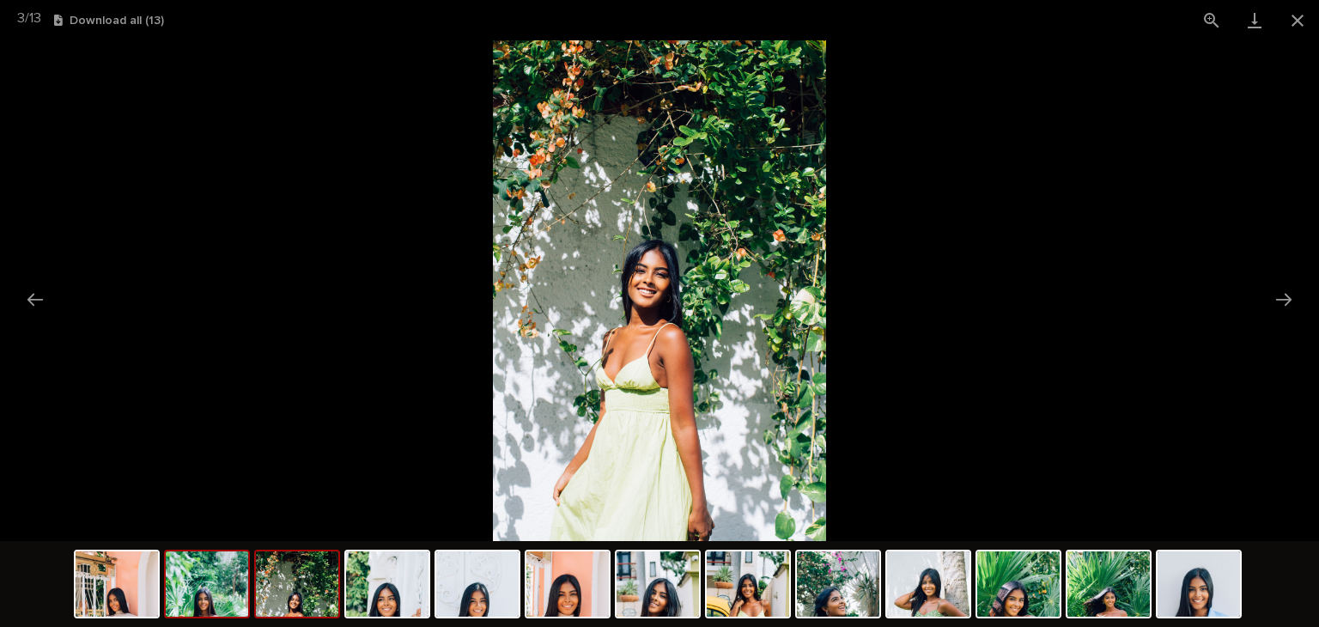
click at [168, 592] on img at bounding box center [207, 584] width 82 height 65
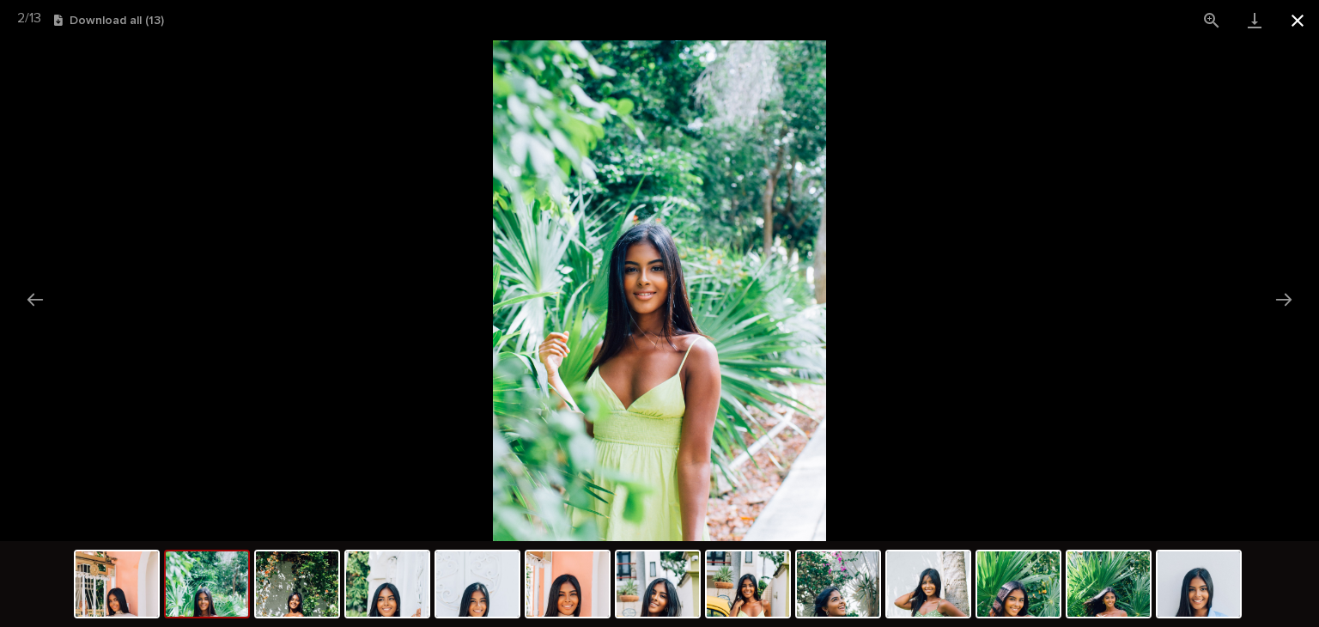
click at [1290, 35] on button "Close gallery" at bounding box center [1298, 20] width 43 height 40
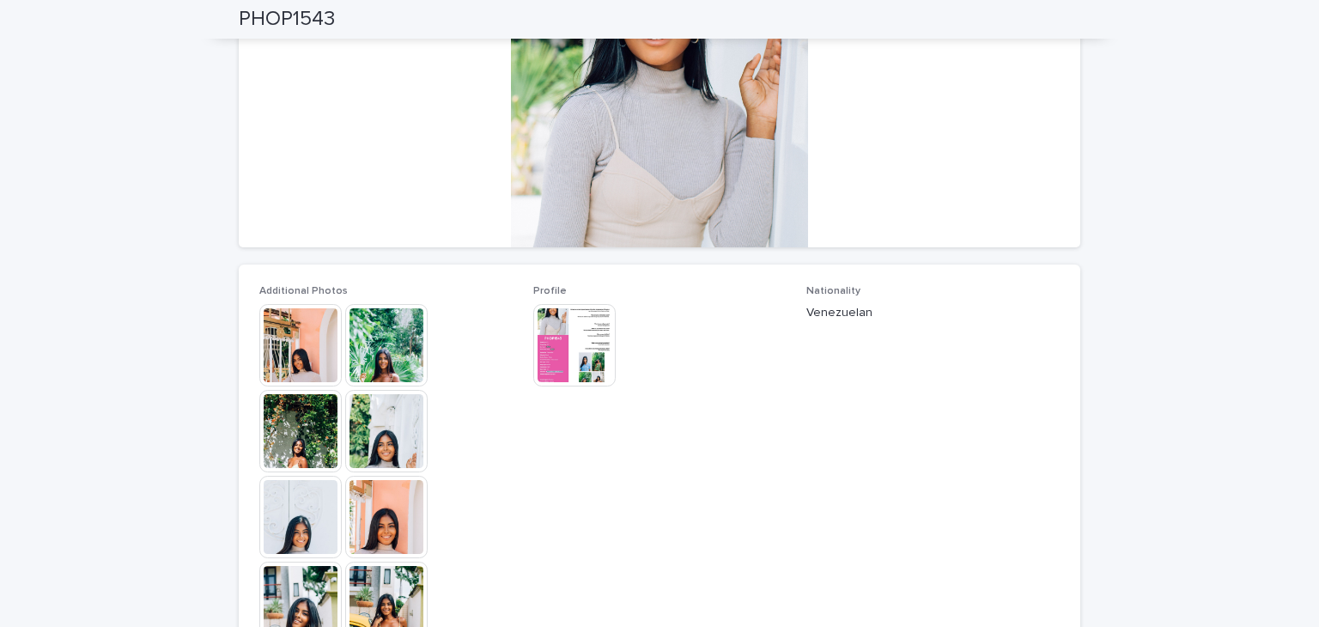
scroll to position [0, 0]
